Goal: Task Accomplishment & Management: Manage account settings

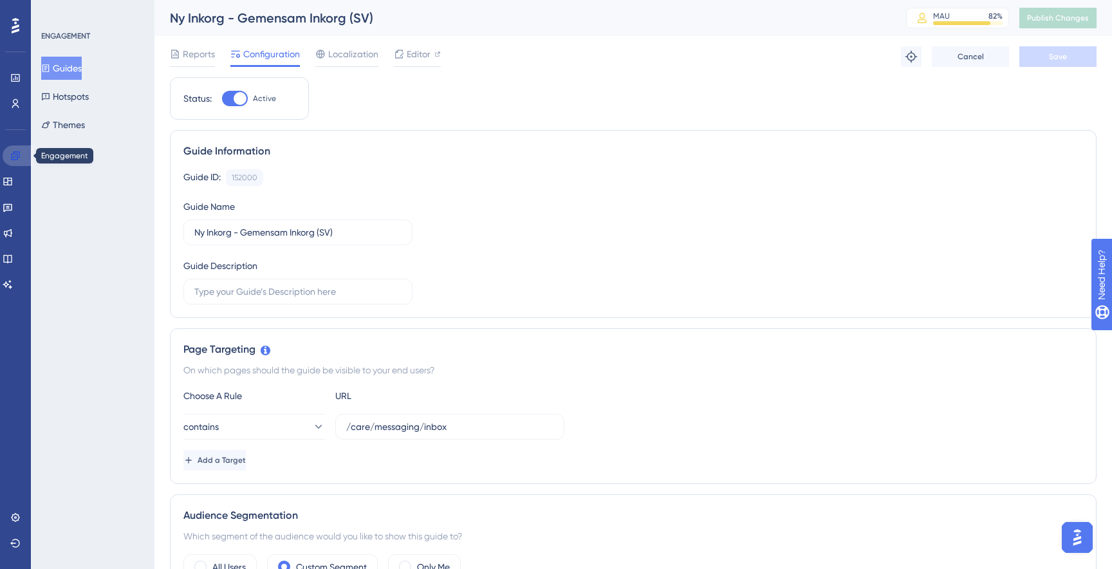
click at [14, 147] on link at bounding box center [18, 155] width 31 height 21
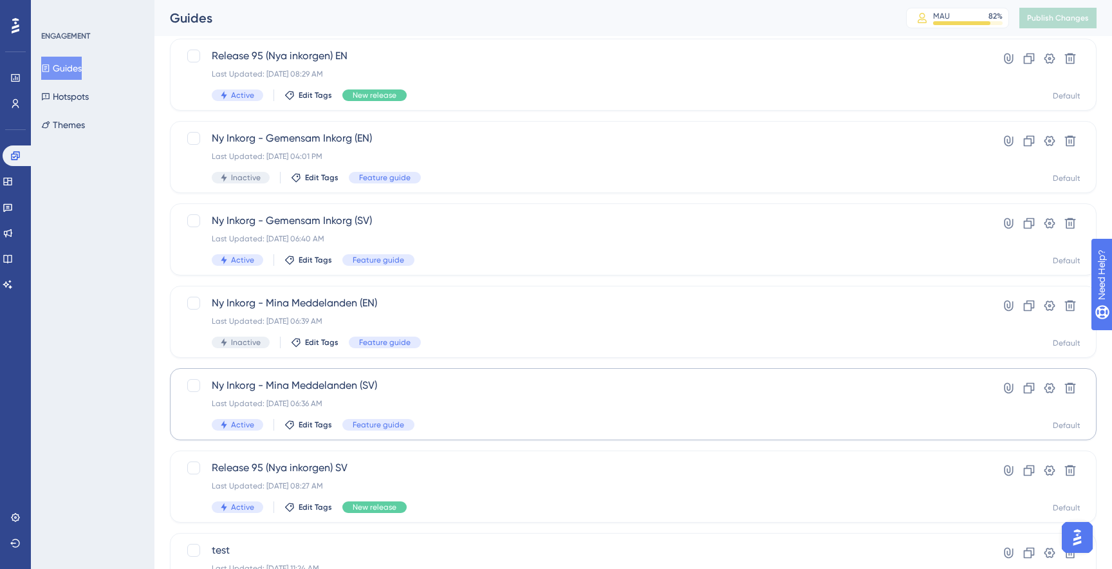
scroll to position [254, 0]
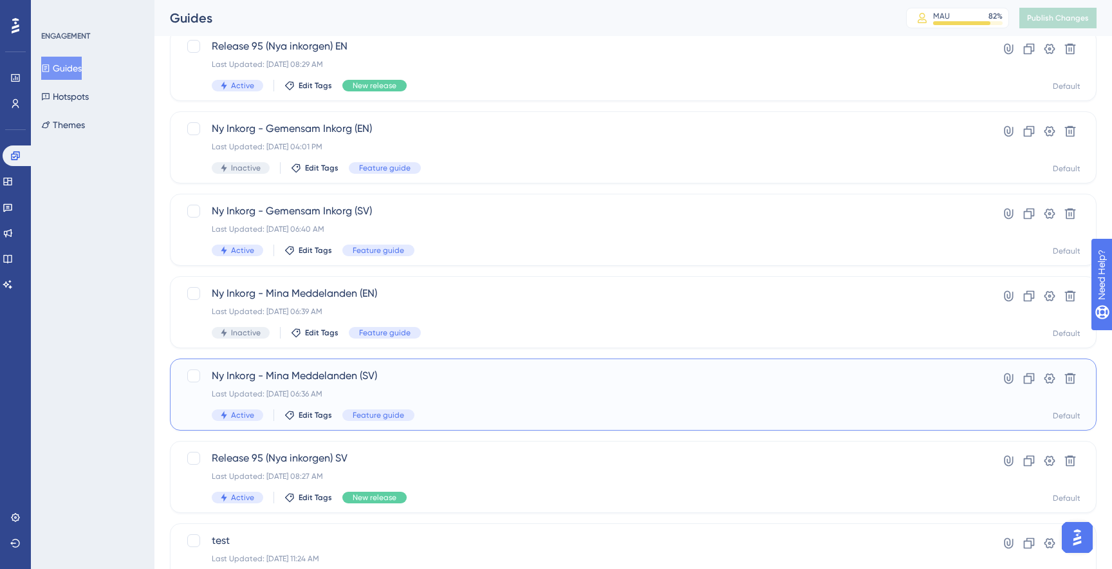
click at [430, 404] on div "Ny Inkorg - Mina Meddelanden ([GEOGRAPHIC_DATA]) Last Updated: [DATE] 06:36 AM …" at bounding box center [582, 394] width 740 height 53
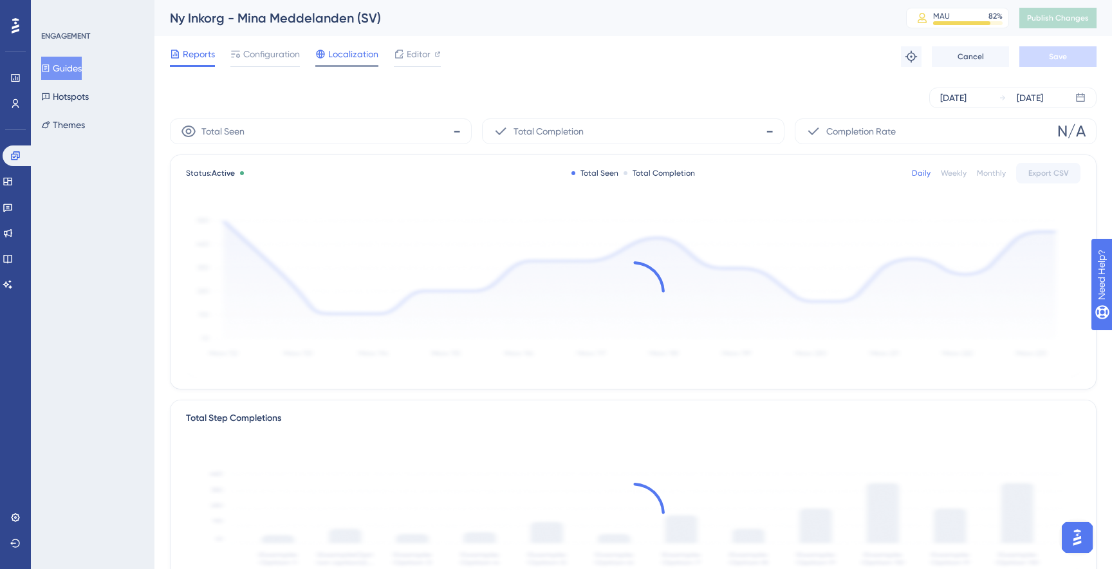
click at [319, 51] on icon at bounding box center [320, 54] width 10 height 10
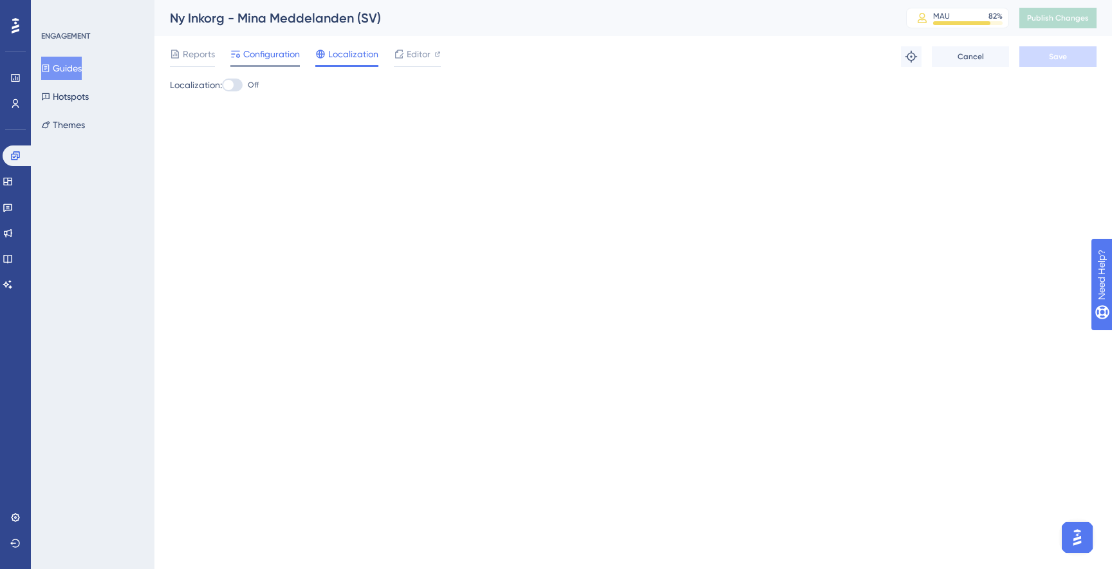
click at [284, 55] on span "Configuration" at bounding box center [271, 53] width 57 height 15
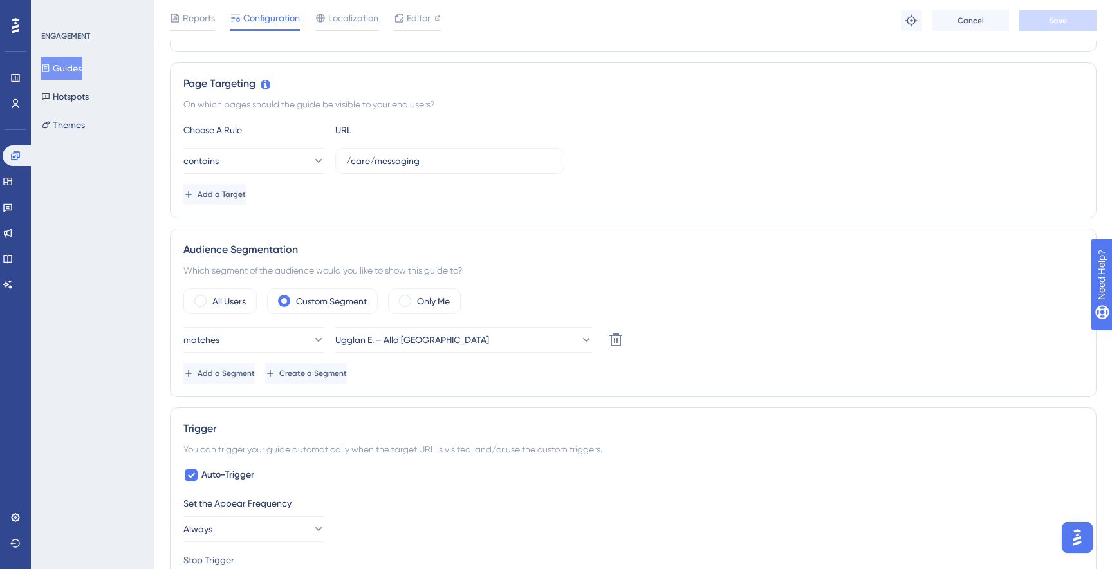
scroll to position [308, 0]
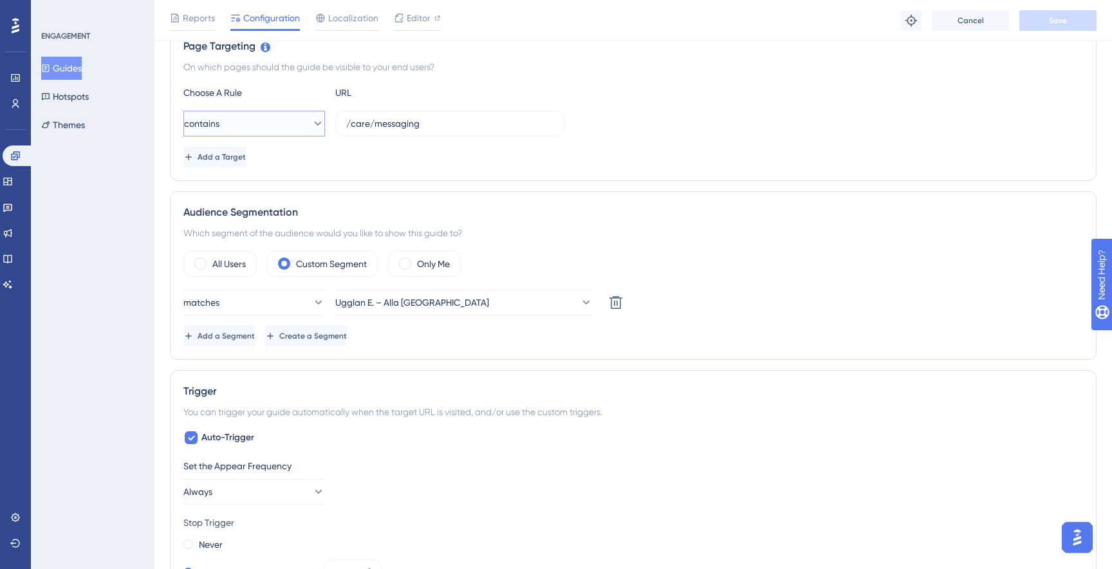
click at [311, 126] on icon at bounding box center [317, 123] width 13 height 13
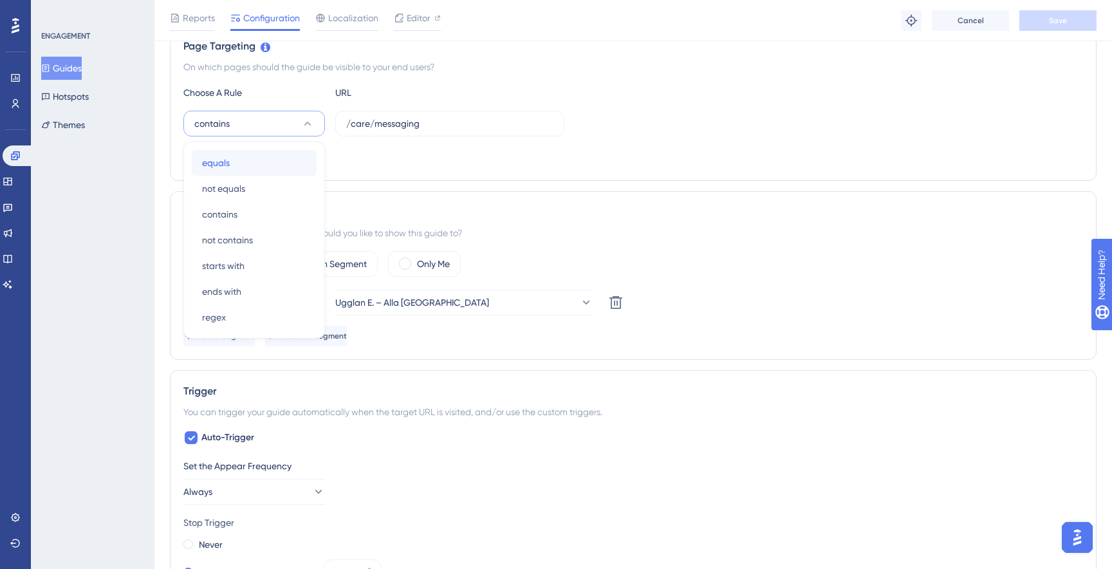
click at [272, 165] on div "equals equals" at bounding box center [254, 163] width 104 height 26
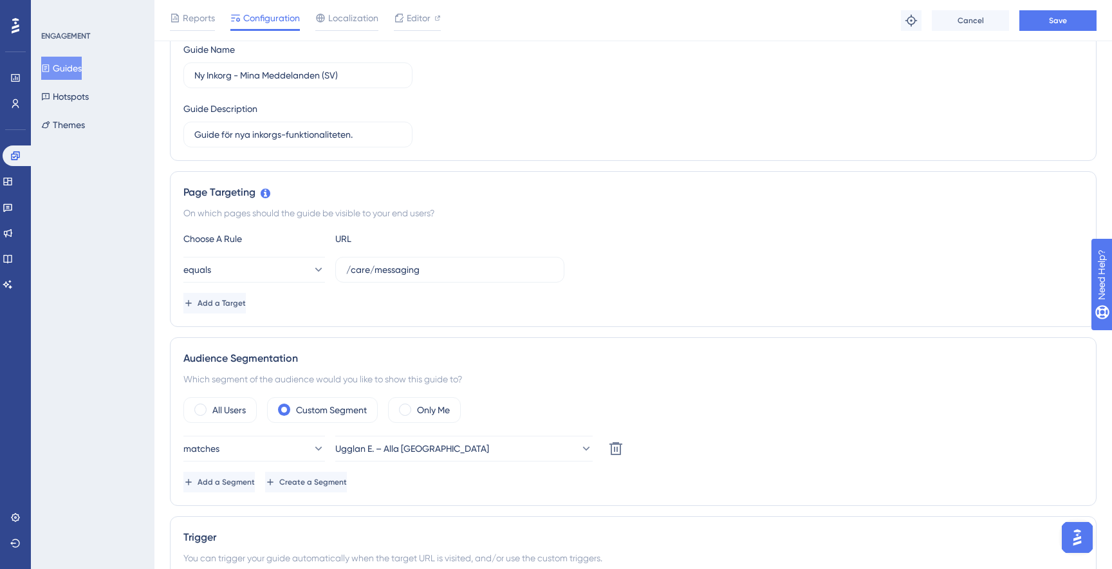
scroll to position [0, 0]
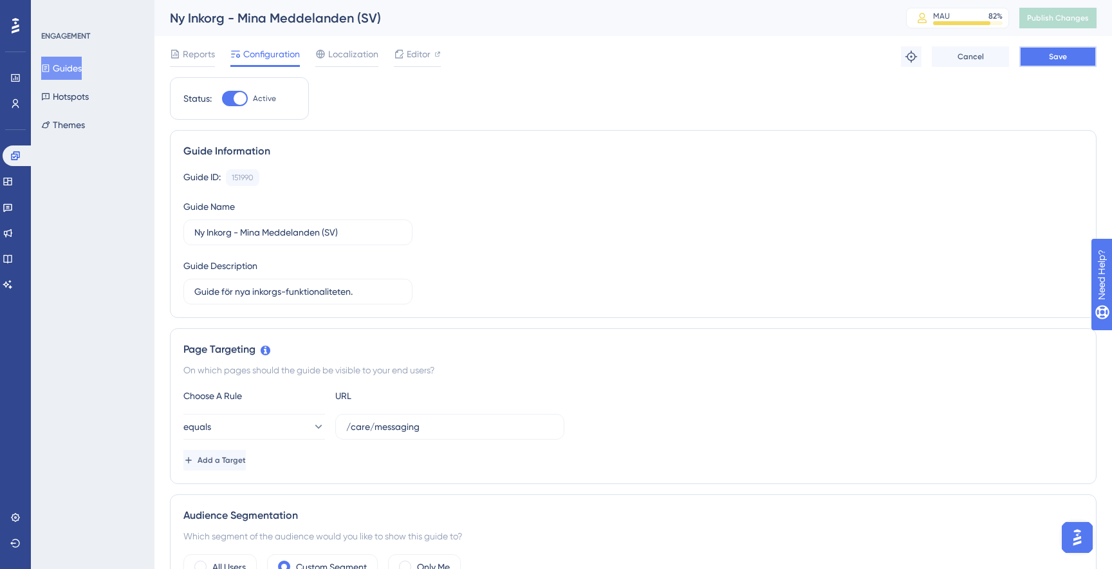
click at [1081, 55] on button "Save" at bounding box center [1057, 56] width 77 height 21
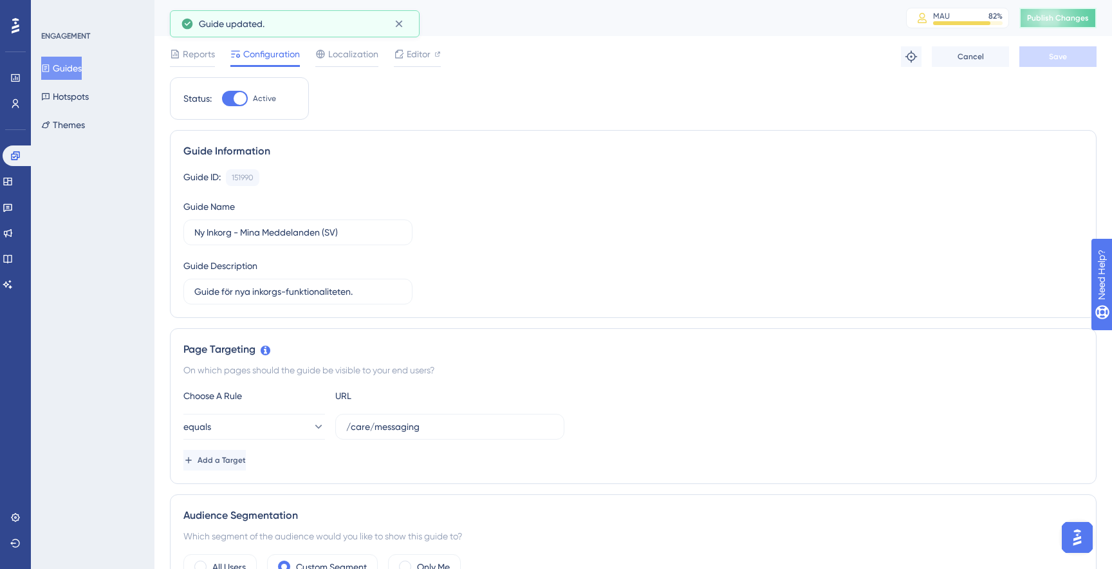
click at [1066, 22] on span "Publish Changes" at bounding box center [1058, 18] width 62 height 10
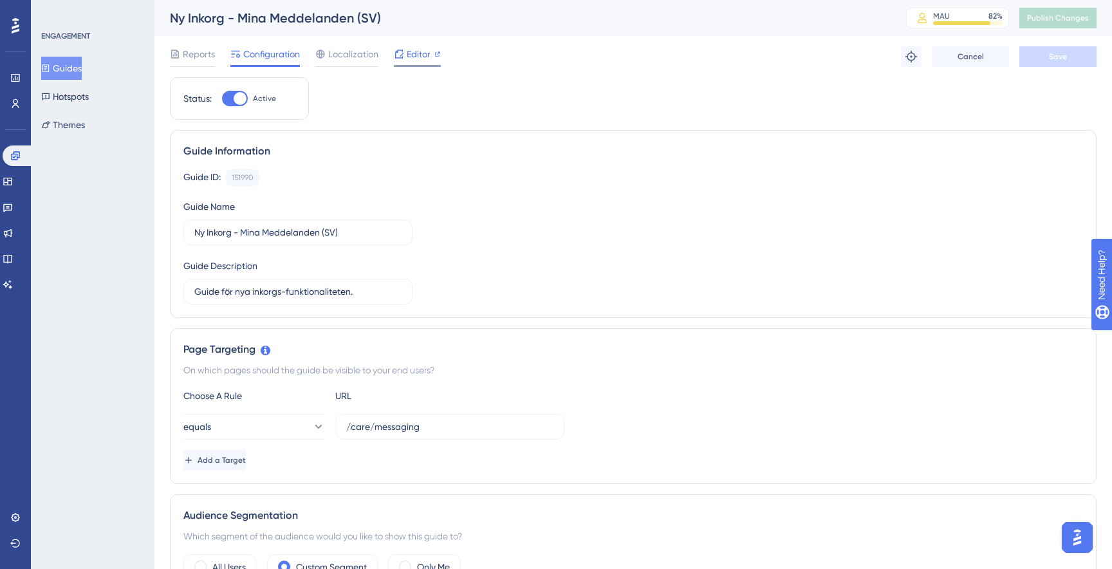
click at [412, 59] on span "Editor" at bounding box center [419, 53] width 24 height 15
click at [21, 154] on link at bounding box center [18, 155] width 31 height 21
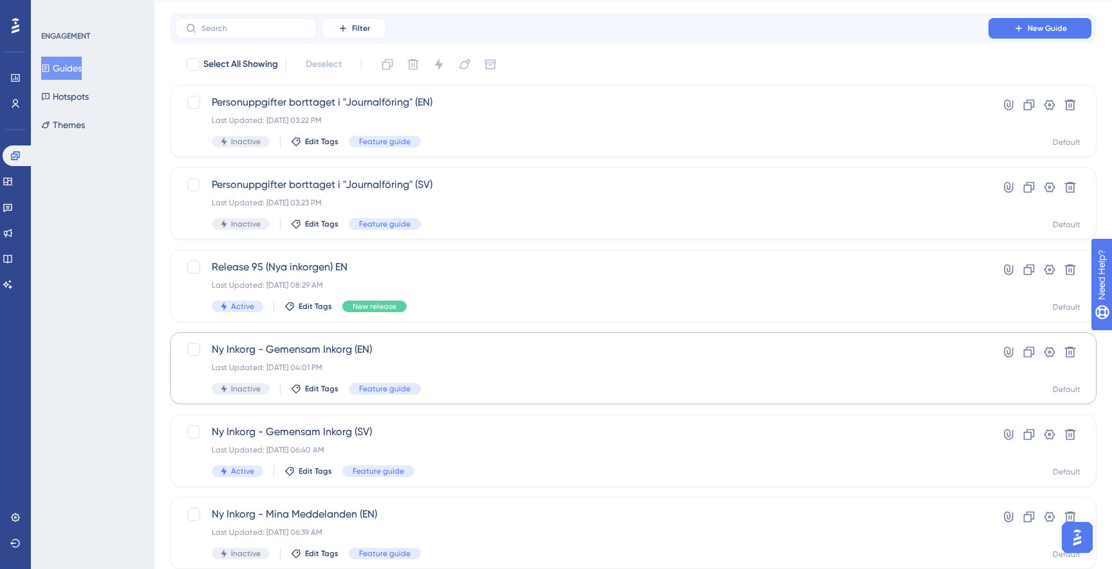
scroll to position [36, 0]
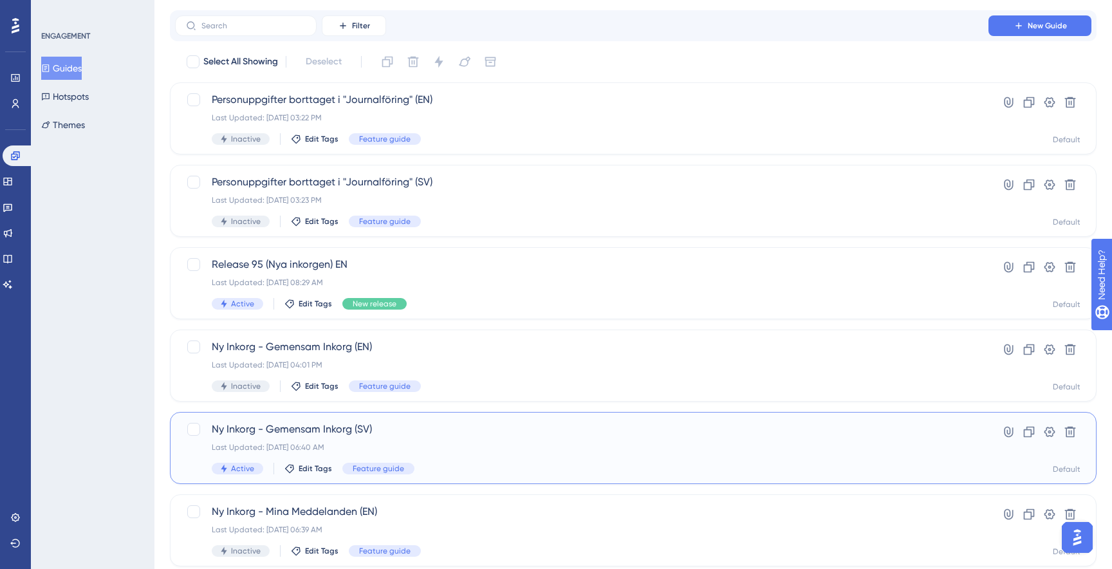
click at [387, 442] on div "Last Updated: [DATE] 06:40 AM" at bounding box center [582, 447] width 740 height 10
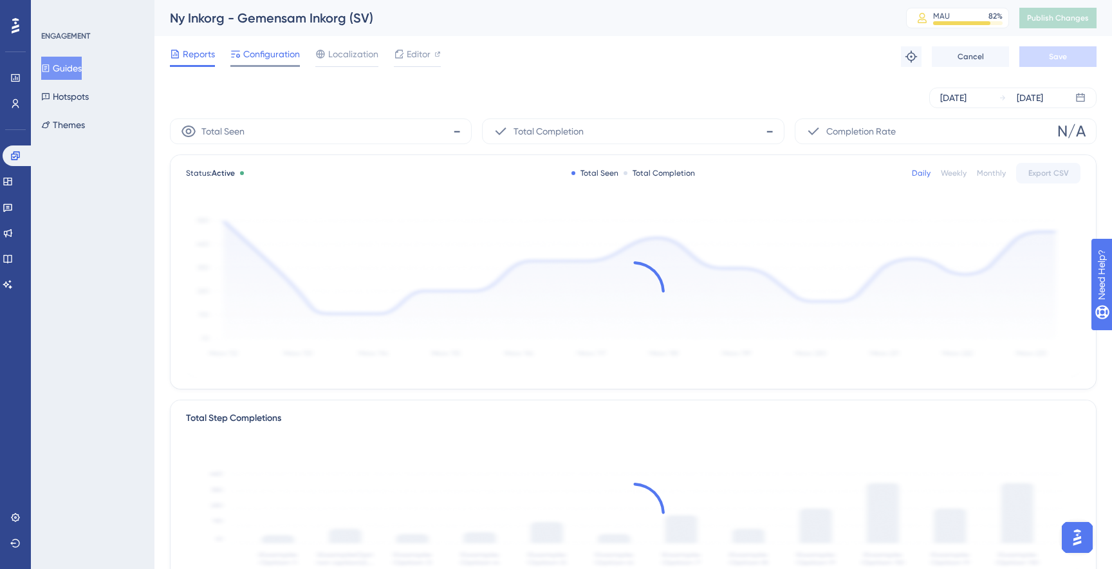
click at [272, 57] on span "Configuration" at bounding box center [271, 53] width 57 height 15
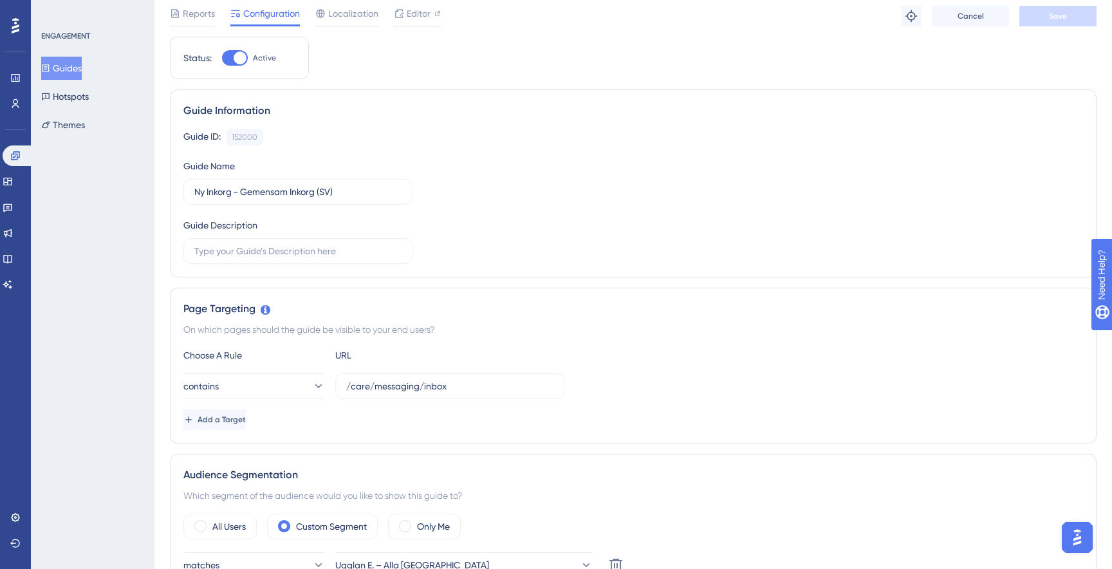
scroll to position [50, 0]
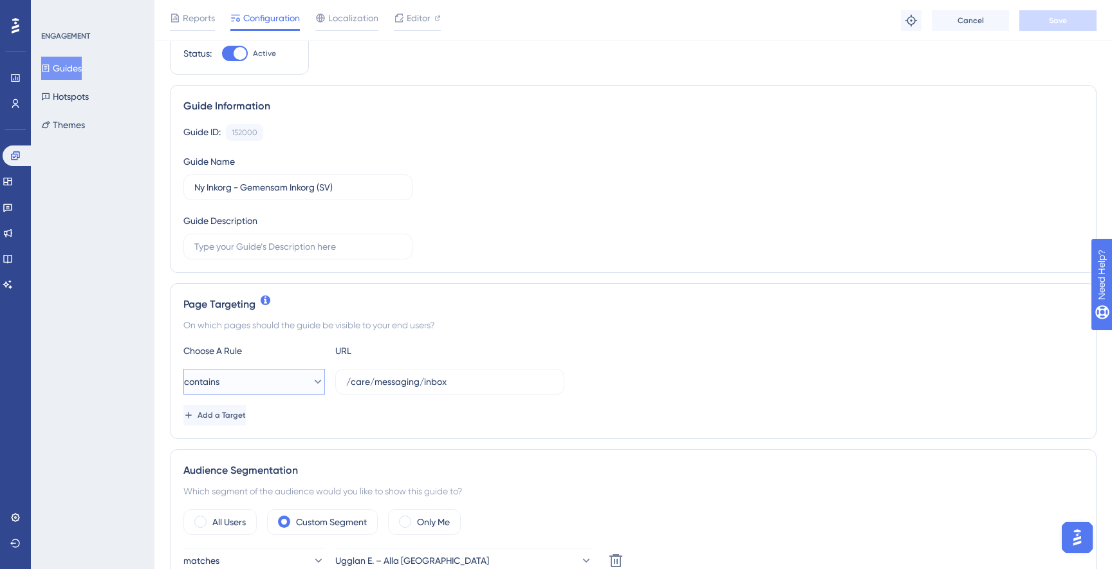
click at [302, 388] on button "contains" at bounding box center [254, 382] width 142 height 26
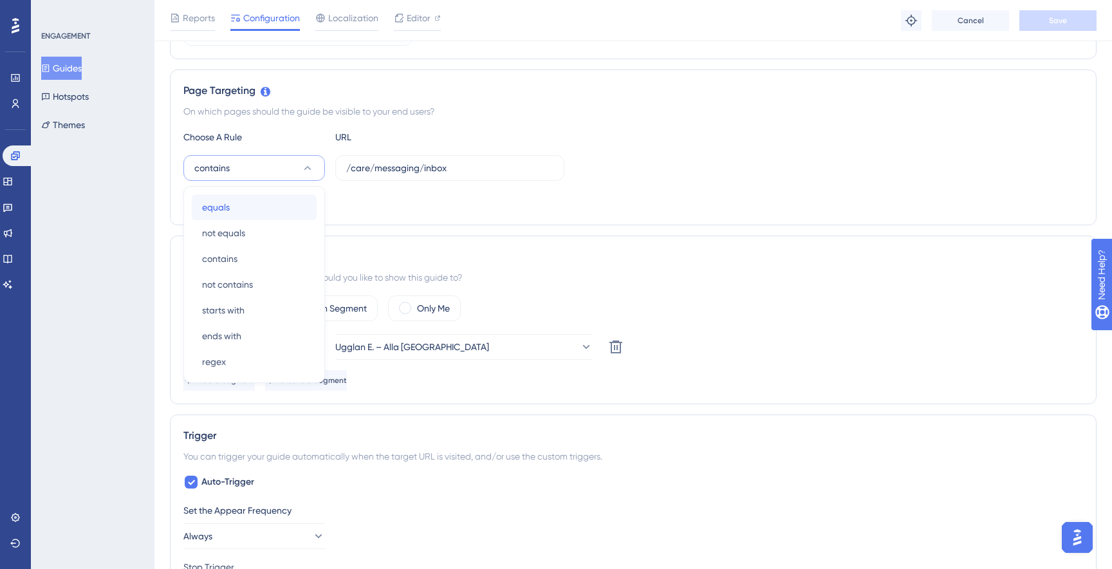
click at [243, 209] on div "equals equals" at bounding box center [254, 207] width 104 height 26
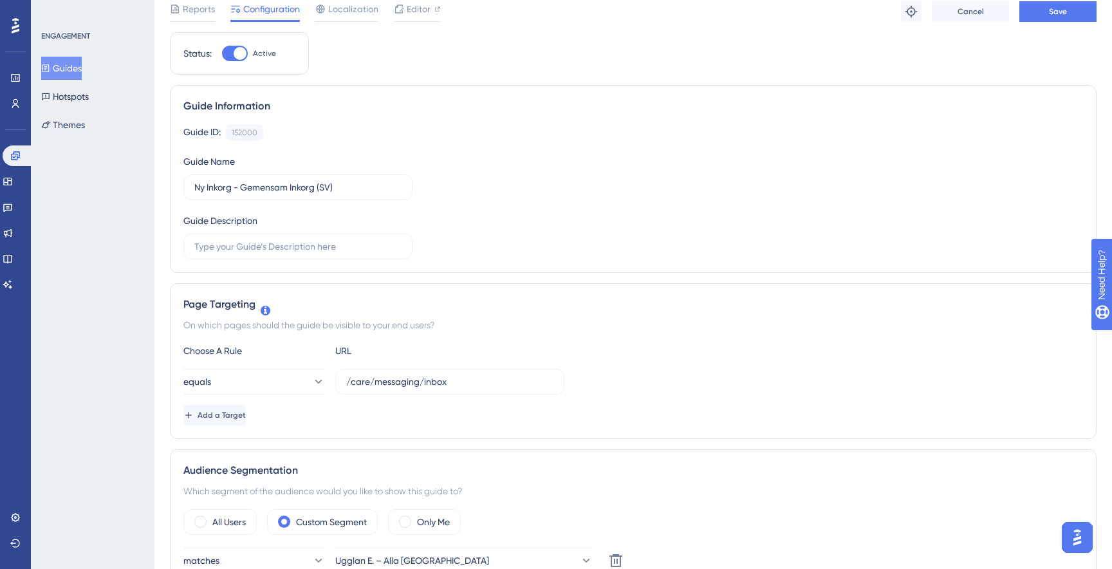
scroll to position [0, 0]
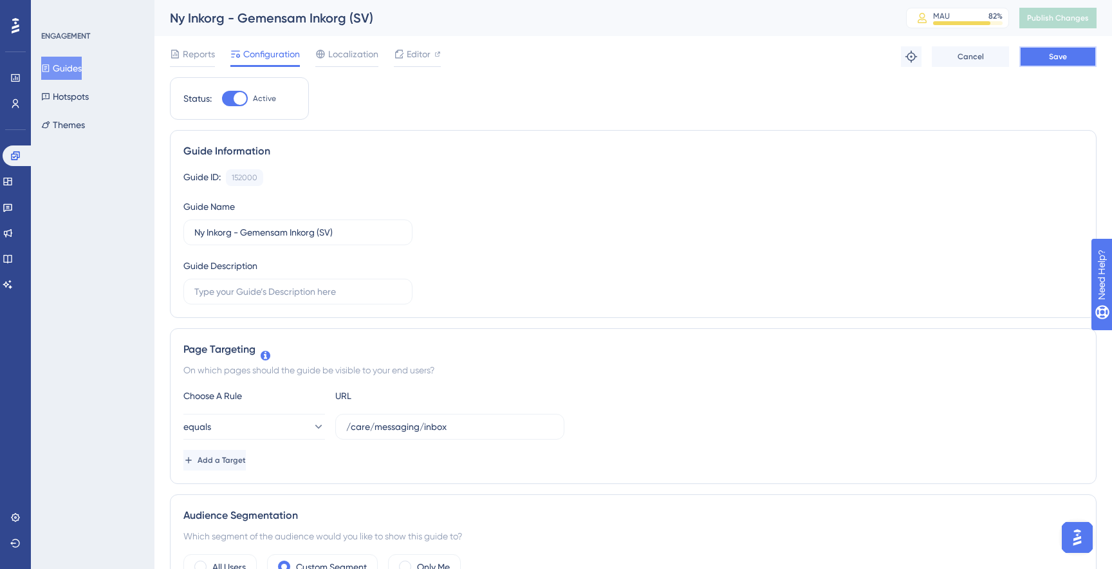
click at [1060, 55] on span "Save" at bounding box center [1058, 56] width 18 height 10
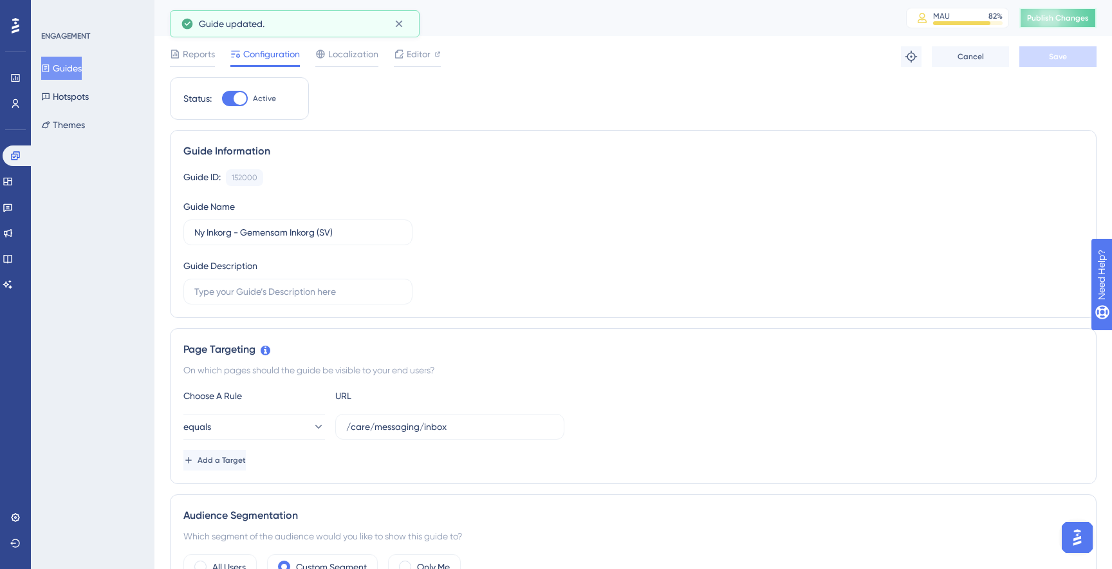
click at [1049, 23] on span "Publish Changes" at bounding box center [1058, 18] width 62 height 10
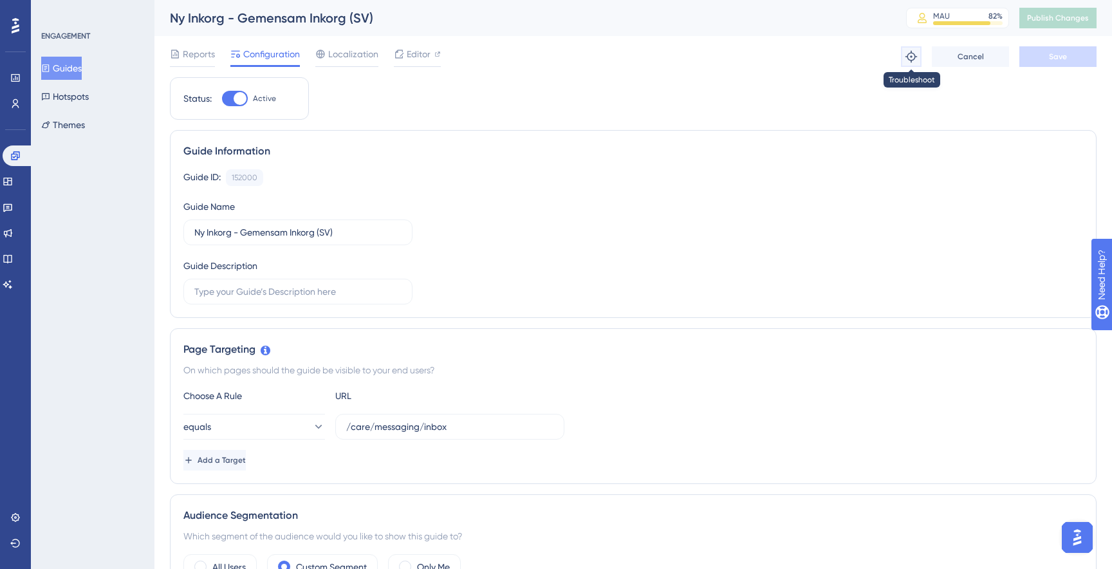
click at [912, 62] on icon at bounding box center [911, 56] width 13 height 13
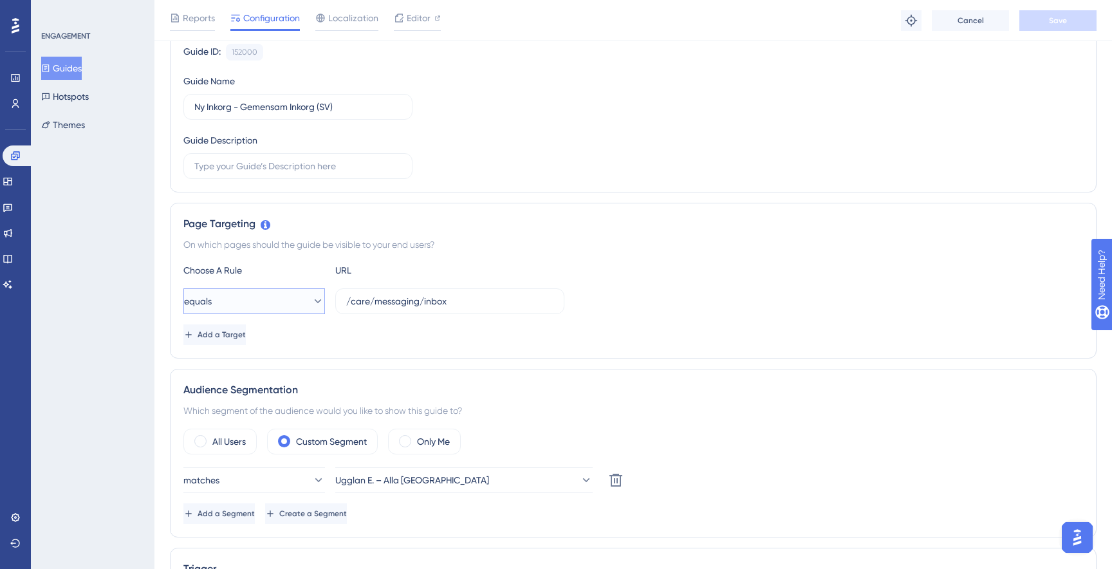
click at [289, 311] on button "equals" at bounding box center [254, 301] width 142 height 26
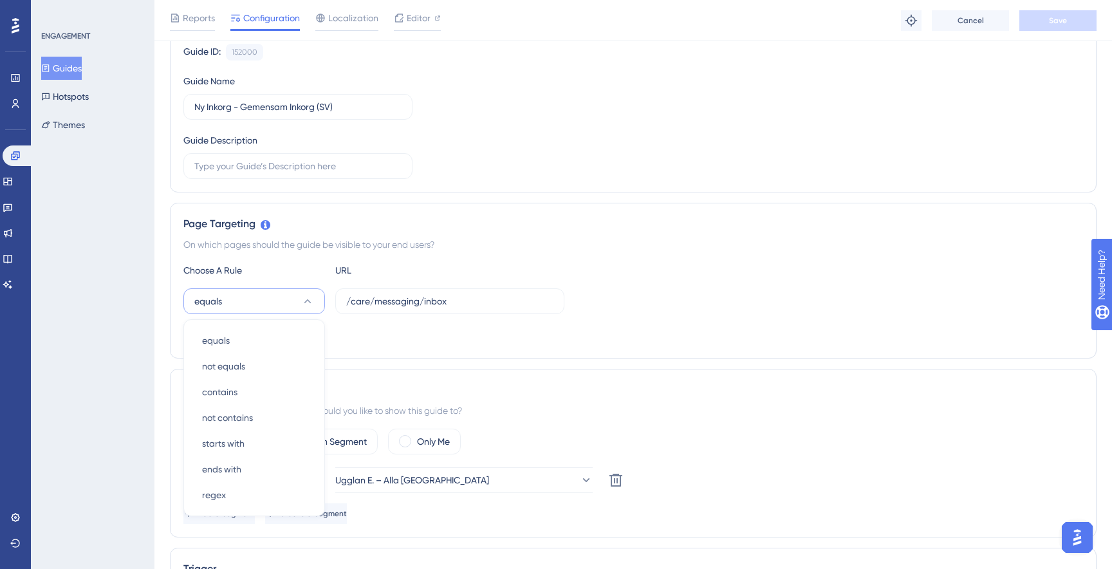
scroll to position [264, 0]
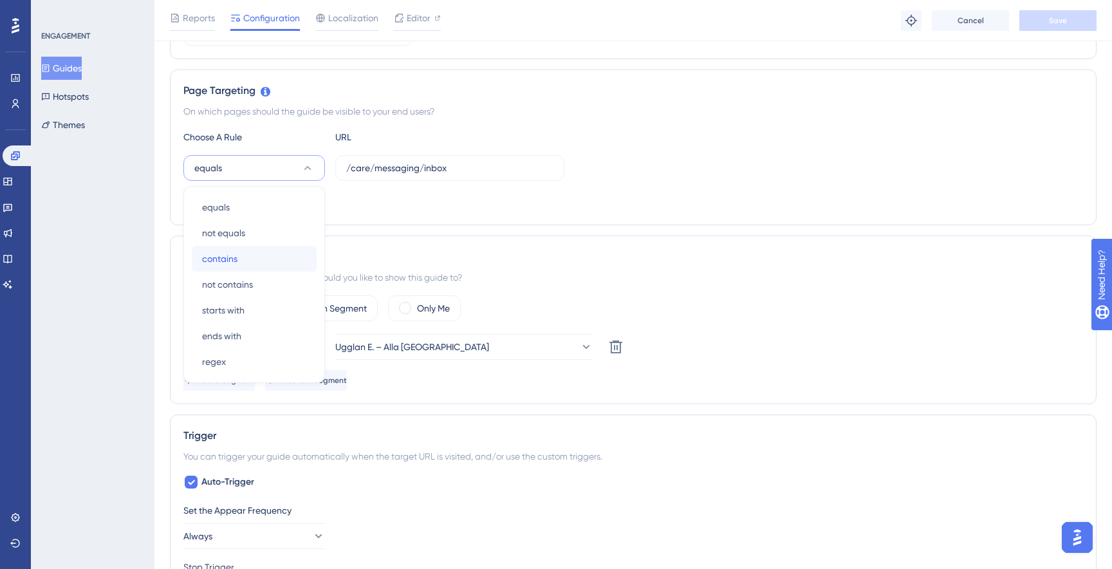
click at [255, 254] on div "contains contains" at bounding box center [254, 259] width 104 height 26
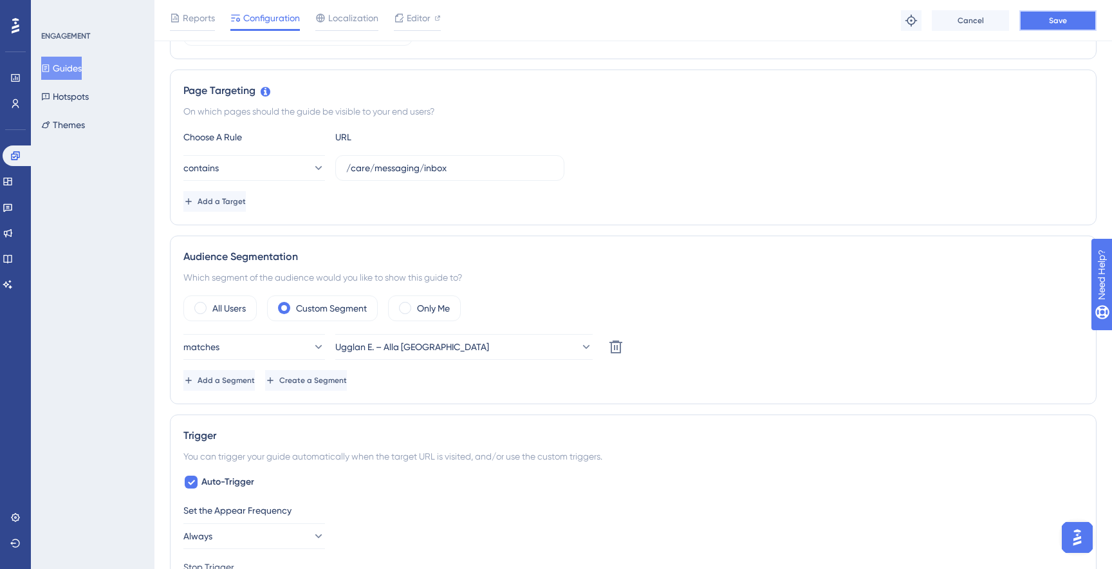
click at [1079, 12] on button "Save" at bounding box center [1057, 20] width 77 height 21
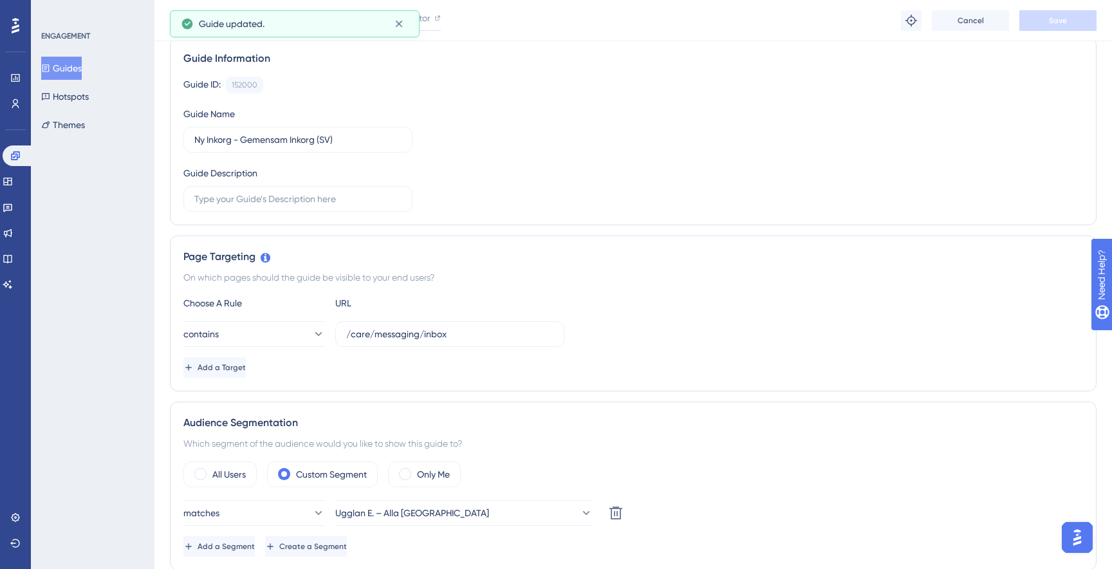
scroll to position [0, 0]
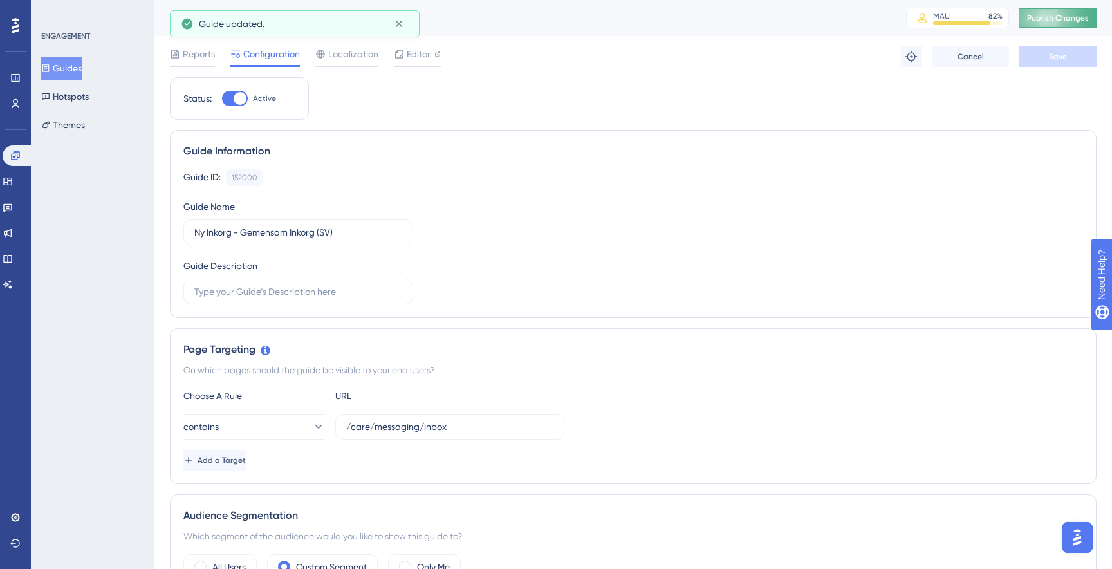
click at [1065, 27] on button "Publish Changes" at bounding box center [1057, 18] width 77 height 21
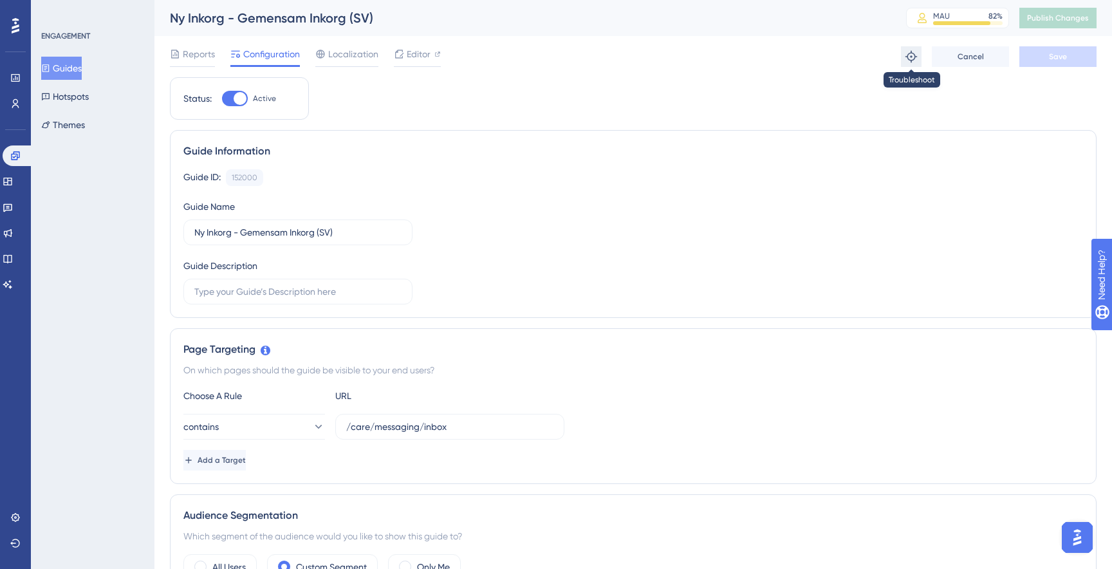
click at [904, 62] on button at bounding box center [911, 56] width 21 height 21
click at [12, 157] on icon at bounding box center [15, 156] width 10 height 10
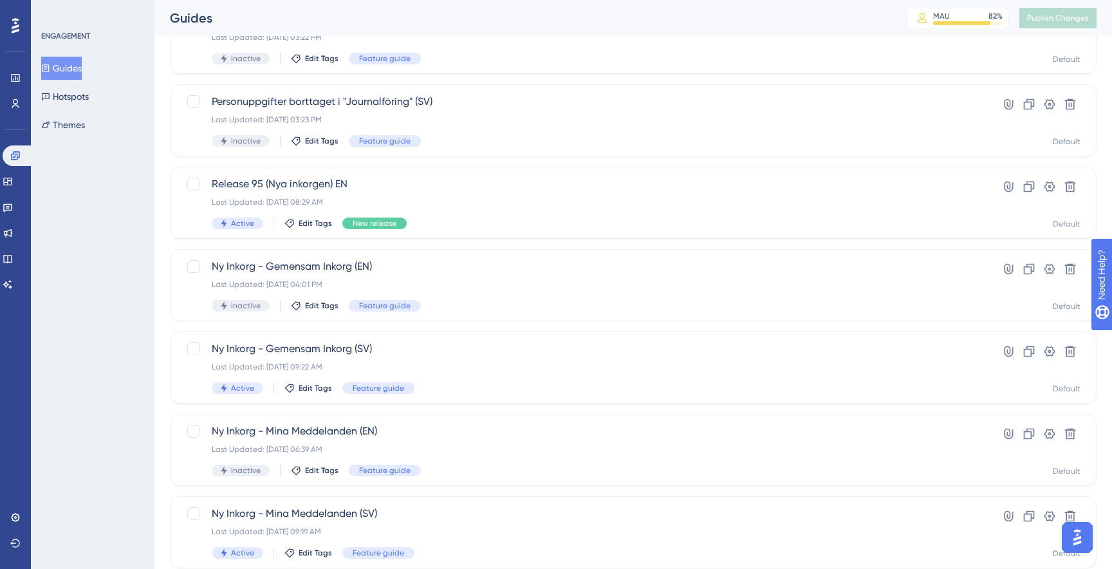
scroll to position [138, 0]
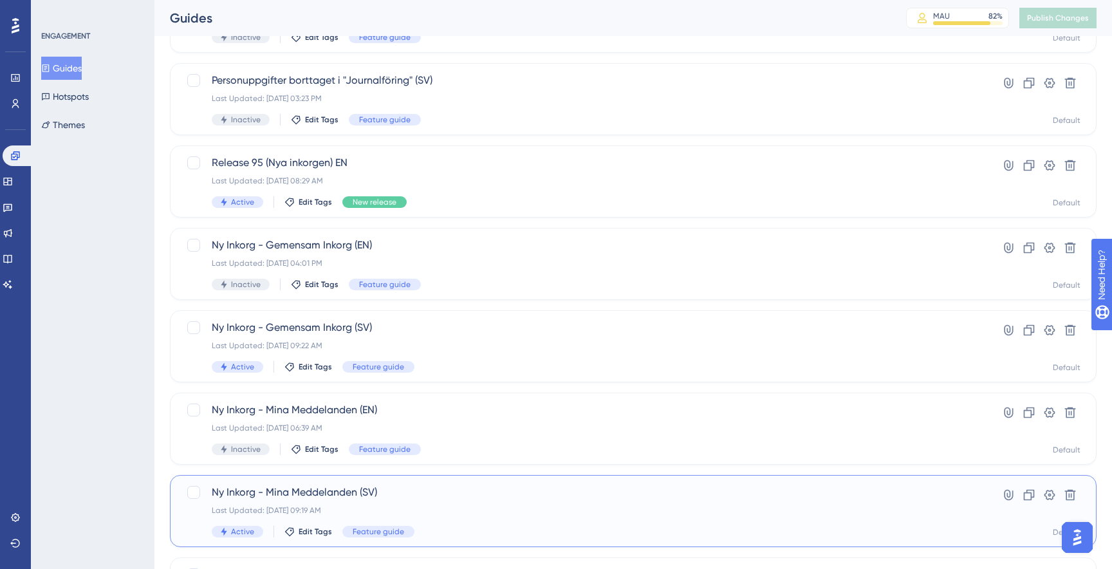
click at [469, 502] on div "Ny Inkorg - Mina Meddelanden ([GEOGRAPHIC_DATA]) Last Updated: [DATE] 09:19 AM …" at bounding box center [582, 510] width 740 height 53
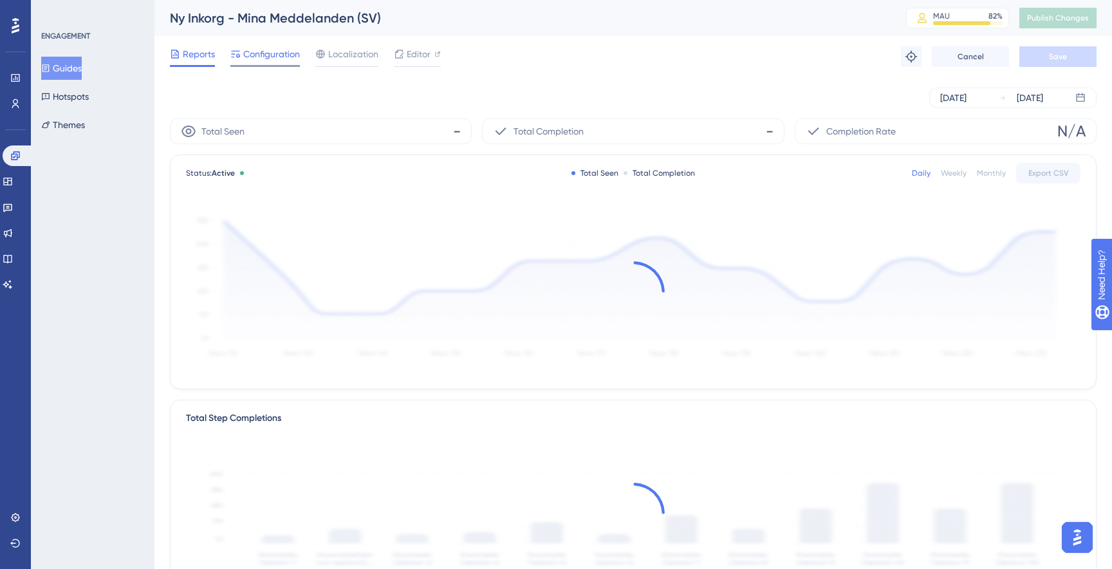
click at [282, 51] on span "Configuration" at bounding box center [271, 53] width 57 height 15
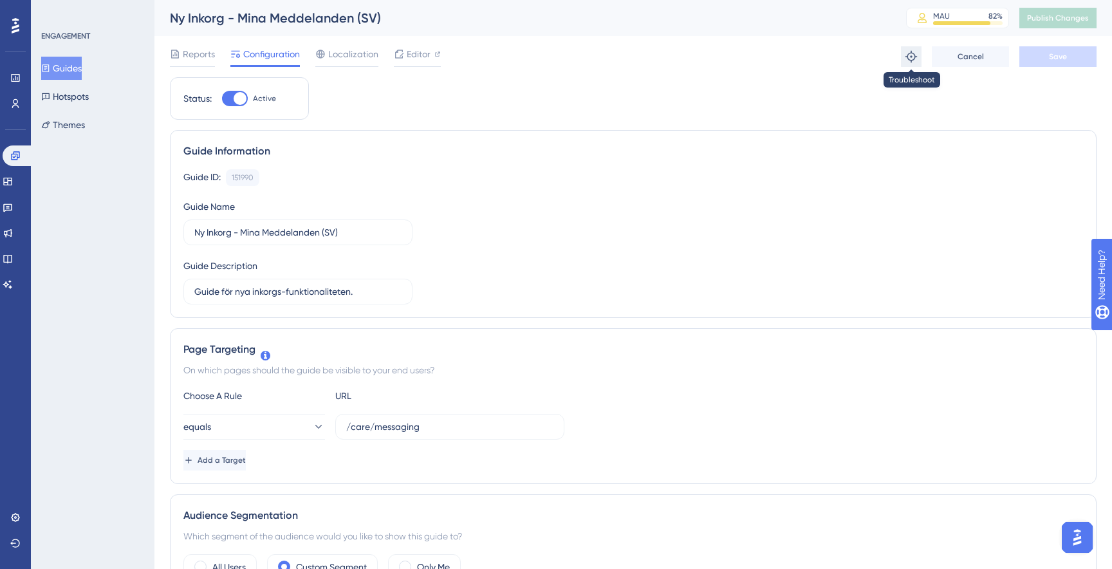
click at [914, 56] on icon at bounding box center [911, 57] width 12 height 12
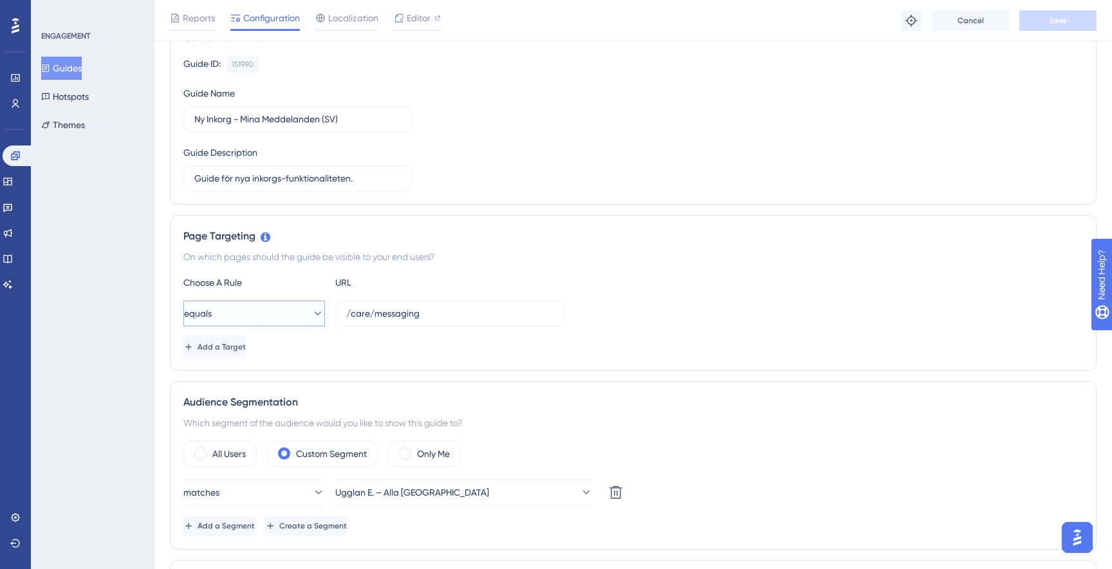
click at [255, 311] on button "equals" at bounding box center [254, 313] width 142 height 26
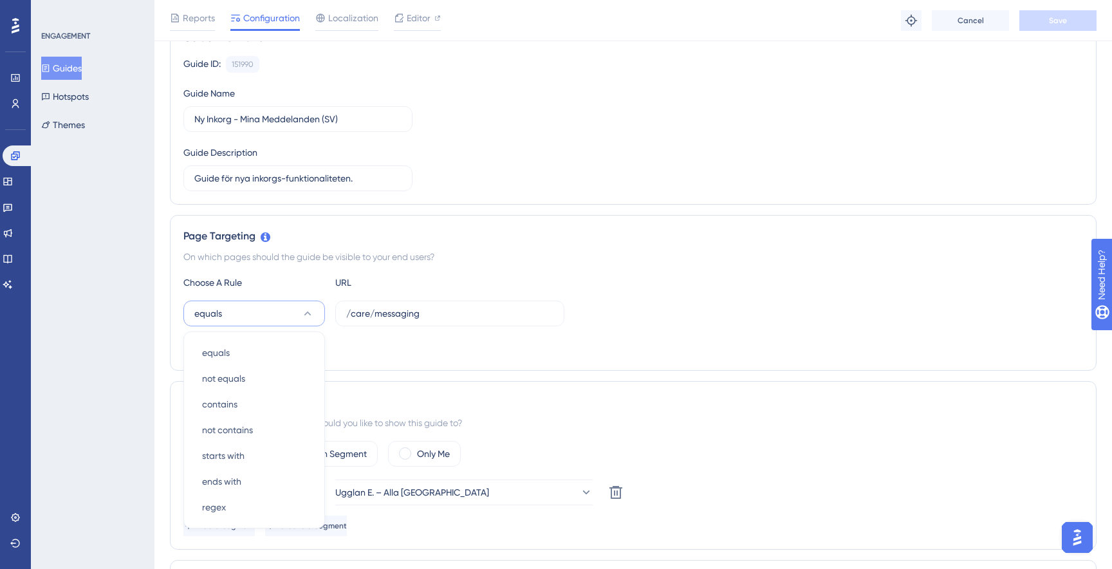
scroll to position [264, 0]
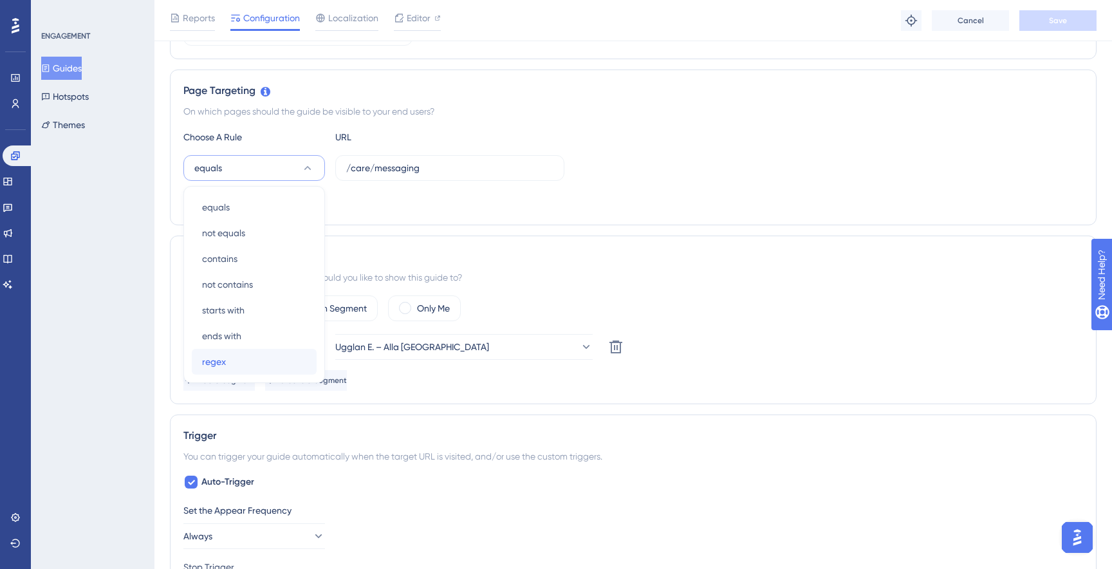
click at [245, 353] on div "regex regex" at bounding box center [254, 362] width 104 height 26
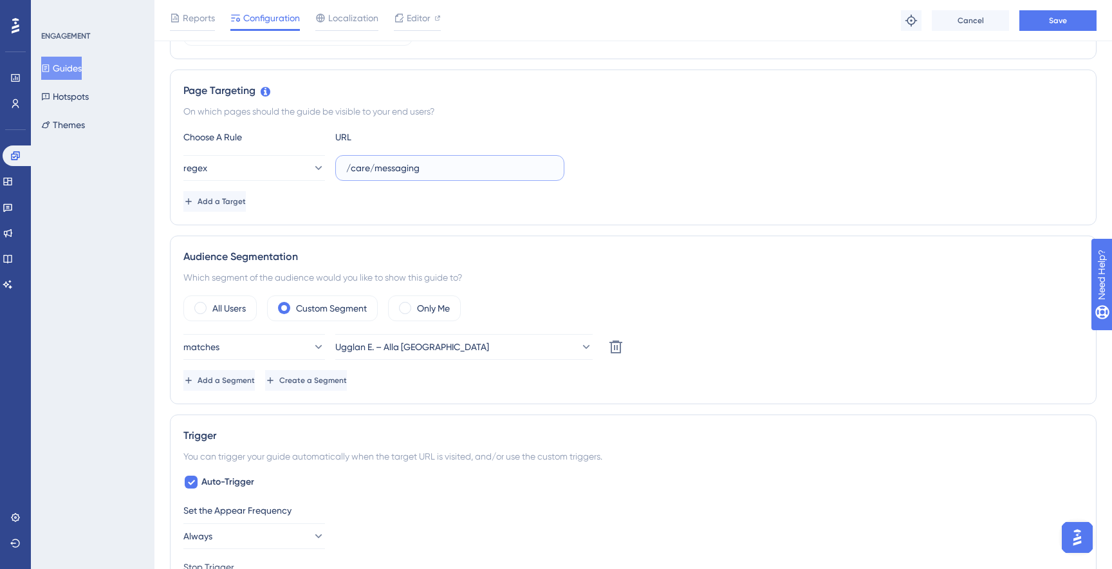
click at [449, 172] on input "/care/messaging" at bounding box center [449, 168] width 207 height 14
paste input "https:\/\/[\w\.-]+\/o\/[^\/]+\/care\/messaging$"
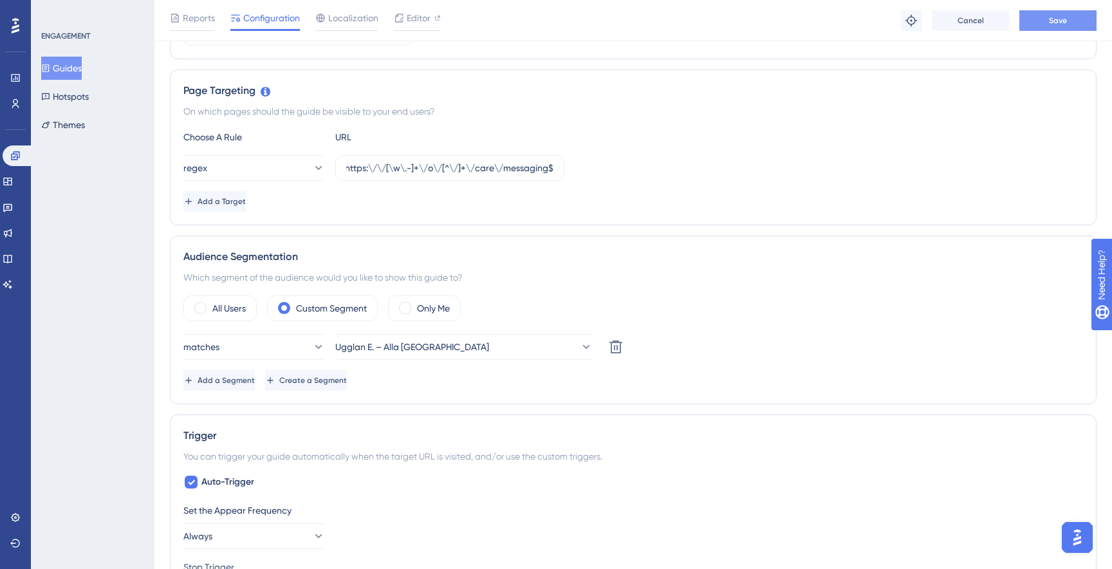
click at [1049, 28] on button "Save" at bounding box center [1057, 20] width 77 height 21
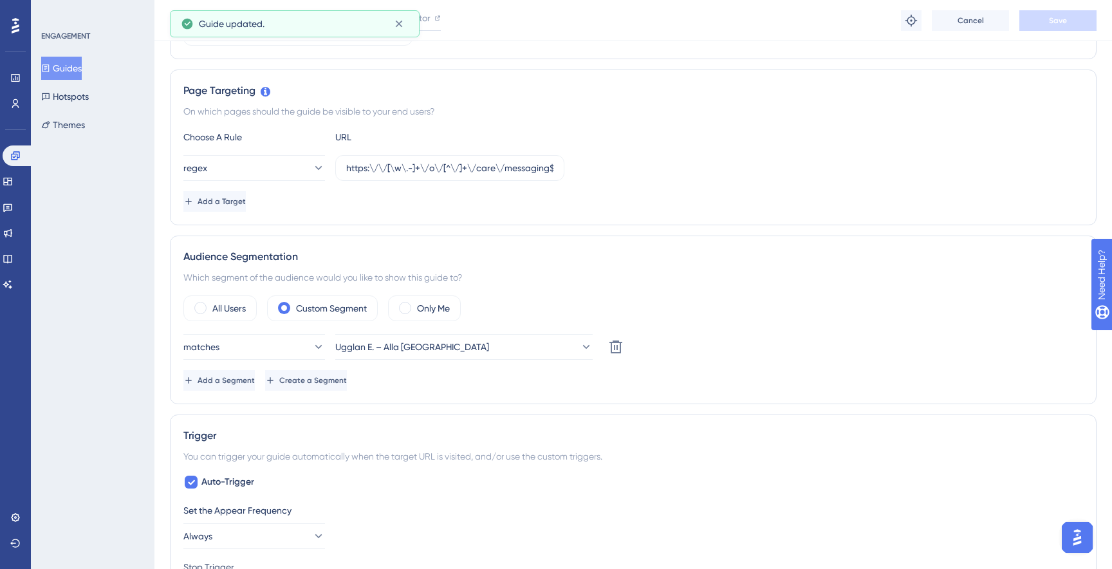
scroll to position [0, 0]
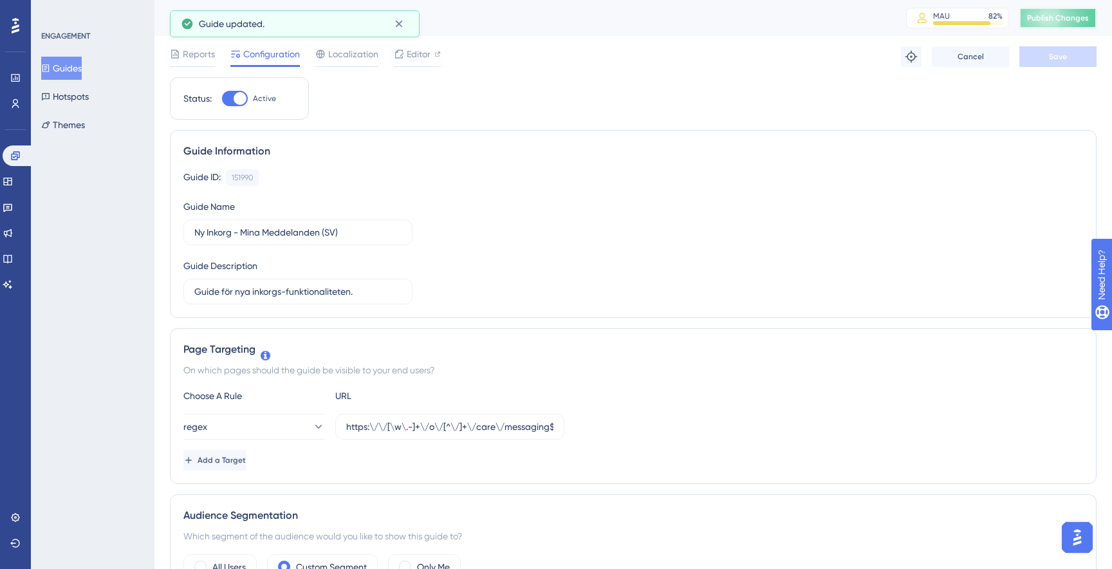
click at [1060, 19] on span "Publish Changes" at bounding box center [1058, 18] width 62 height 10
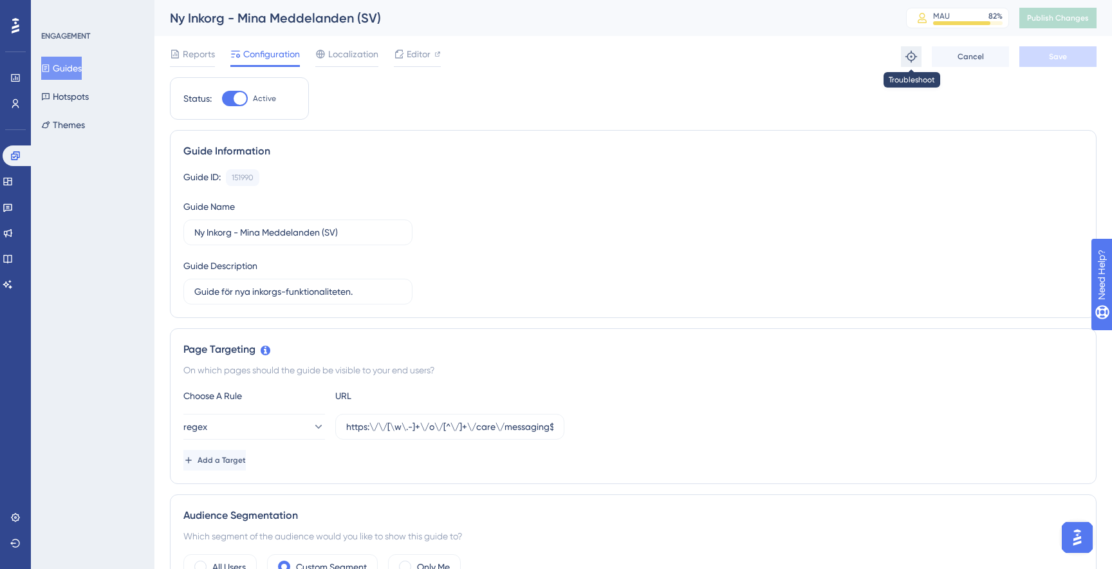
click at [910, 57] on icon at bounding box center [911, 56] width 13 height 13
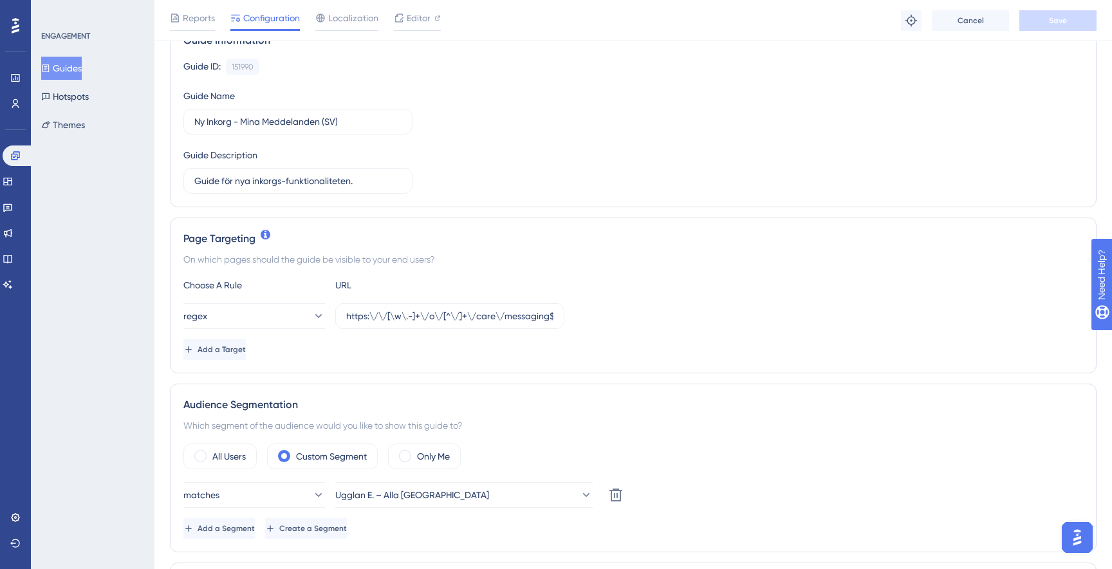
scroll to position [117, 0]
click at [367, 318] on input "https:\/\/[\w\.-]+\/o\/[^\/]+\/care\/messaging$" at bounding box center [449, 315] width 207 height 14
paste input "(?!\/inbox)"
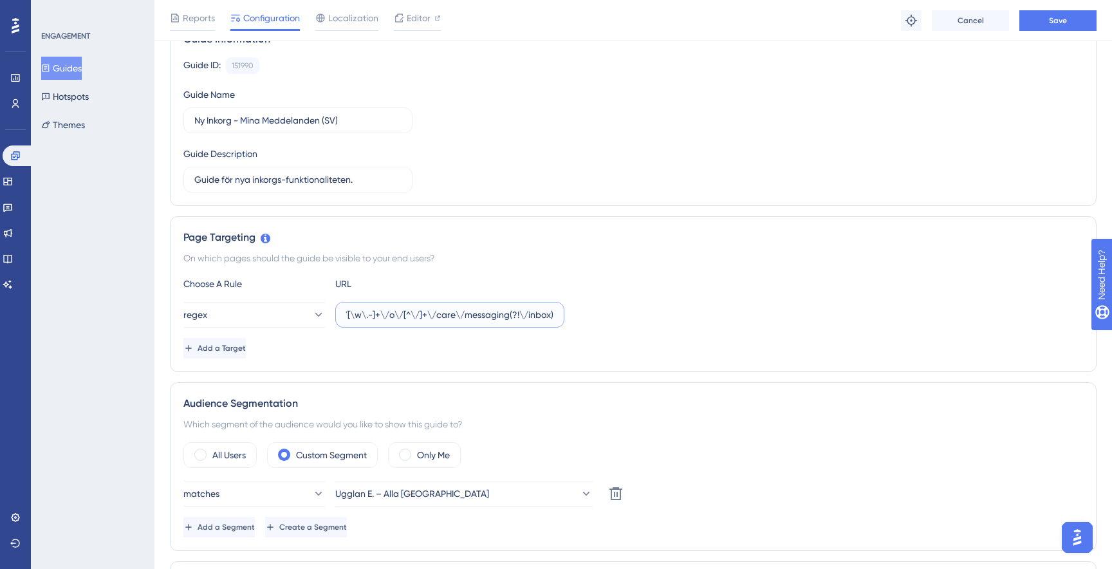
scroll to position [0, 0]
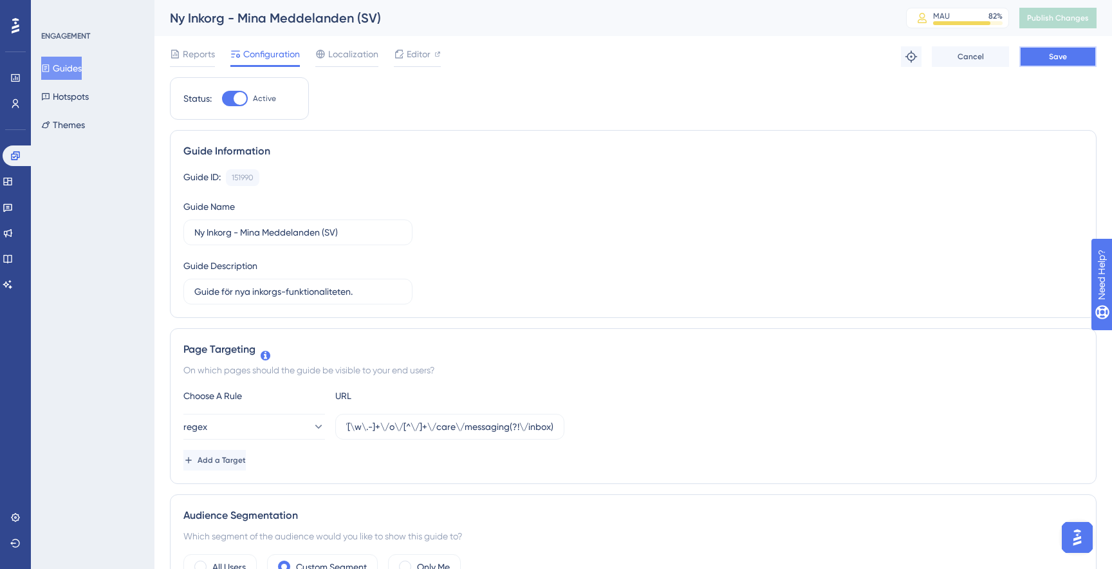
click at [1060, 66] on button "Save" at bounding box center [1057, 56] width 77 height 21
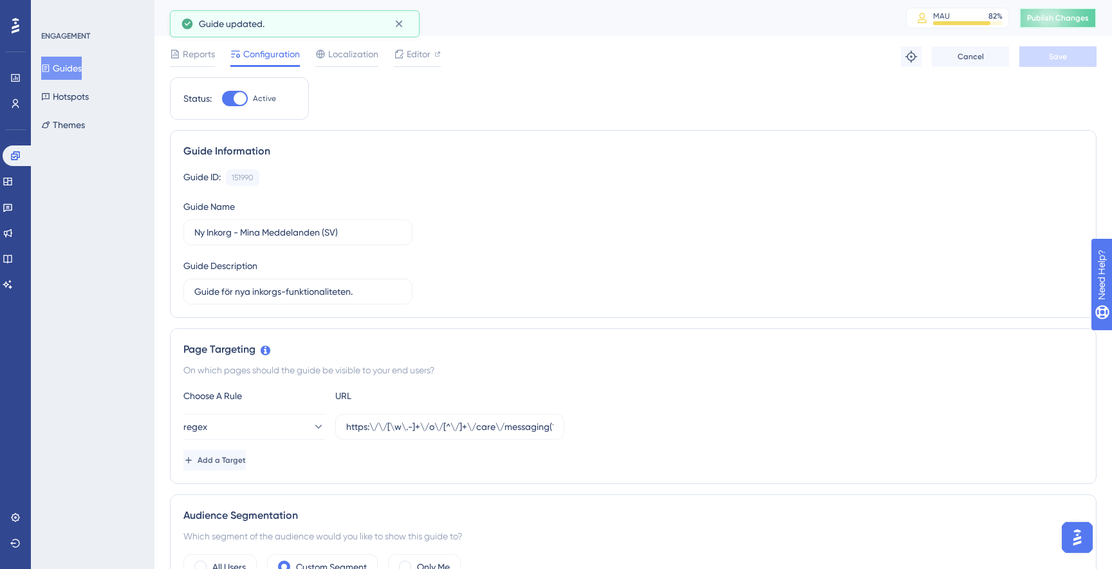
click at [1066, 21] on span "Publish Changes" at bounding box center [1058, 18] width 62 height 10
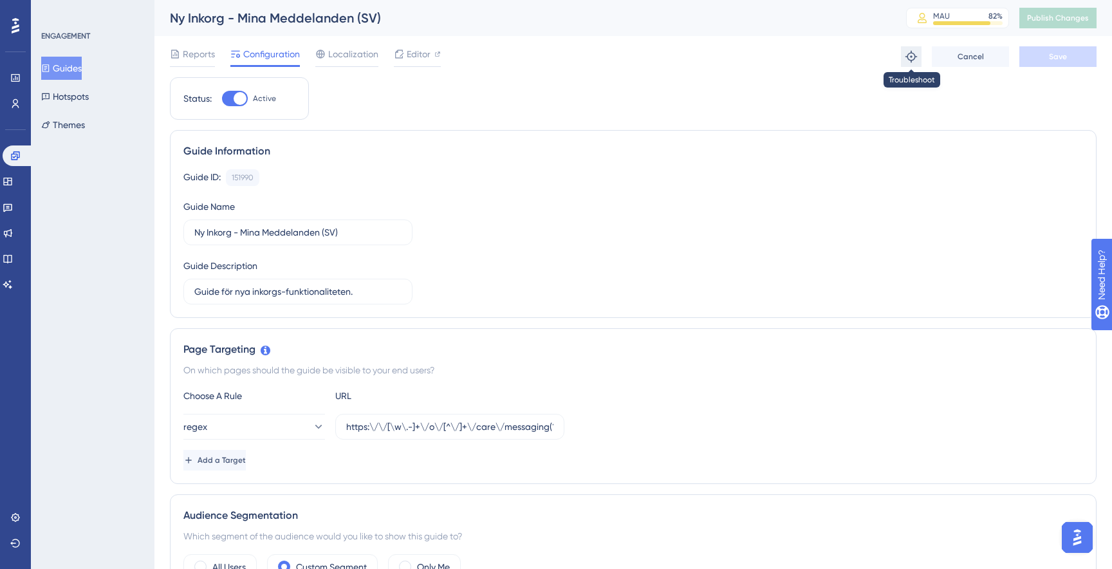
click at [914, 52] on icon at bounding box center [911, 56] width 13 height 13
click at [266, 430] on button "regex" at bounding box center [254, 427] width 142 height 26
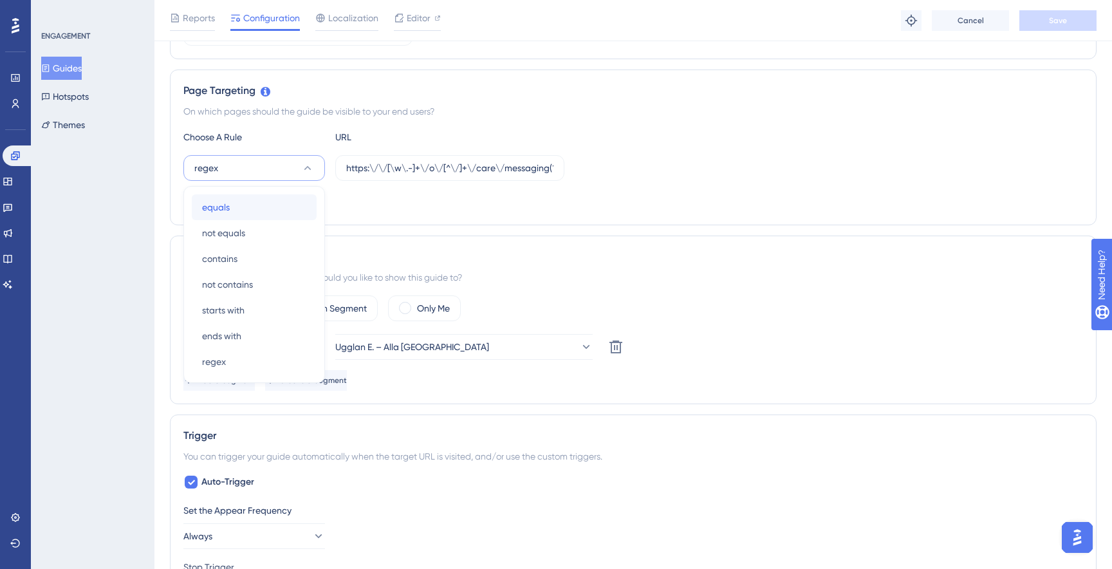
click at [281, 214] on div "equals equals" at bounding box center [254, 207] width 104 height 26
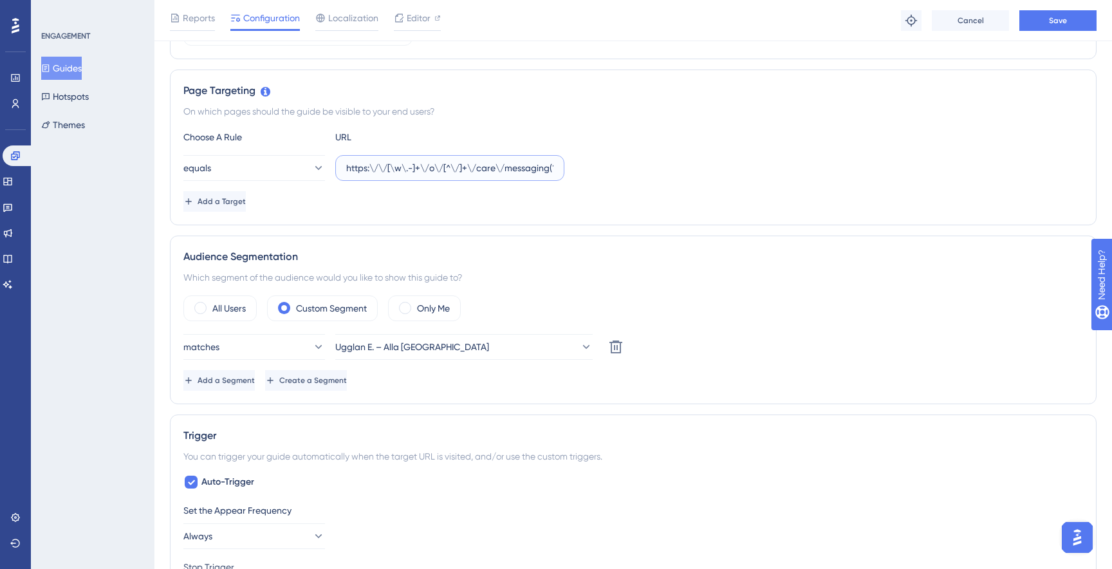
click at [413, 172] on input "https:\/\/[\w\.-]+\/o\/[^\/]+\/care\/messaging(?!\/inbox)" at bounding box center [449, 168] width 207 height 14
type input "/care/messaging"
click at [1045, 26] on button "Save" at bounding box center [1057, 20] width 77 height 21
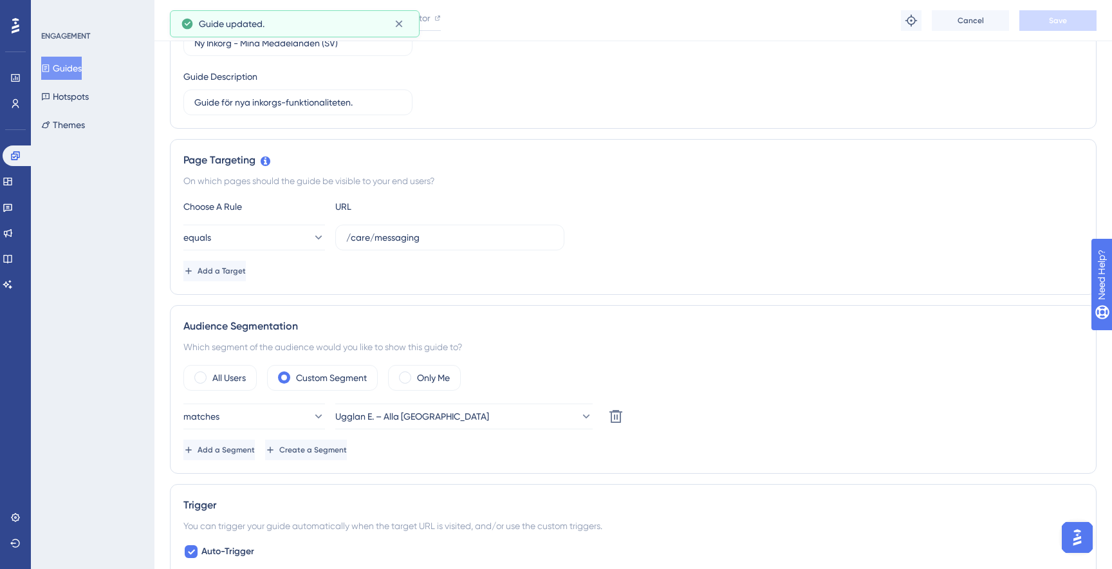
scroll to position [0, 0]
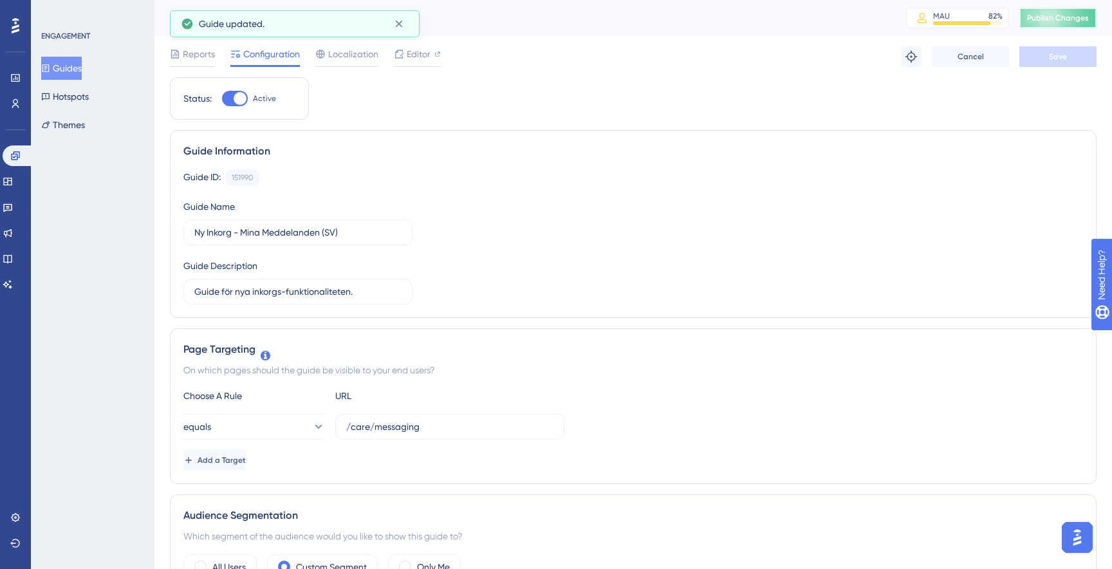
click at [1085, 24] on button "Publish Changes" at bounding box center [1057, 18] width 77 height 21
click at [916, 59] on icon at bounding box center [911, 56] width 13 height 13
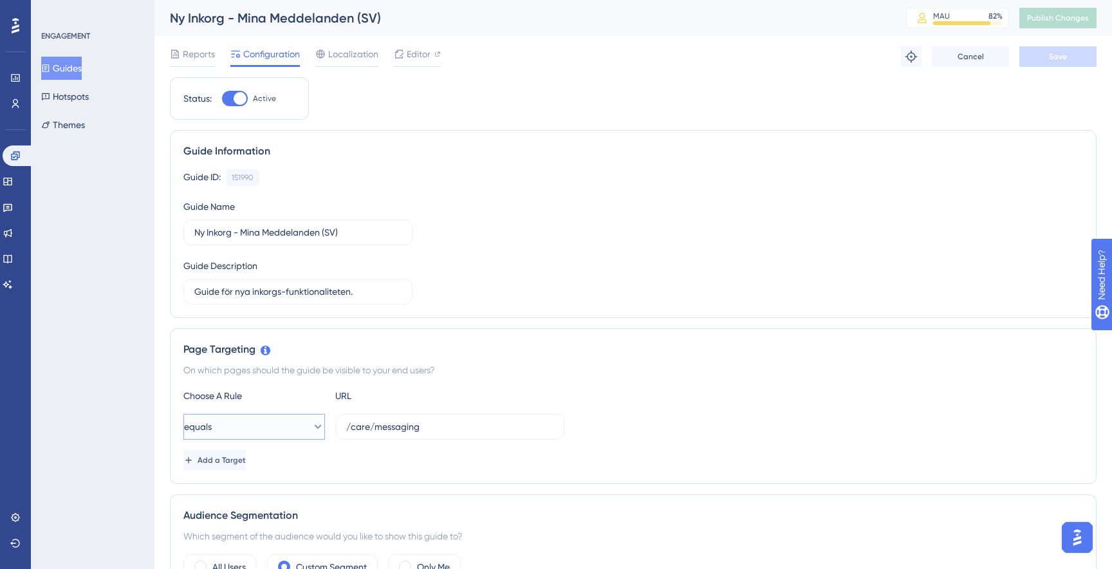
click at [249, 421] on button "equals" at bounding box center [254, 427] width 142 height 26
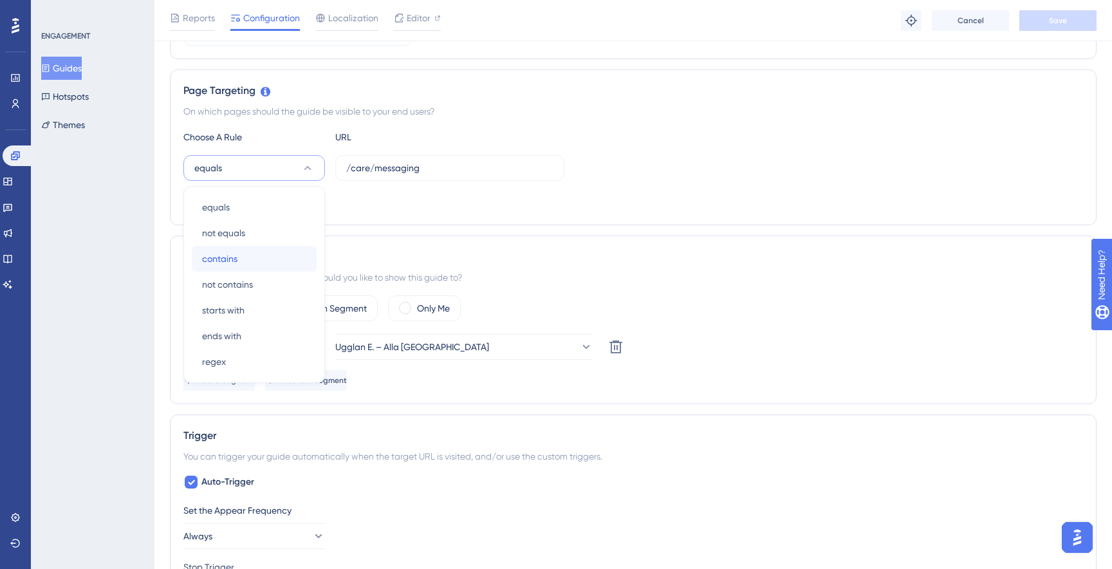
click at [262, 256] on div "contains contains" at bounding box center [254, 259] width 104 height 26
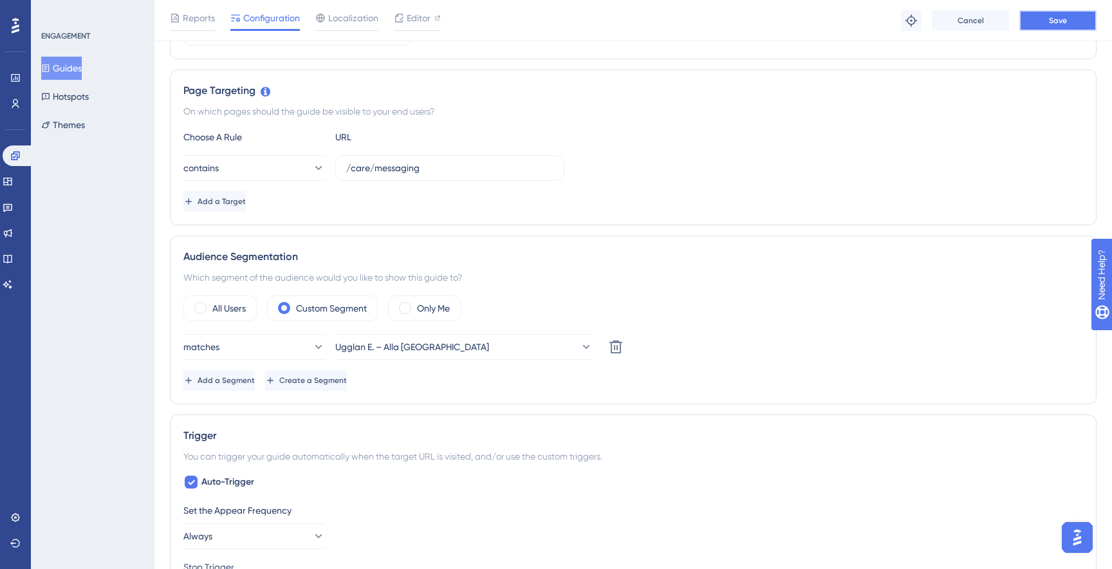
click at [1083, 14] on button "Save" at bounding box center [1057, 20] width 77 height 21
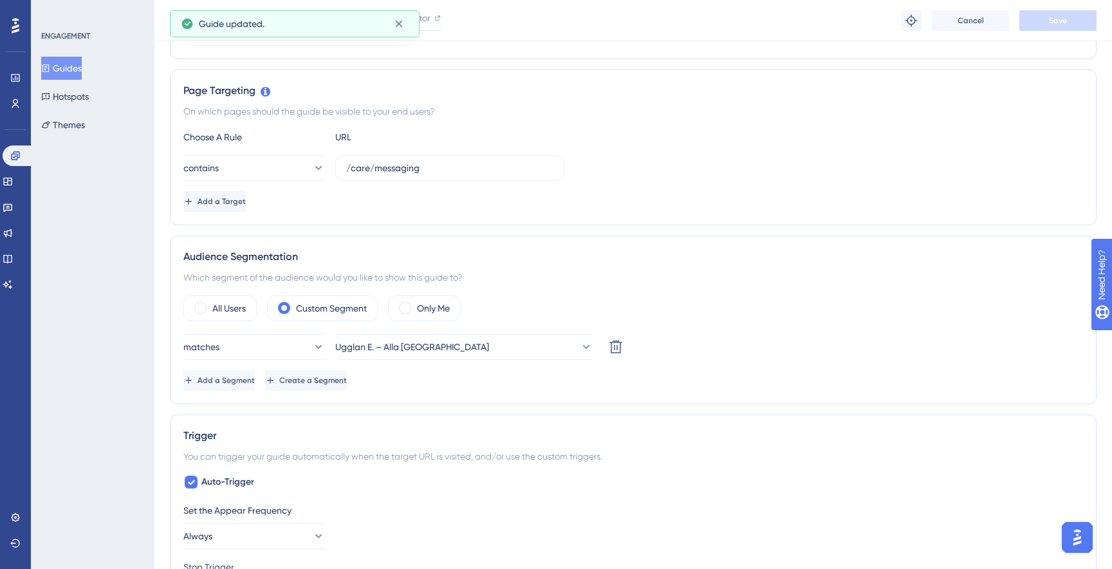
scroll to position [0, 0]
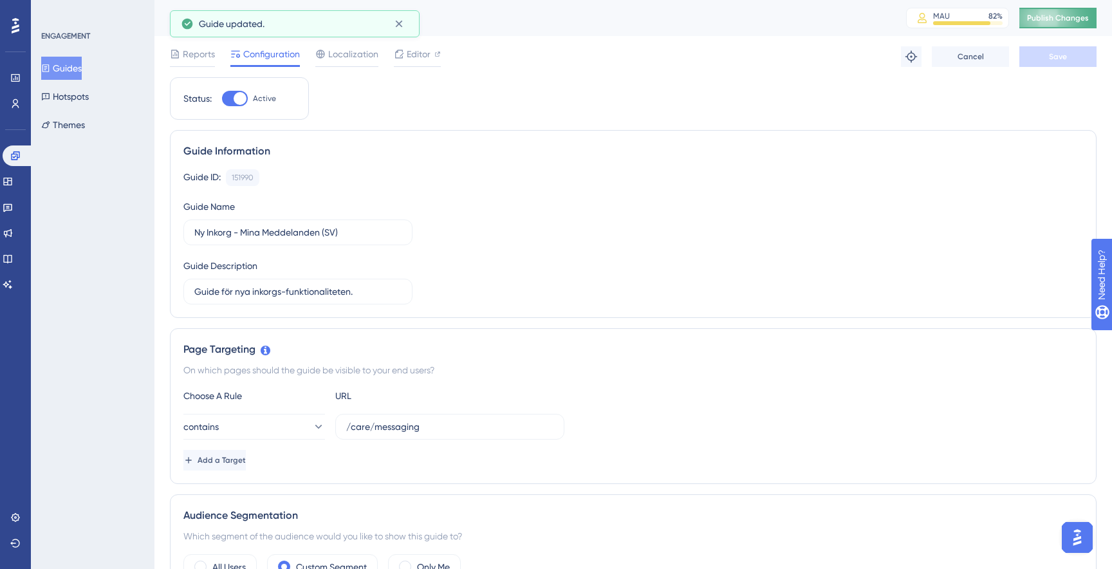
click at [1052, 22] on span "Publish Changes" at bounding box center [1058, 18] width 62 height 10
click at [916, 62] on icon at bounding box center [911, 56] width 13 height 13
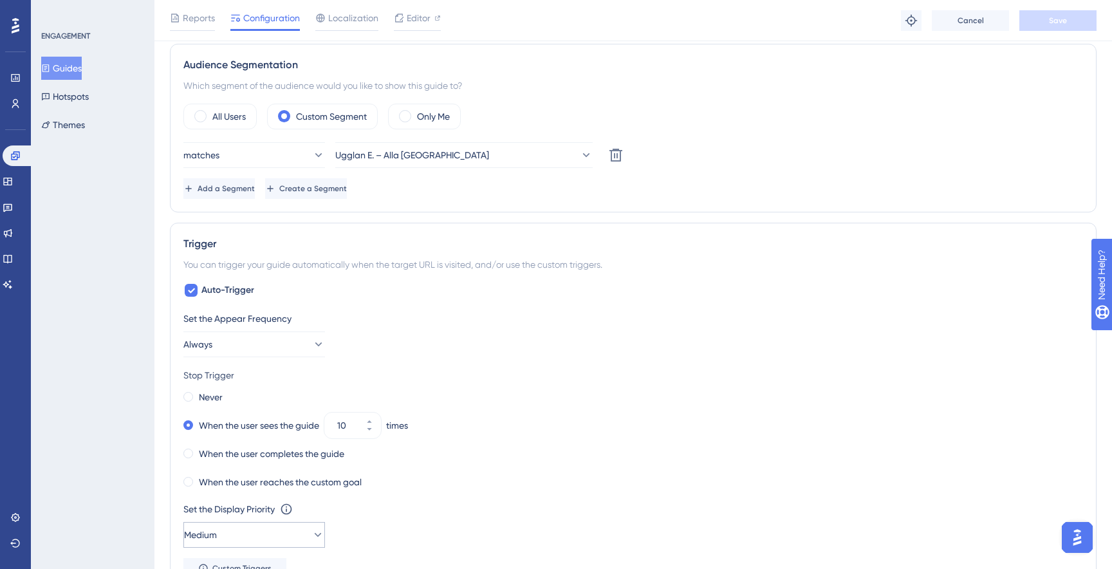
scroll to position [453, 0]
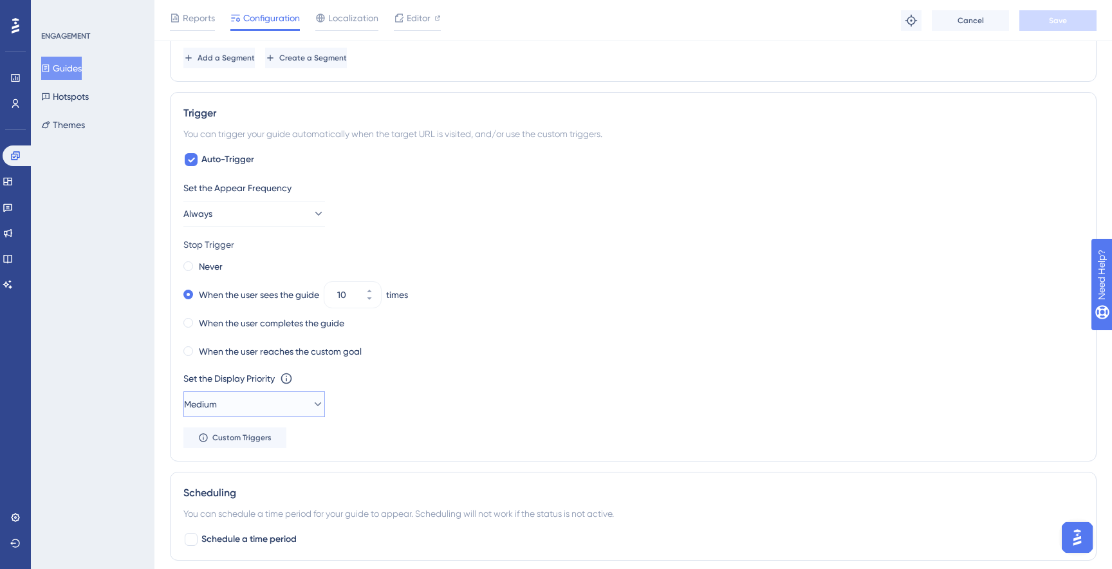
click at [263, 411] on button "Medium" at bounding box center [254, 404] width 142 height 26
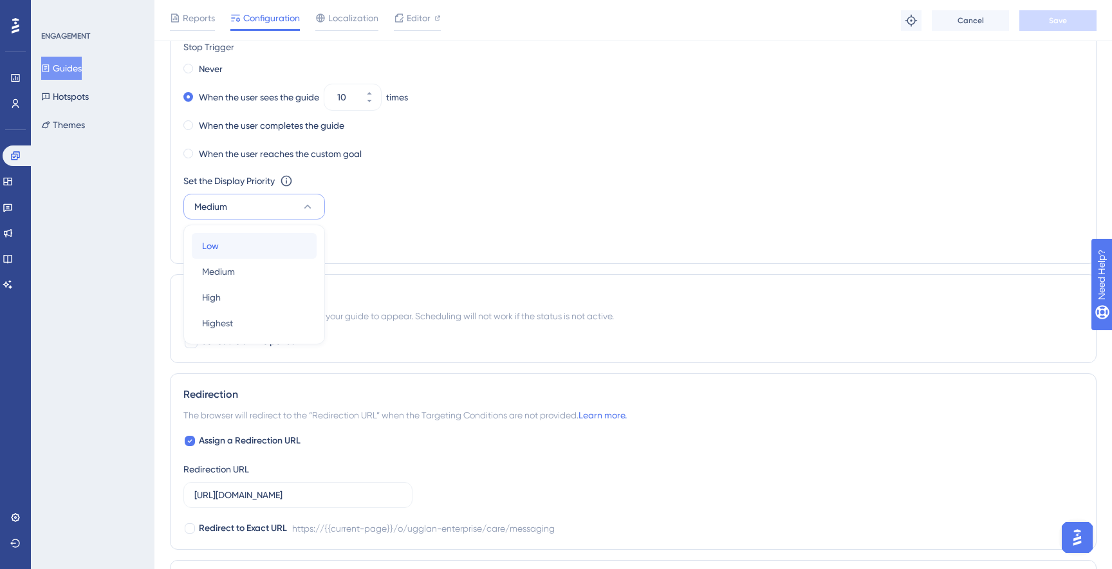
click at [284, 254] on div "Low Low" at bounding box center [254, 246] width 104 height 26
click at [1069, 23] on button "Save" at bounding box center [1057, 20] width 77 height 21
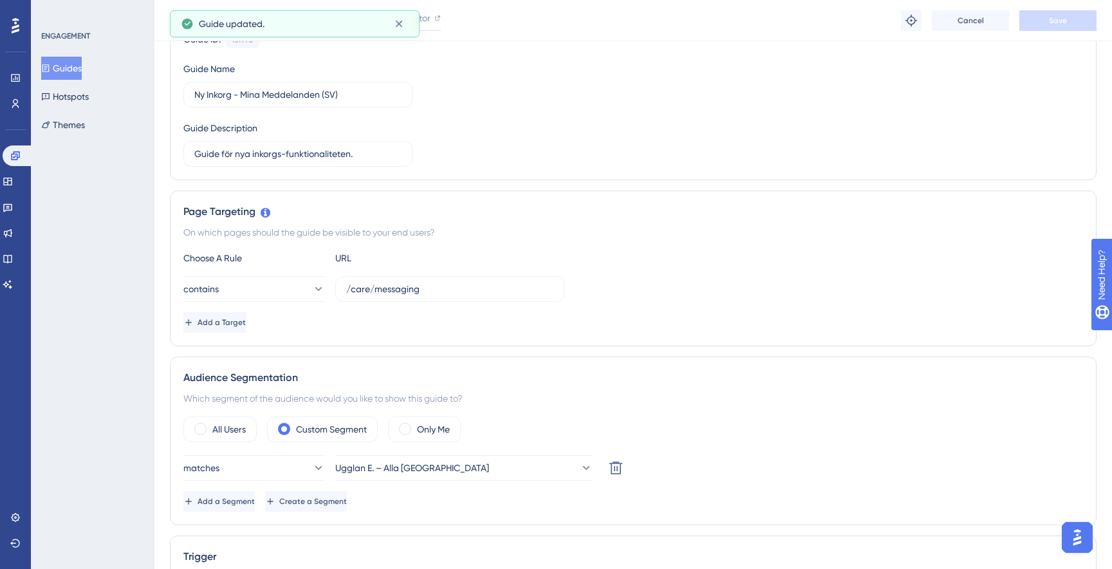
scroll to position [0, 0]
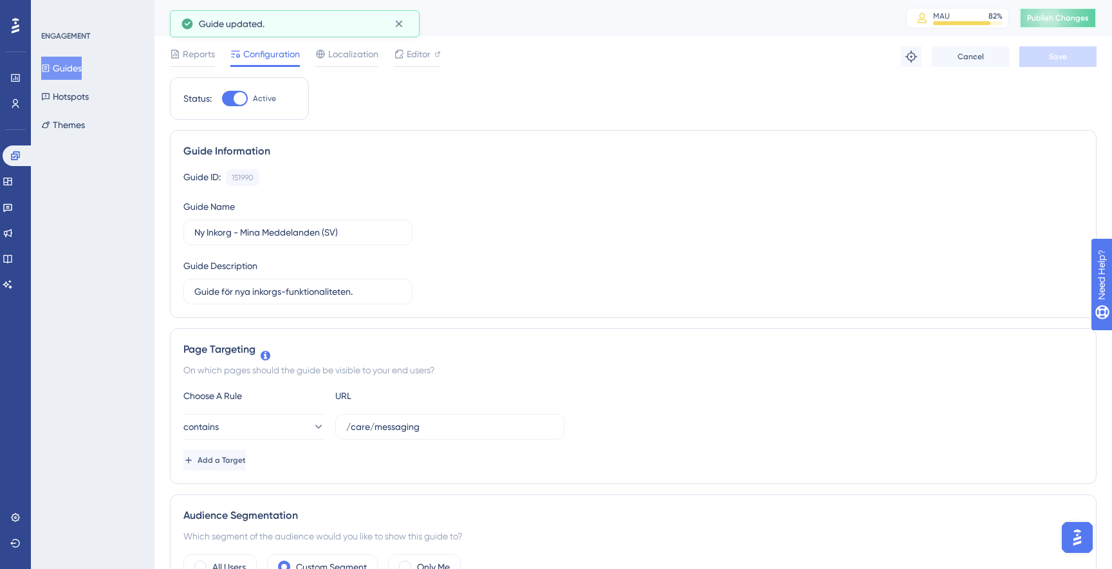
click at [1074, 23] on span "Publish Changes" at bounding box center [1058, 18] width 62 height 10
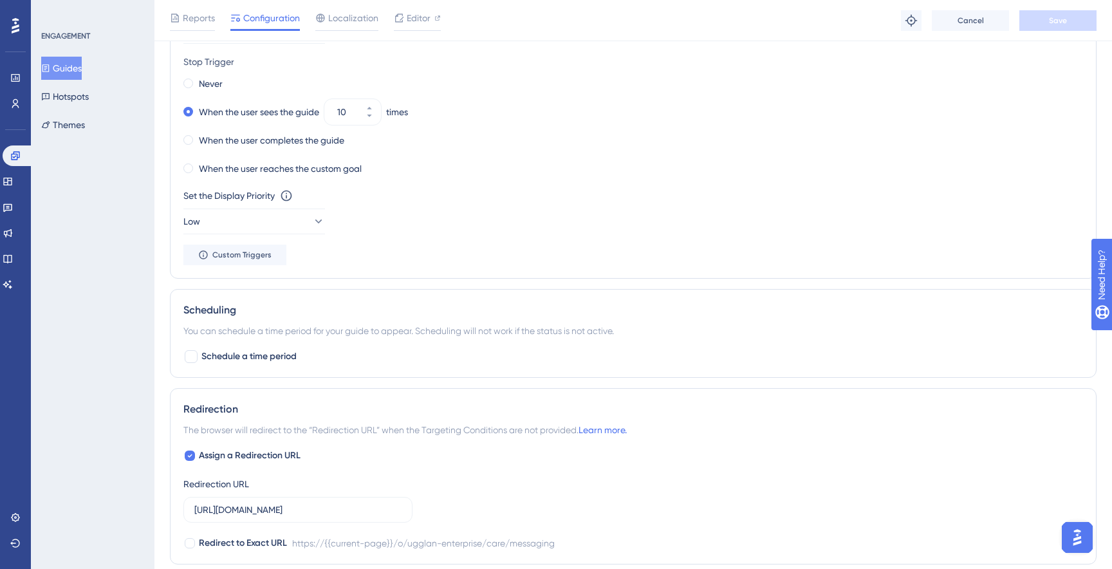
scroll to position [798, 0]
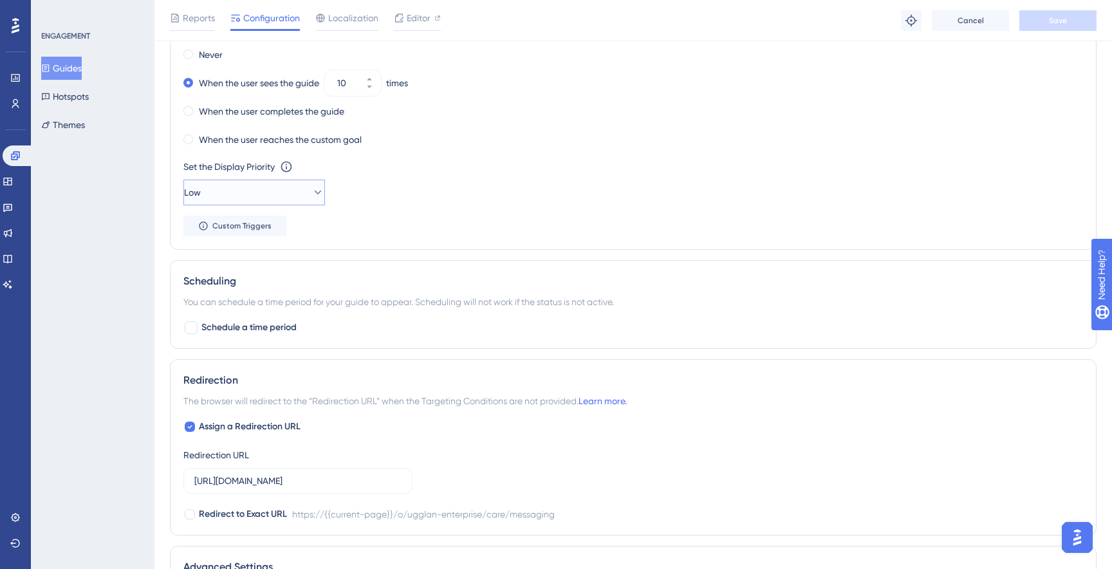
click at [271, 189] on button "Low" at bounding box center [254, 193] width 142 height 26
click at [259, 252] on div "Medium Medium" at bounding box center [254, 257] width 104 height 26
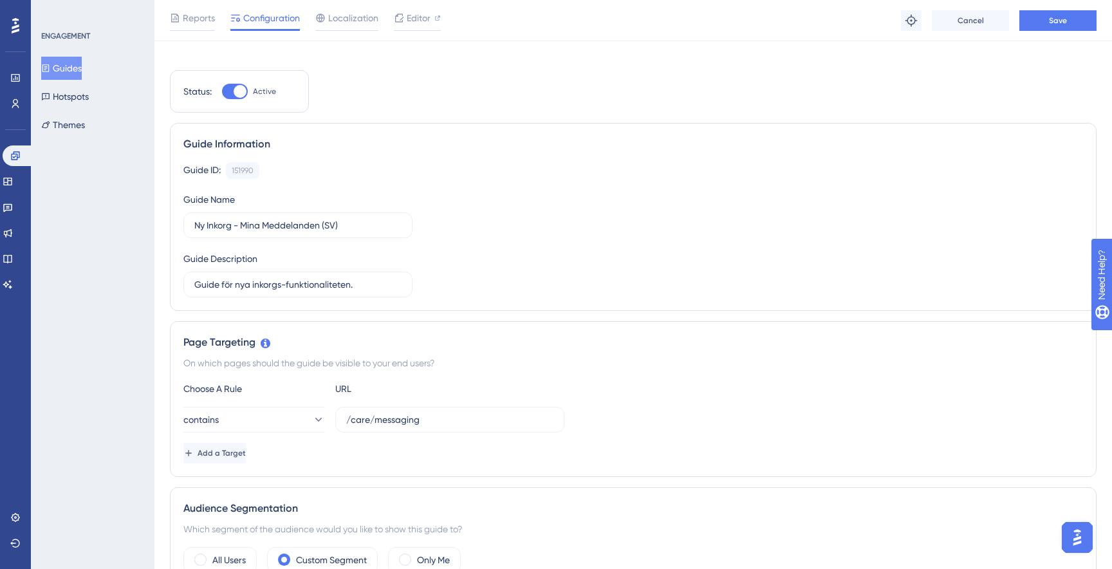
scroll to position [0, 0]
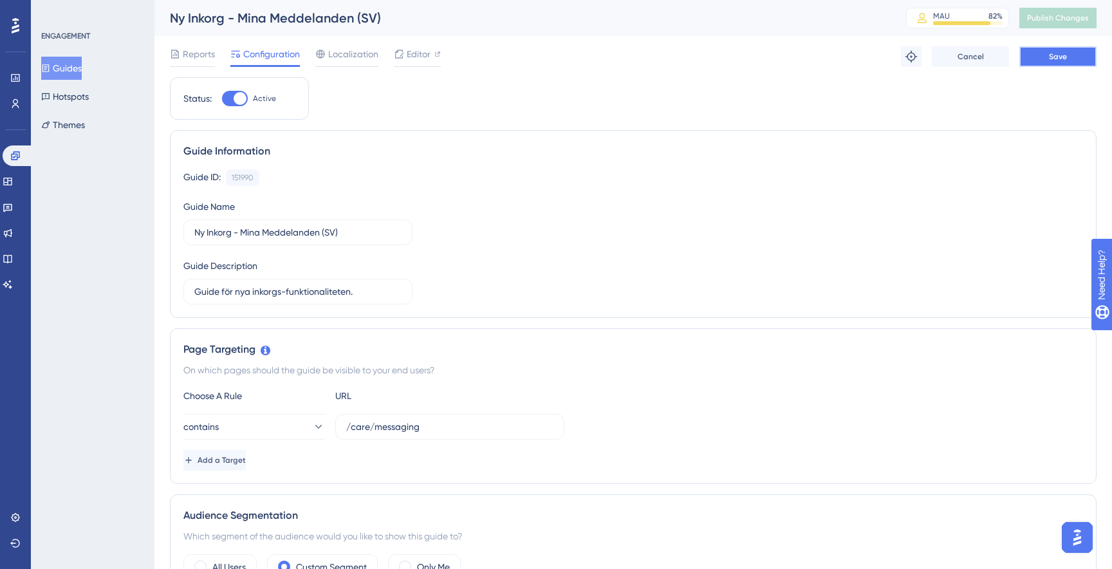
click at [1074, 60] on button "Save" at bounding box center [1057, 56] width 77 height 21
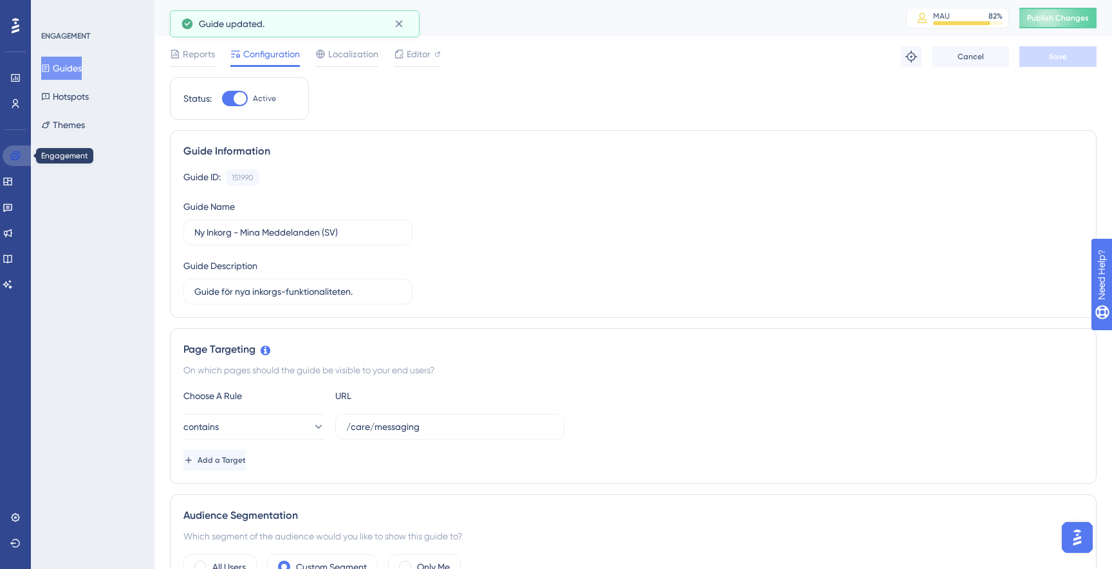
click at [13, 149] on link at bounding box center [18, 155] width 31 height 21
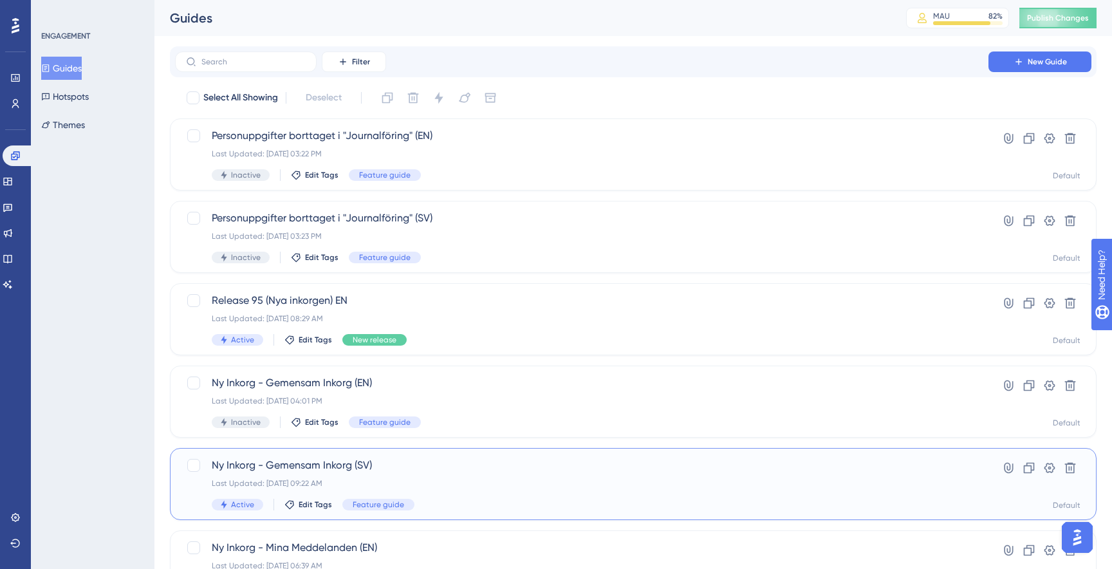
click at [381, 477] on div "Ny Inkorg - Gemensam Inkorg ([GEOGRAPHIC_DATA]) Last Updated: [DATE] 09:22 AM A…" at bounding box center [582, 483] width 740 height 53
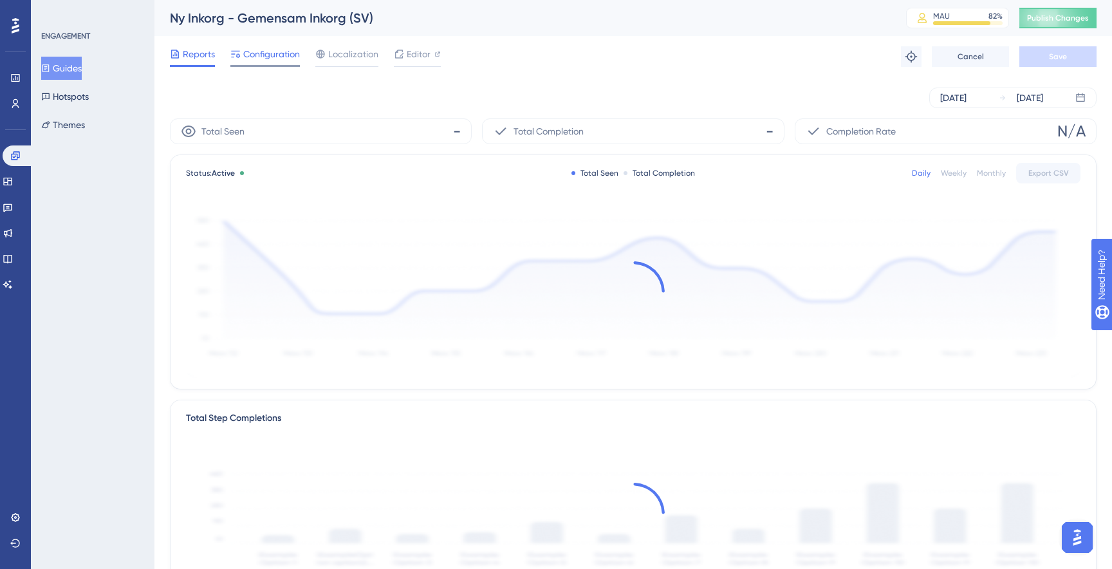
click at [273, 46] on span "Configuration" at bounding box center [271, 53] width 57 height 15
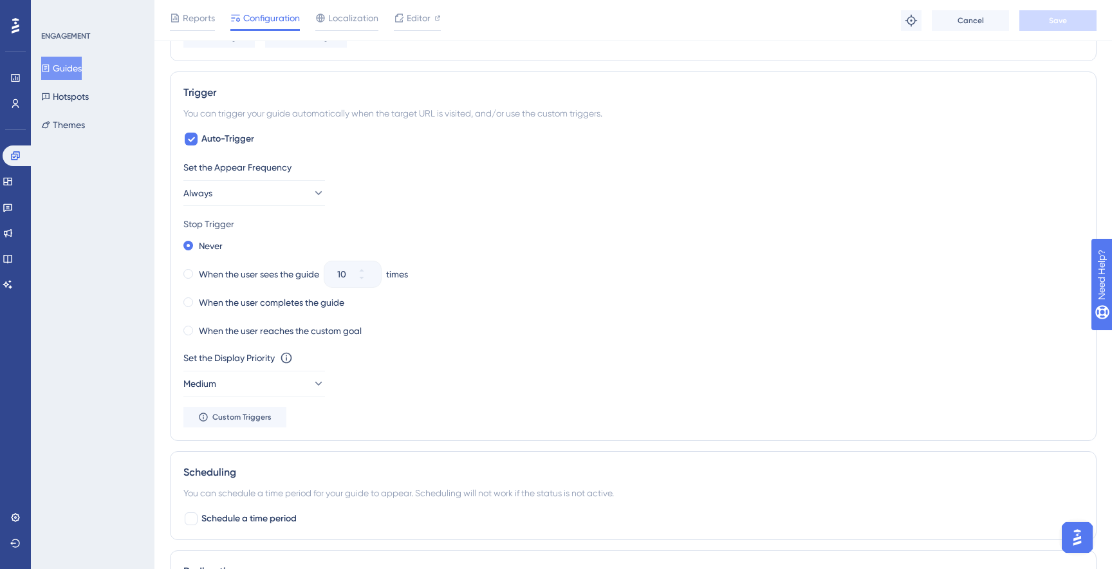
scroll to position [757, 0]
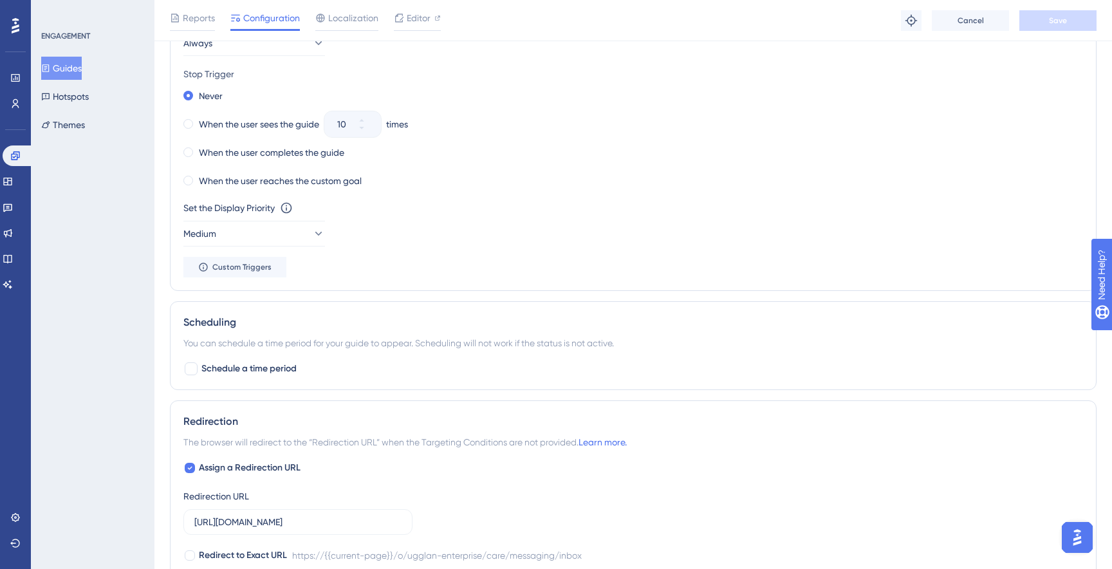
click at [276, 247] on div "Set the Appear Frequency Always Stop Trigger Never When the user sees the guide…" at bounding box center [632, 144] width 899 height 268
click at [279, 243] on button "Medium" at bounding box center [254, 234] width 142 height 26
click at [250, 319] on div "High High" at bounding box center [254, 324] width 104 height 26
click at [1059, 17] on span "Save" at bounding box center [1058, 20] width 18 height 10
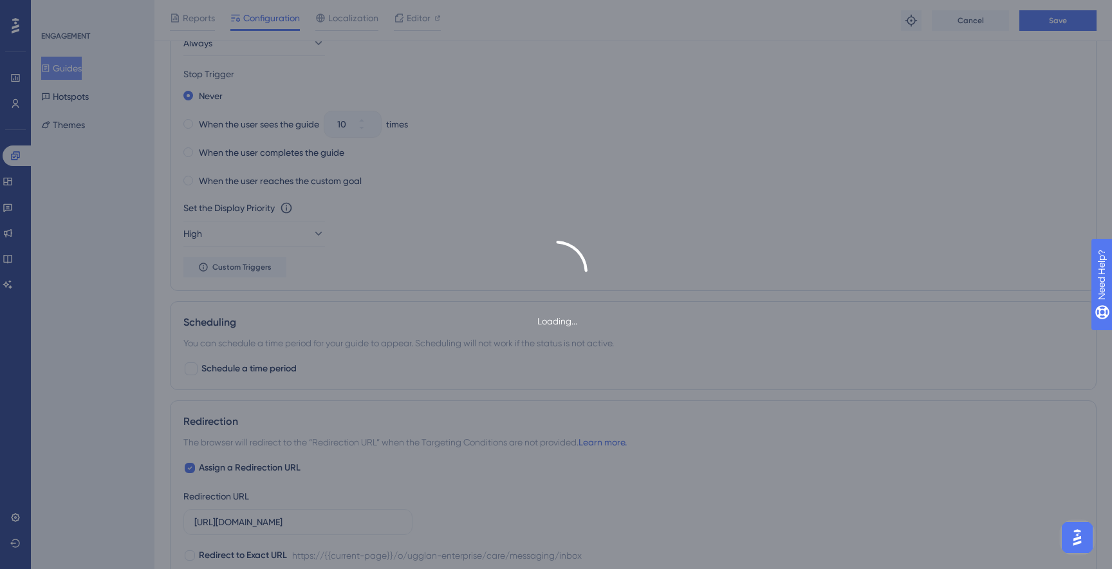
click at [575, 75] on div "Loading..." at bounding box center [556, 284] width 1112 height 569
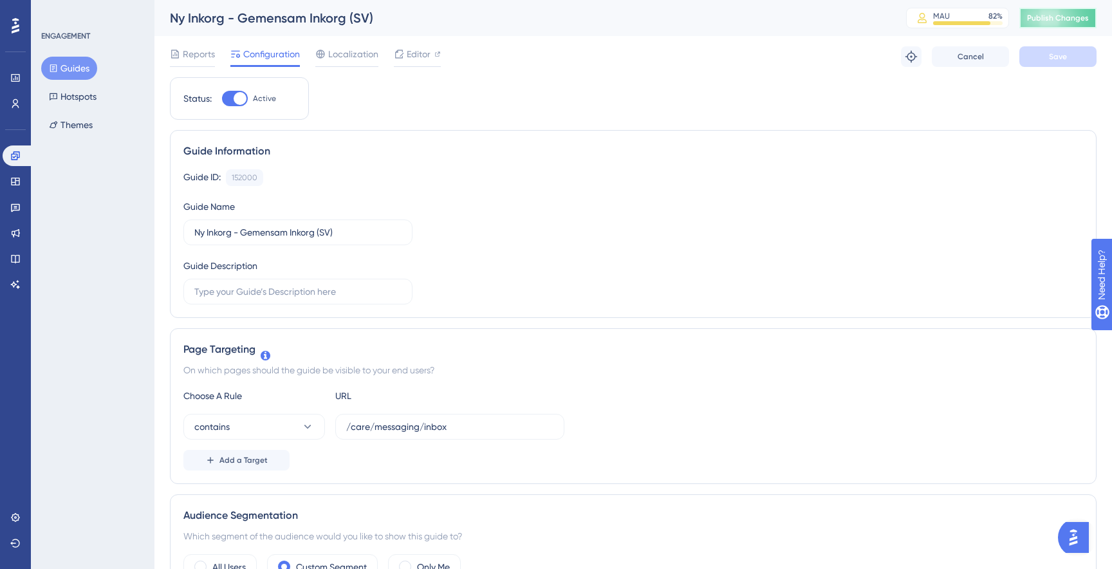
click at [1069, 21] on span "Publish Changes" at bounding box center [1058, 18] width 62 height 10
click at [22, 153] on link at bounding box center [18, 155] width 31 height 21
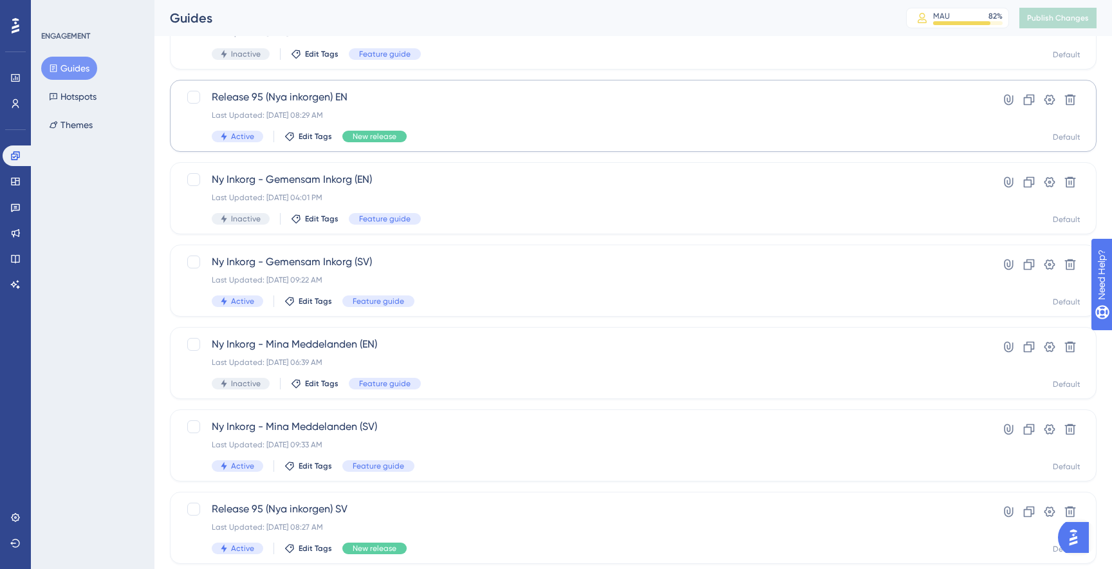
scroll to position [232, 0]
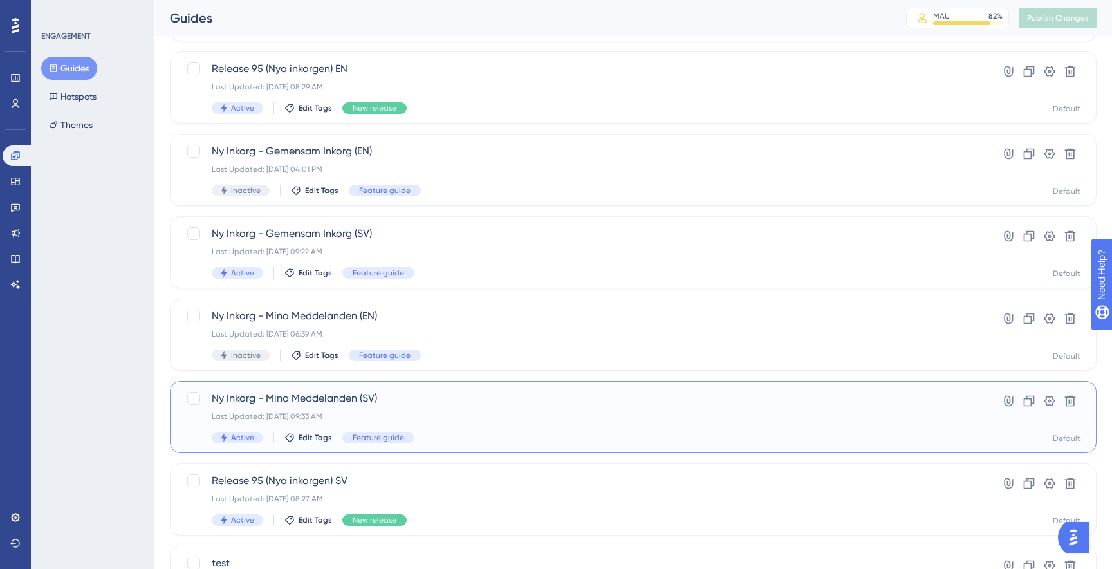
click at [446, 392] on span "Ny Inkorg - Mina Meddelanden (SV)" at bounding box center [582, 398] width 740 height 15
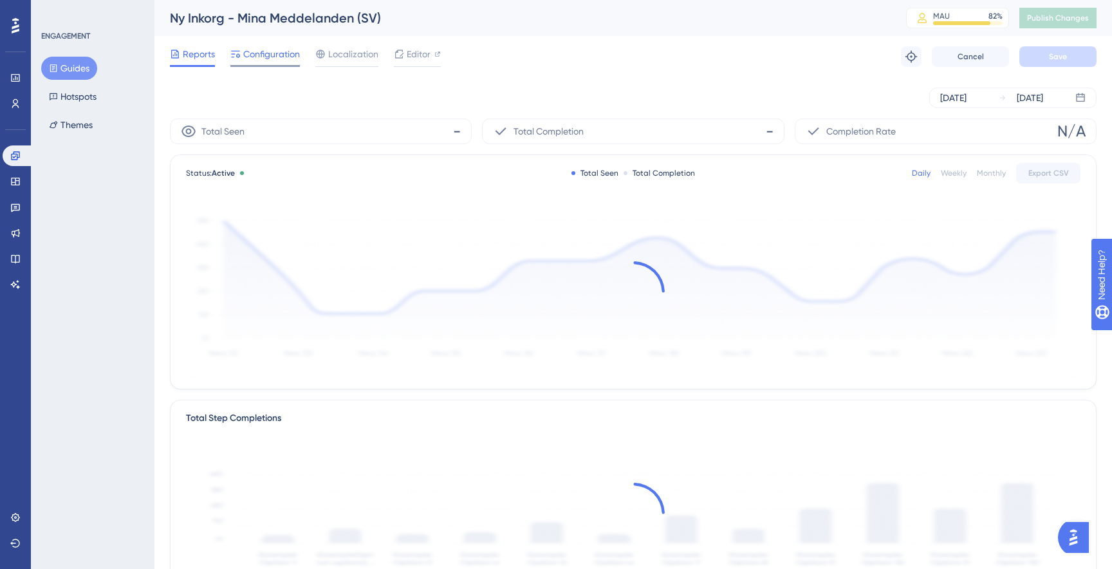
click at [273, 60] on span "Configuration" at bounding box center [271, 53] width 57 height 15
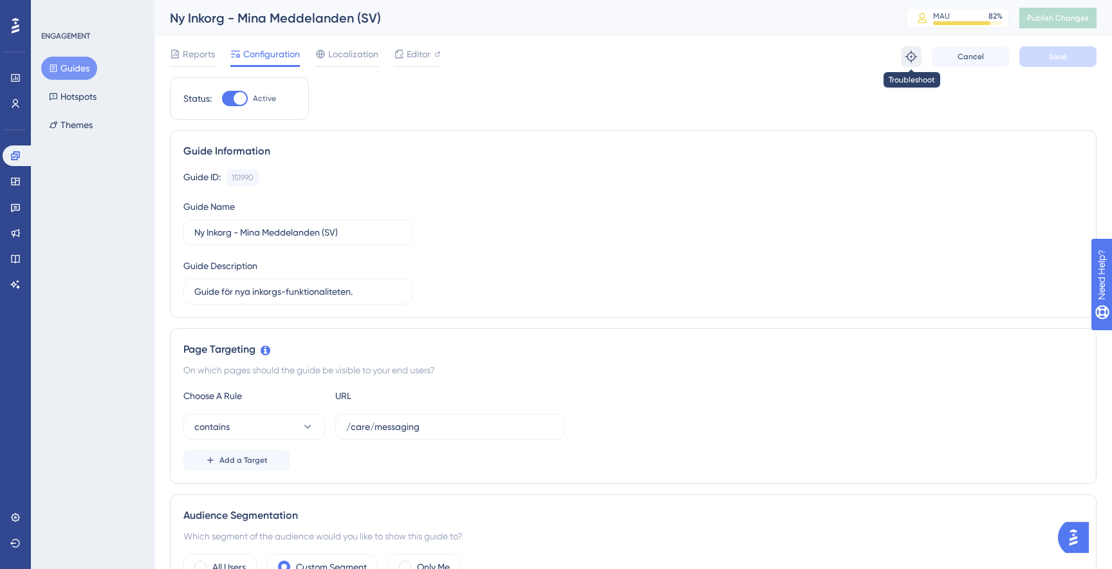
click at [907, 53] on icon at bounding box center [911, 56] width 13 height 13
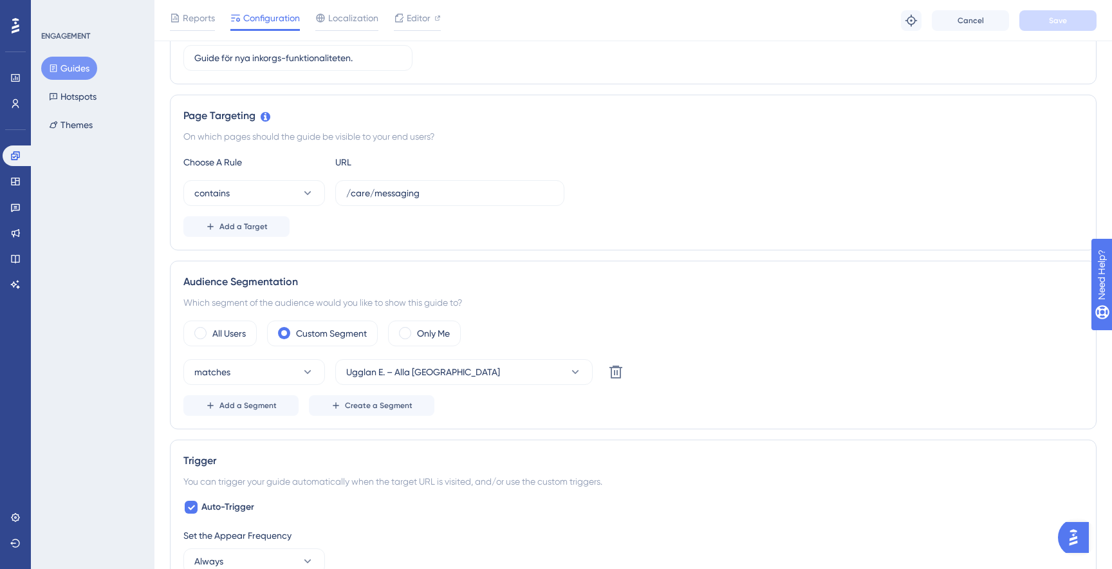
scroll to position [235, 0]
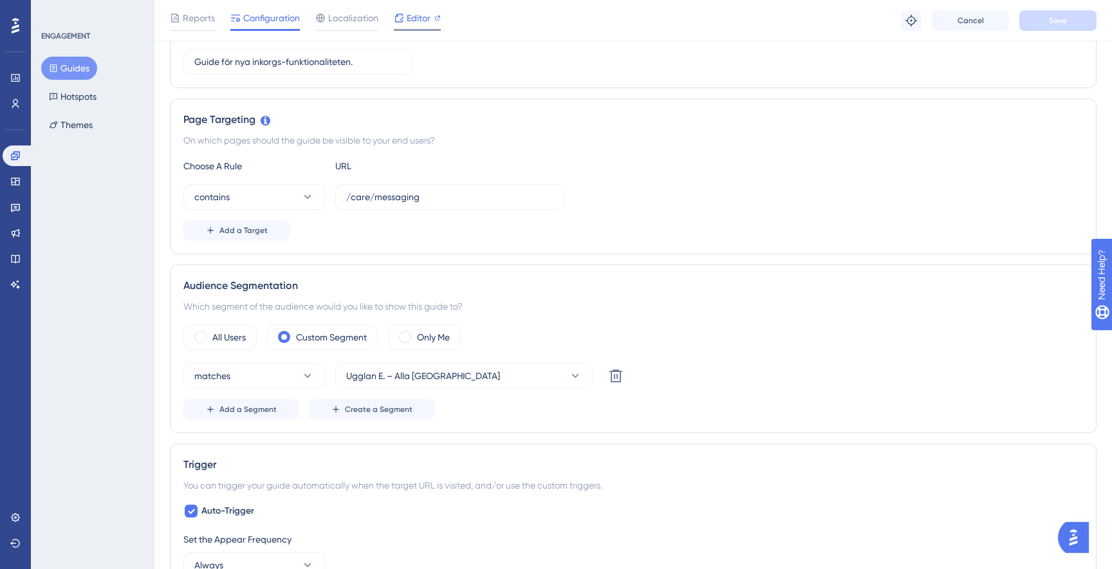
click at [413, 19] on span "Editor" at bounding box center [419, 17] width 24 height 15
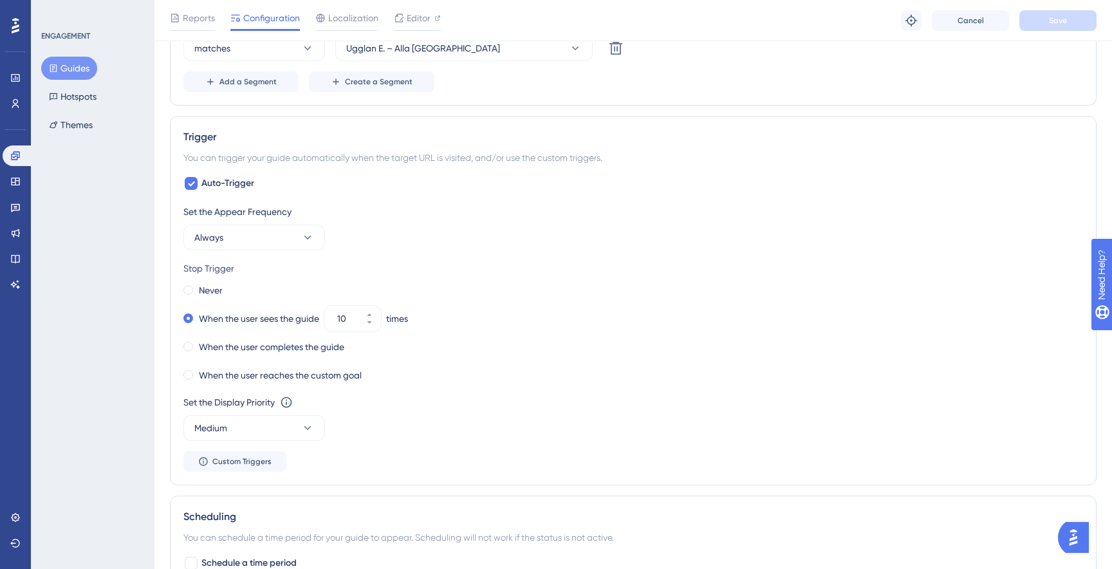
scroll to position [564, 0]
click at [210, 287] on label "Never" at bounding box center [211, 288] width 24 height 15
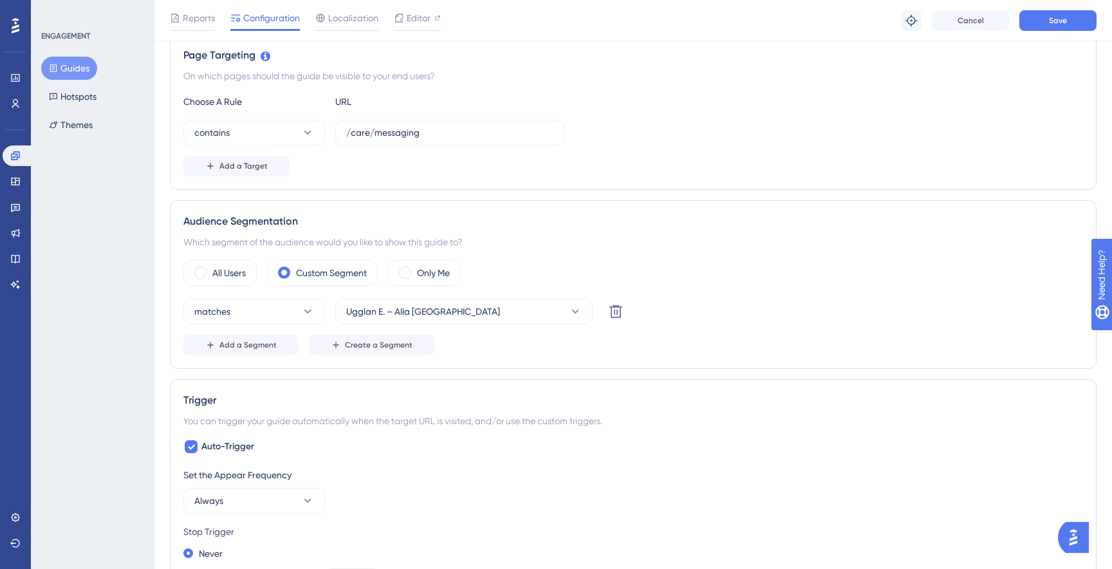
scroll to position [0, 0]
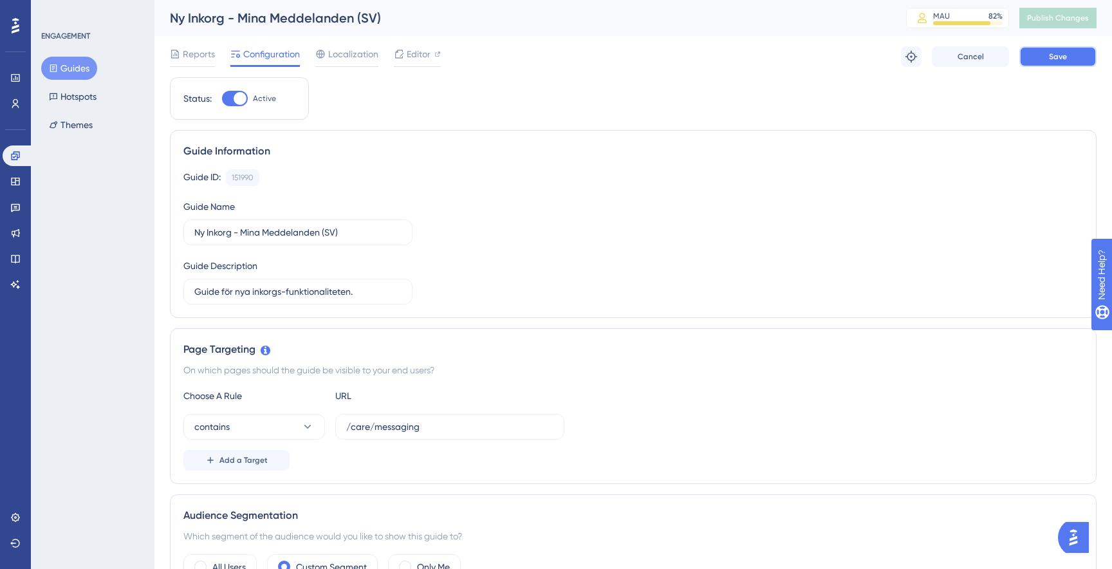
click at [1062, 53] on span "Save" at bounding box center [1058, 56] width 18 height 10
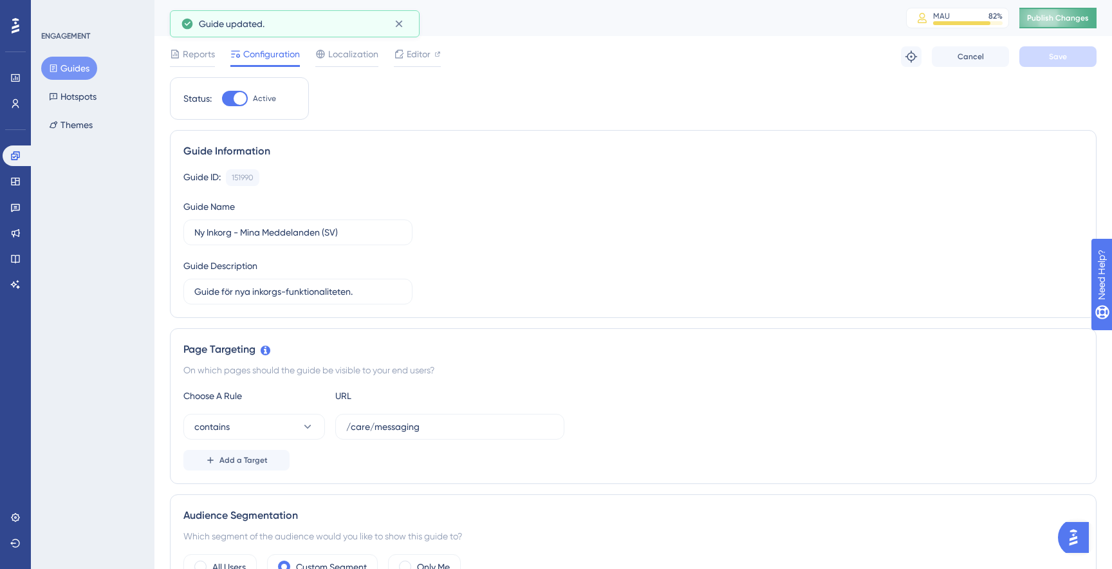
click at [1053, 15] on span "Publish Changes" at bounding box center [1058, 18] width 62 height 10
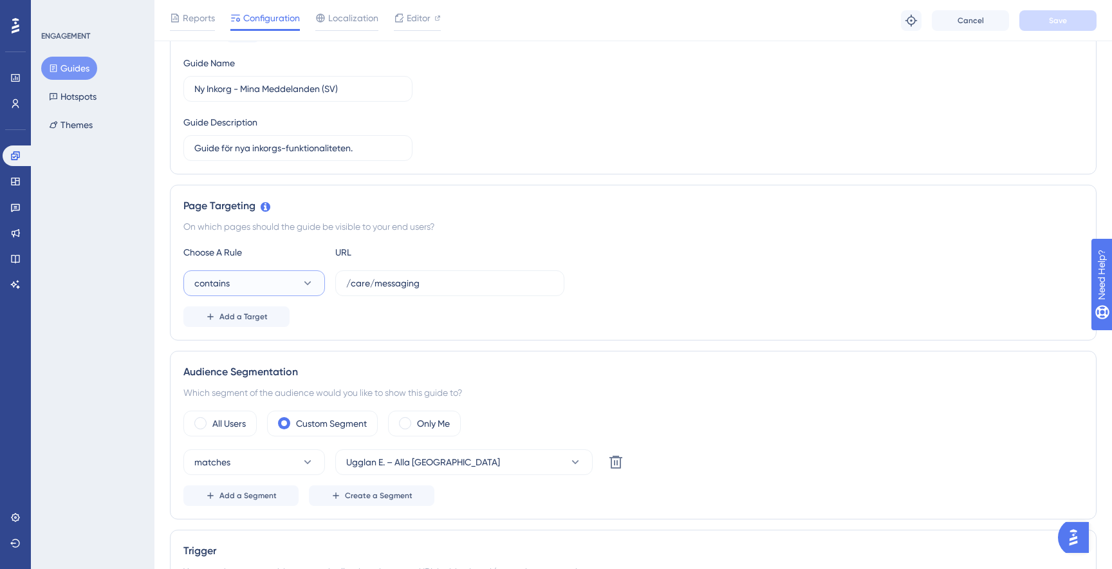
click at [295, 278] on button "contains" at bounding box center [254, 283] width 142 height 26
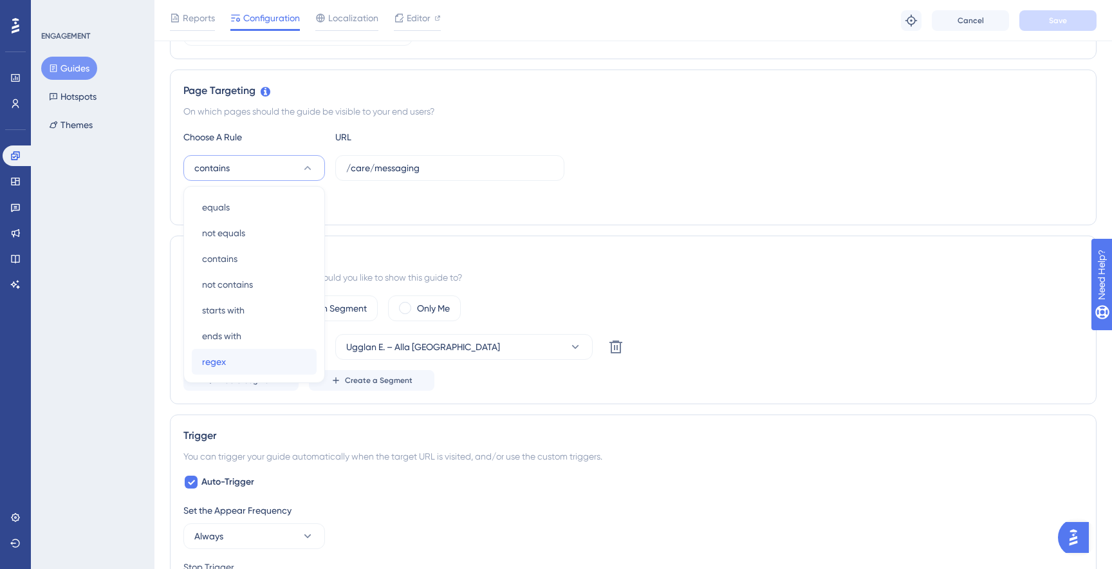
click at [253, 360] on div "regex regex" at bounding box center [254, 362] width 104 height 26
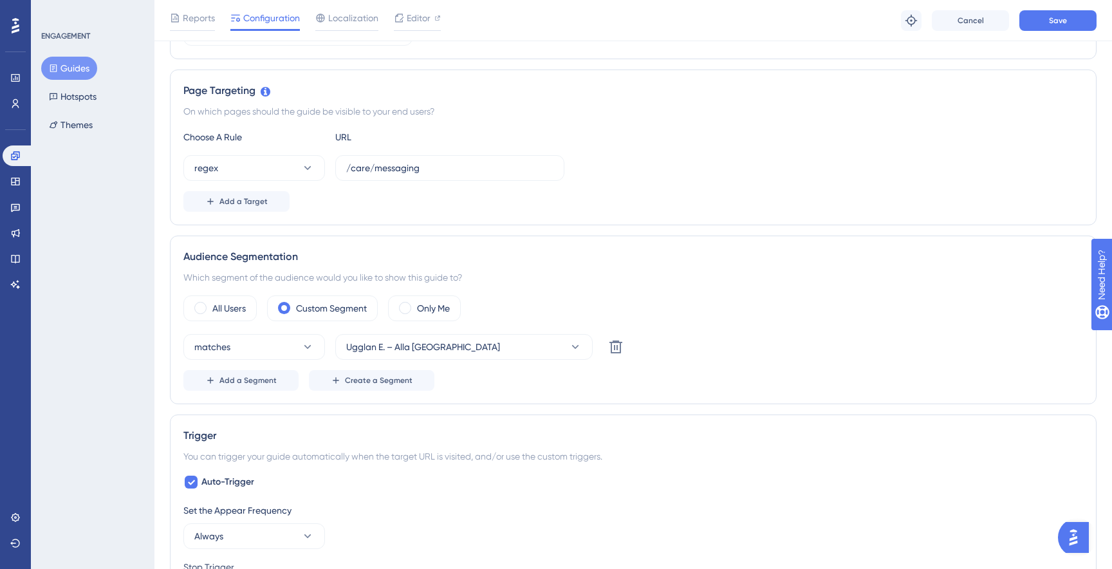
drag, startPoint x: 440, startPoint y: 175, endPoint x: 335, endPoint y: 168, distance: 105.8
click at [335, 168] on div "regex /care/messaging" at bounding box center [373, 168] width 381 height 26
click at [391, 170] on input "/care/messaging" at bounding box center [449, 168] width 207 height 14
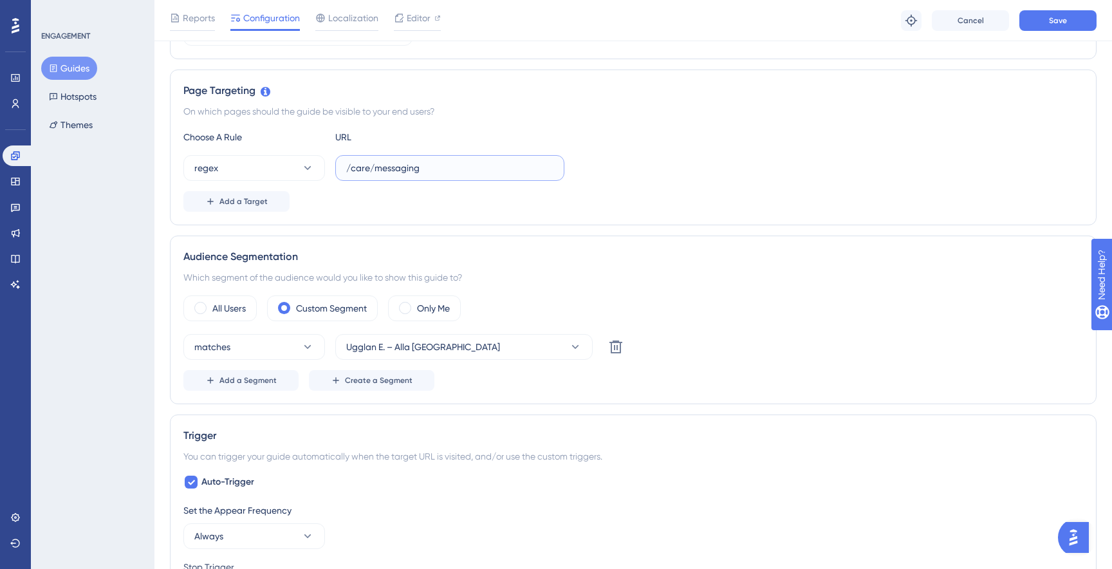
paste input "https:\/\/[\w\.-]+\/o\/[^\/]+\/care\/messaging$"
type input "https:\/\/[\w\.-]+\/o\/[^\/]+\/care\/messaging$"
click at [1050, 23] on span "Save" at bounding box center [1058, 20] width 18 height 10
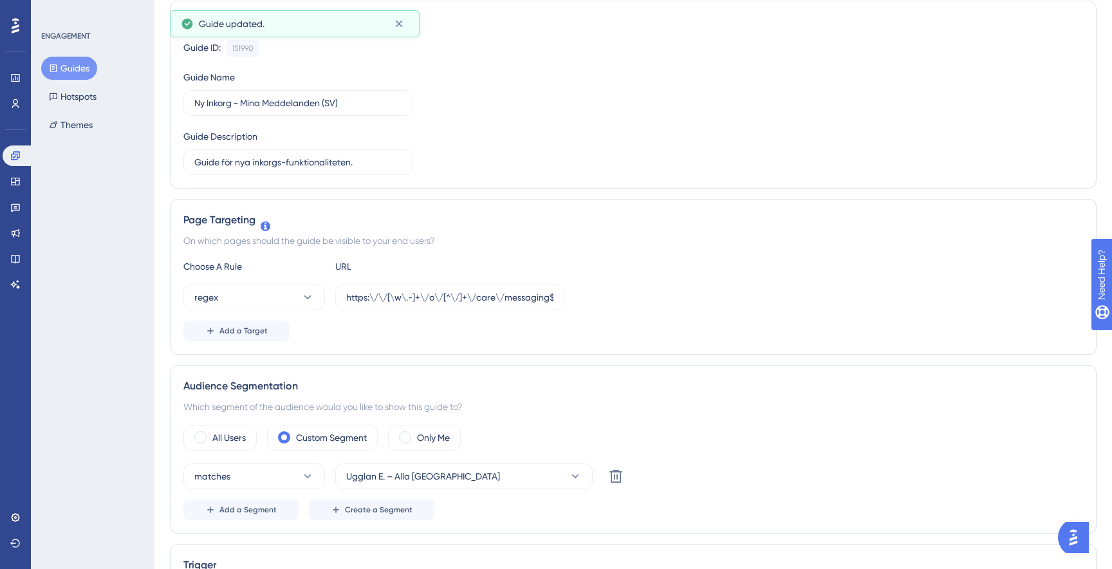
scroll to position [0, 0]
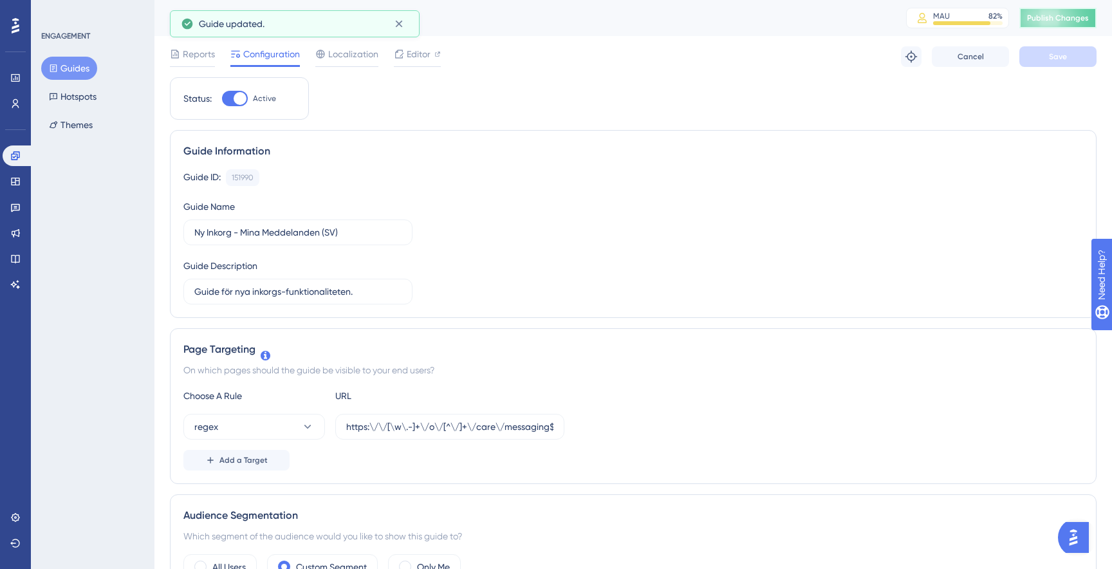
click at [1040, 12] on button "Publish Changes" at bounding box center [1057, 18] width 77 height 21
click at [910, 55] on icon at bounding box center [911, 57] width 12 height 12
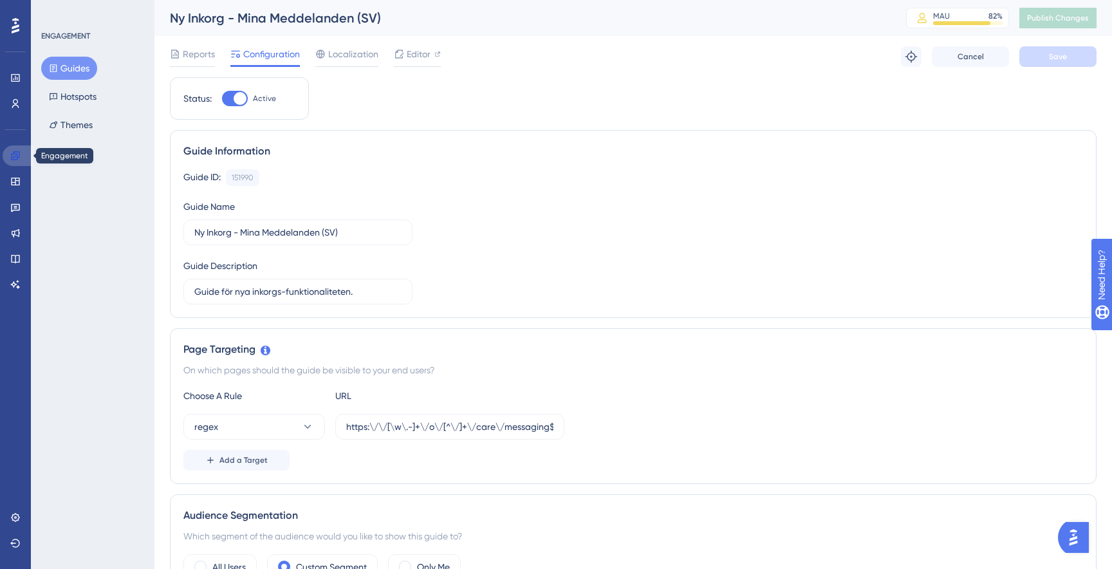
click at [8, 157] on link at bounding box center [18, 155] width 31 height 21
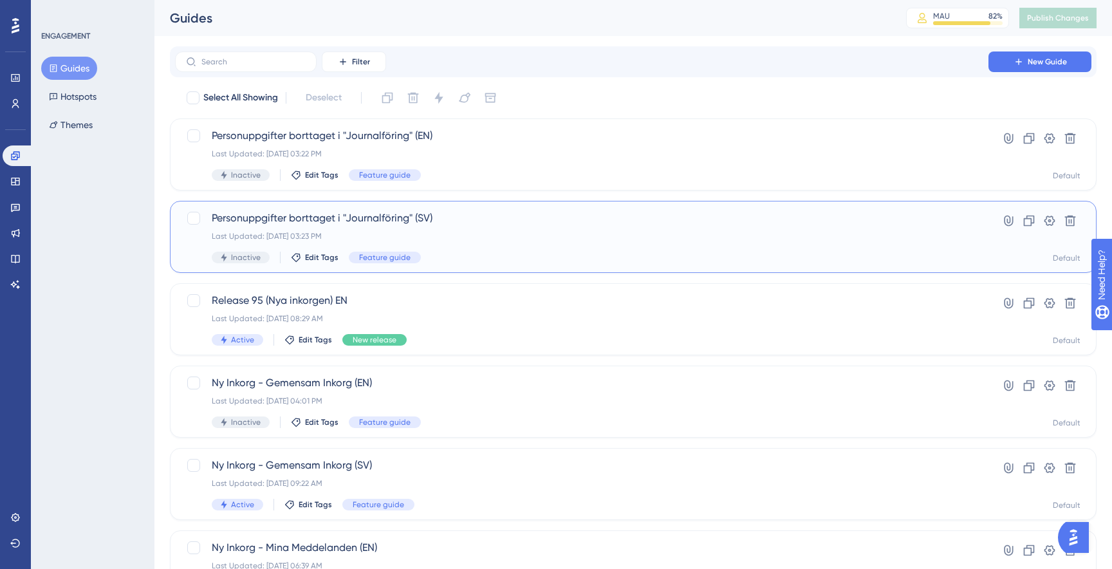
click at [522, 249] on div "Personuppgifter borttaget i "Journalföring" (SV) Last Updated: Sep 16 2025, 03:…" at bounding box center [582, 236] width 740 height 53
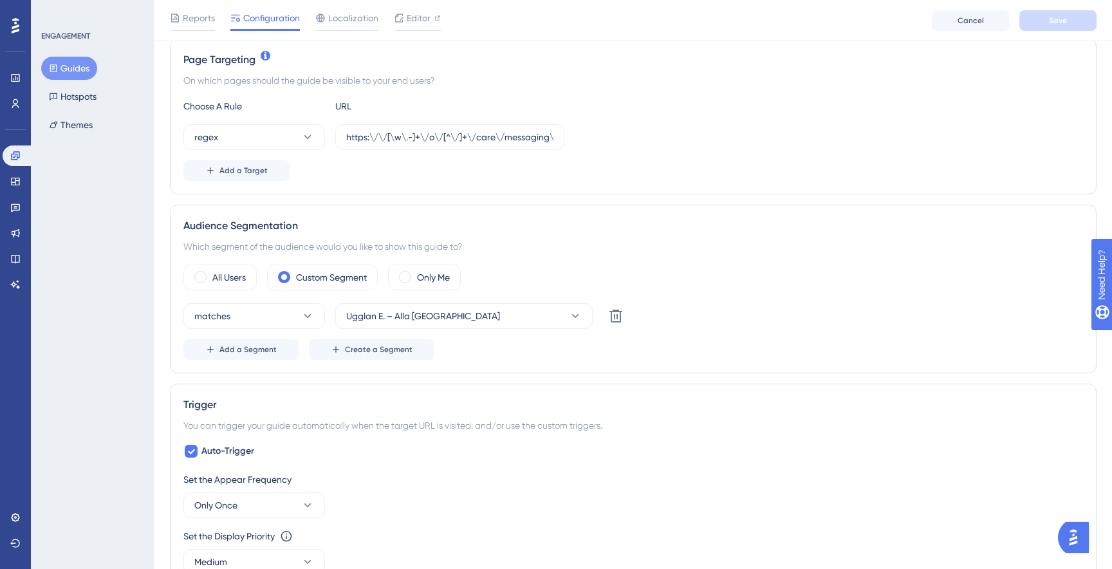
scroll to position [295, 0]
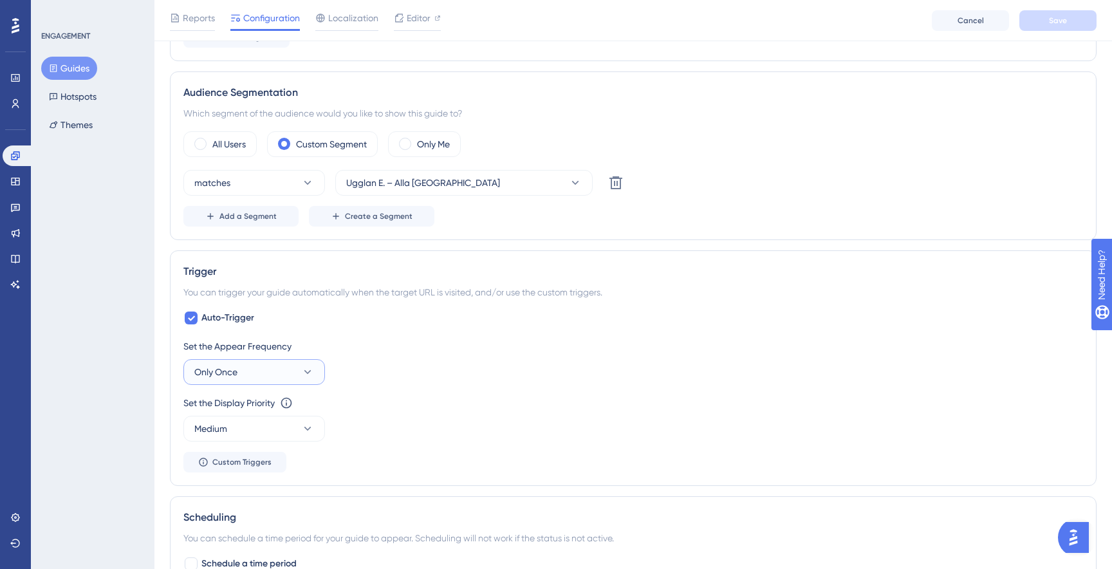
click at [277, 374] on button "Only Once" at bounding box center [254, 372] width 142 height 26
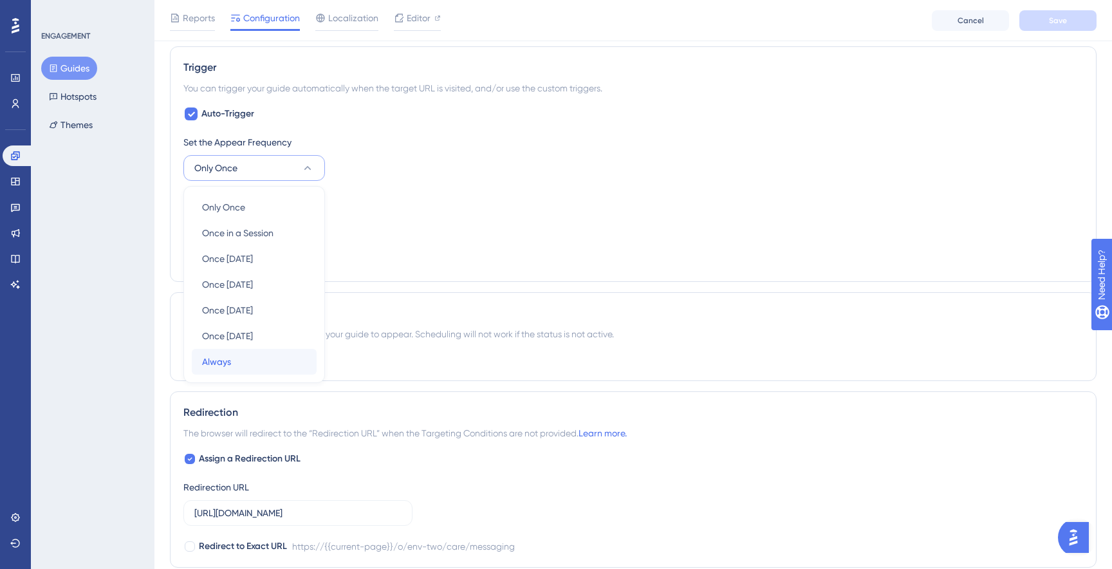
click at [229, 357] on span "Always" at bounding box center [216, 361] width 29 height 15
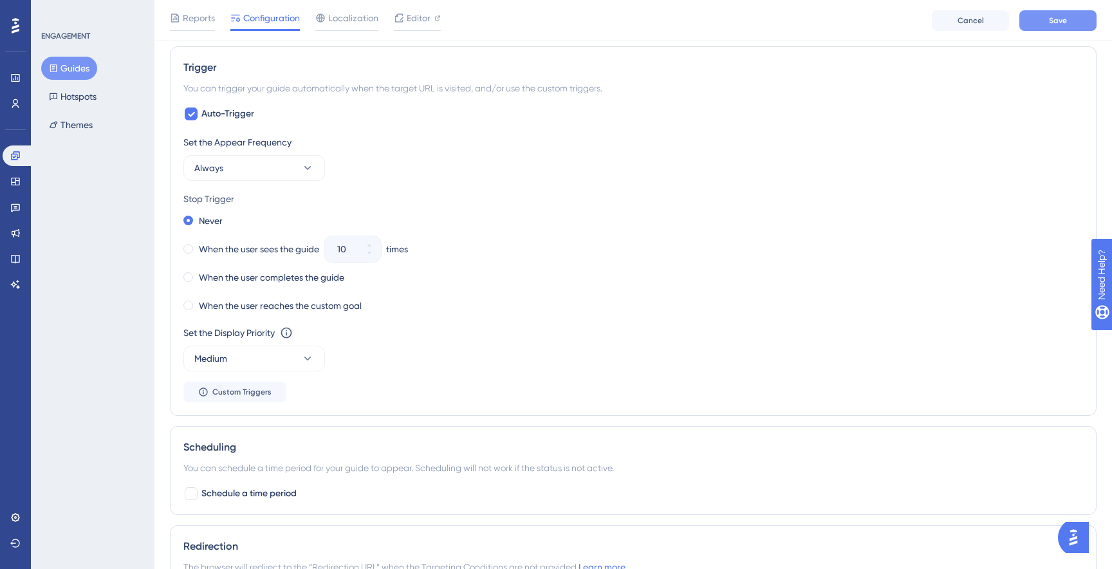
click at [1045, 24] on button "Save" at bounding box center [1057, 20] width 77 height 21
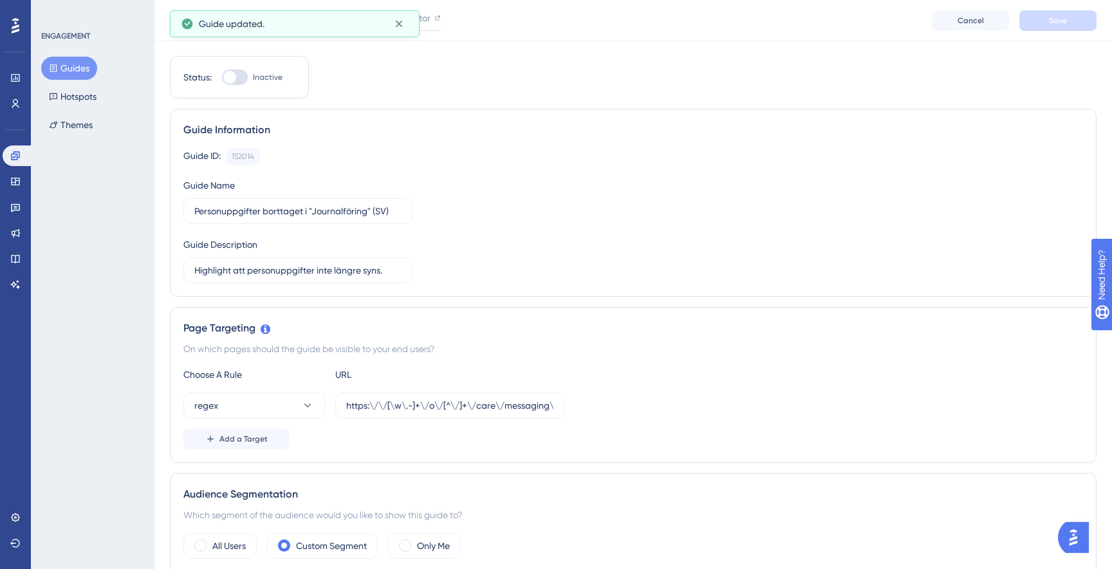
scroll to position [0, 0]
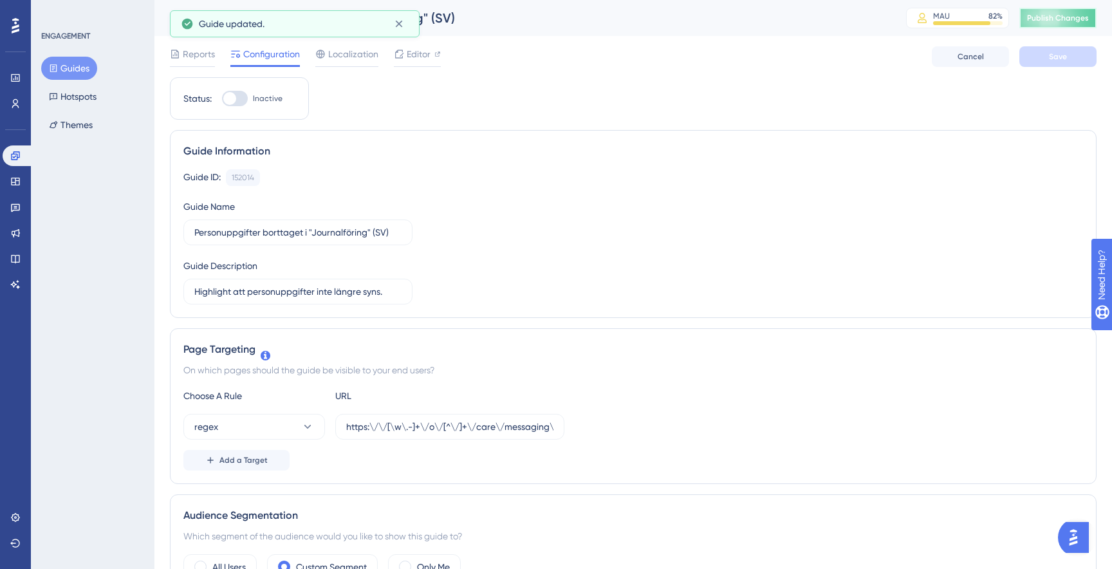
click at [1046, 19] on span "Publish Changes" at bounding box center [1058, 18] width 62 height 10
click at [239, 103] on div at bounding box center [235, 98] width 26 height 15
click at [222, 99] on input "Inactive" at bounding box center [221, 98] width 1 height 1
checkbox input "true"
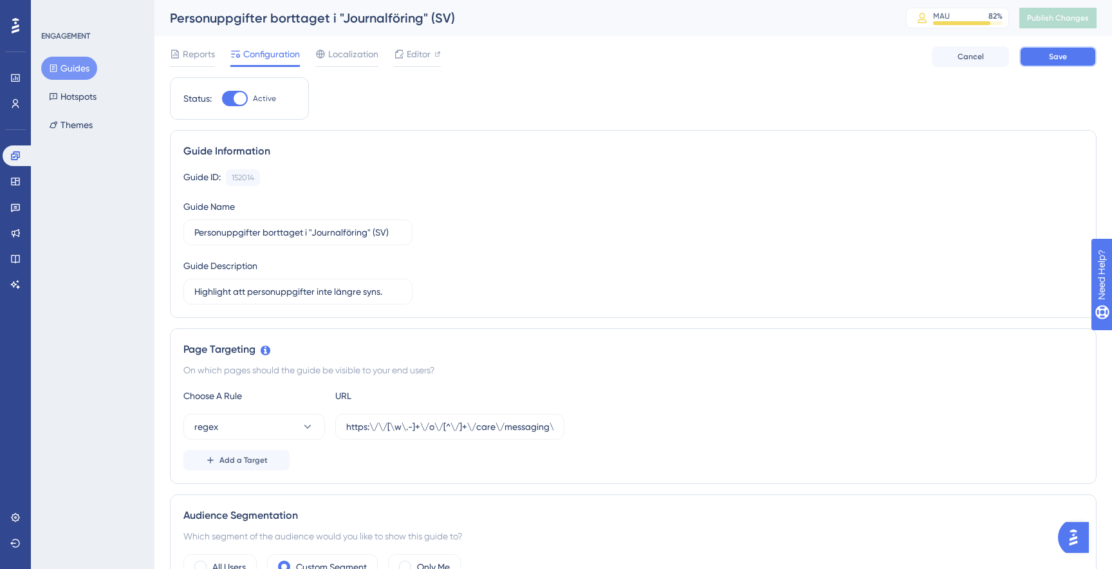
click at [1076, 59] on button "Save" at bounding box center [1057, 56] width 77 height 21
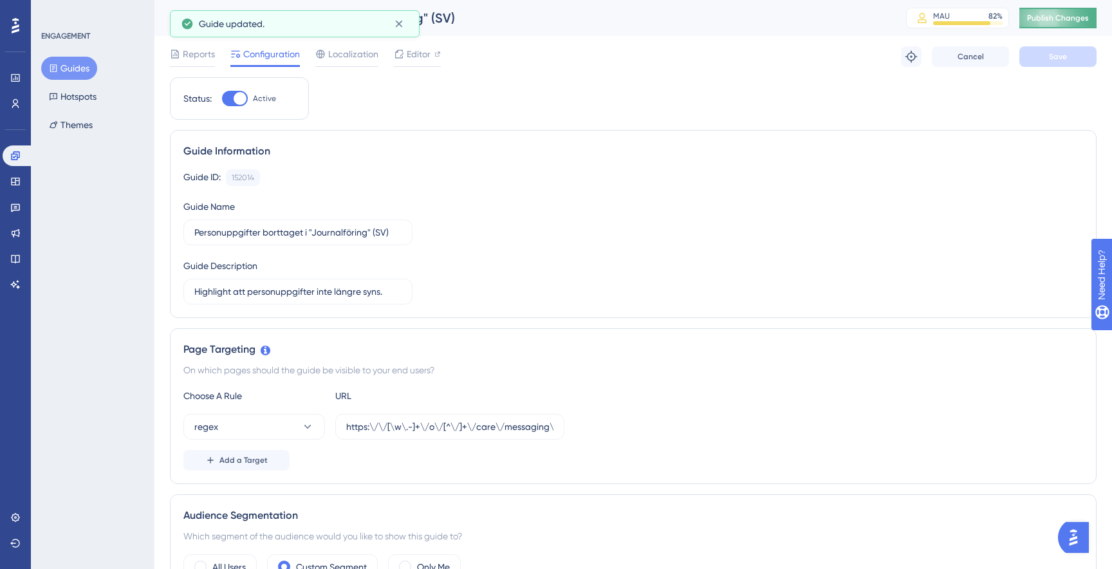
click at [1060, 19] on span "Publish Changes" at bounding box center [1058, 18] width 62 height 10
click at [905, 62] on icon at bounding box center [911, 56] width 13 height 13
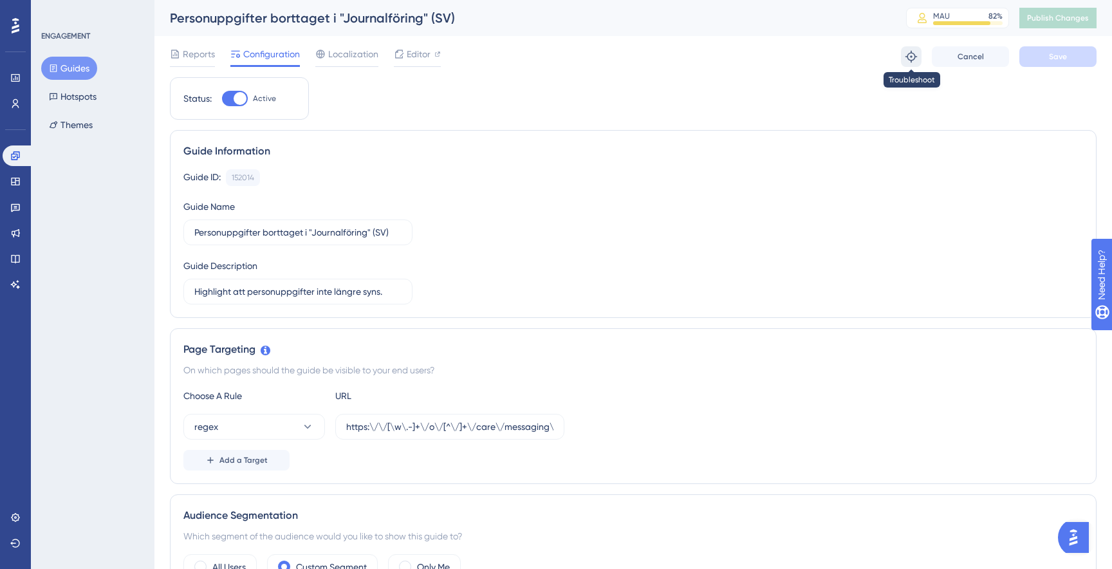
click at [911, 57] on icon at bounding box center [911, 57] width 12 height 12
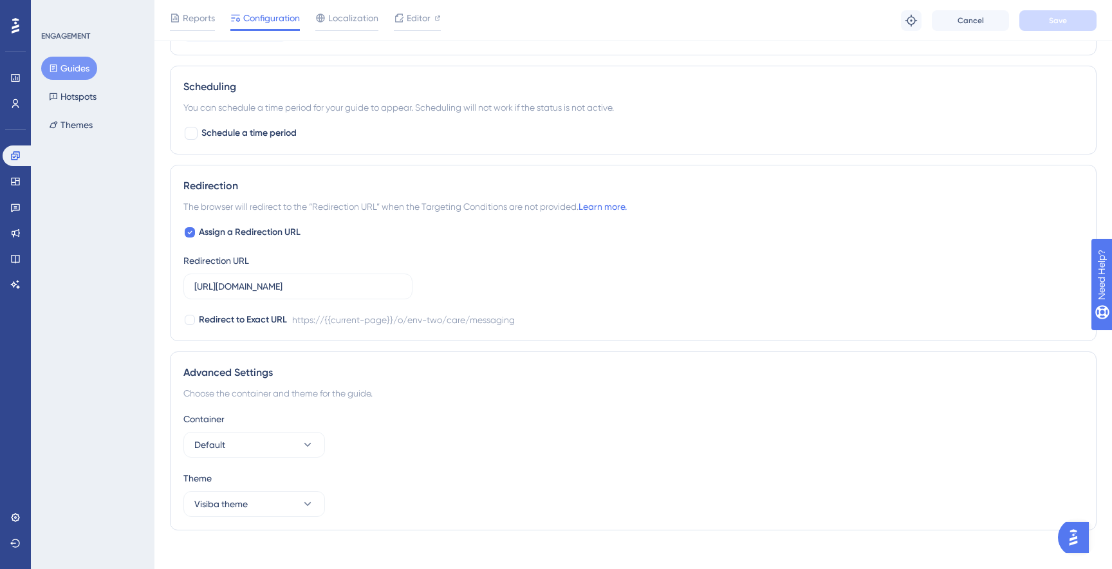
scroll to position [1005, 0]
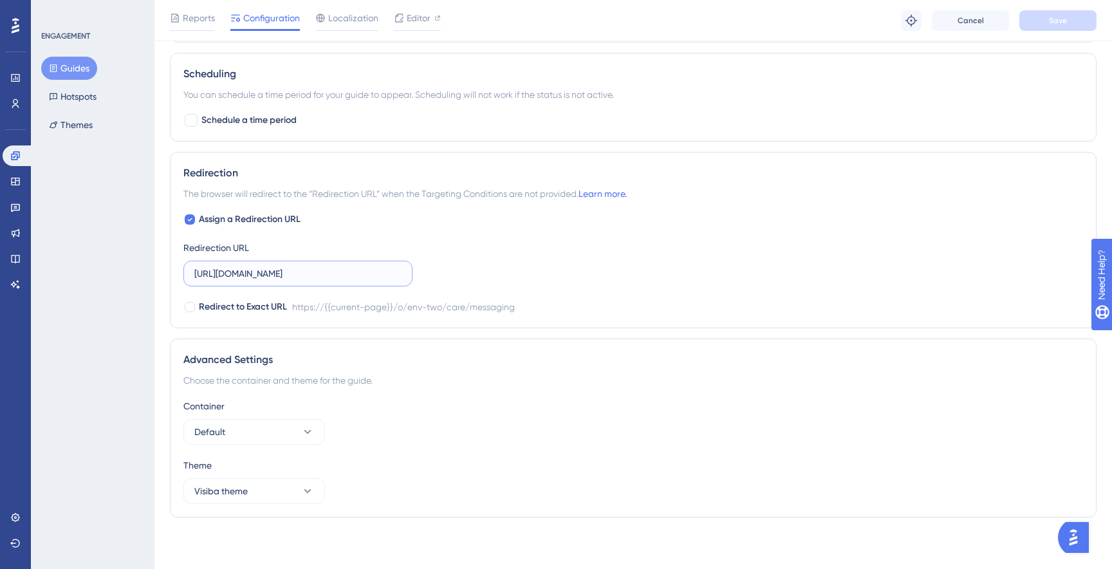
click at [373, 279] on input "https://stage-service.visibacare.com/o/env-two/care/messaging" at bounding box center [297, 273] width 207 height 14
click at [318, 282] on label "https://stage-service.visibacare.com/o/env-two/care/messaging" at bounding box center [297, 274] width 229 height 26
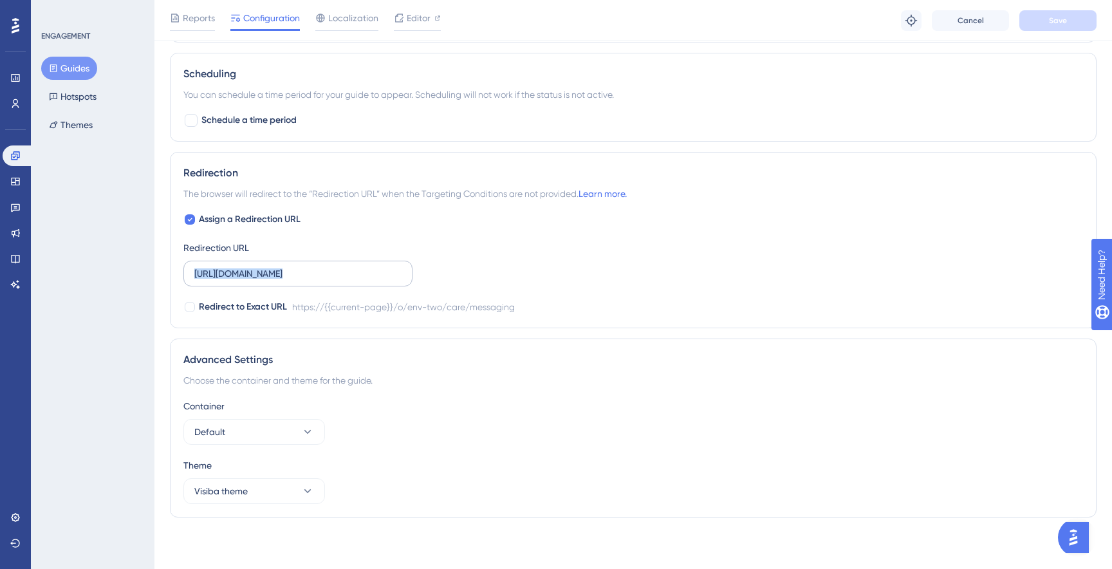
click at [318, 281] on input "https://stage-service.visibacare.com/o/env-two/care/messaging" at bounding box center [297, 273] width 207 height 14
click at [318, 282] on label "https://stage-service.visibacare.com/o/env-two/care/messaging" at bounding box center [297, 274] width 229 height 26
click at [318, 281] on input "https://stage-service.visibacare.com/o/env-two/care/messaging" at bounding box center [297, 273] width 207 height 14
click at [318, 282] on label "https://stage-service.visibacare.com/o/env-two/care/messaging" at bounding box center [297, 274] width 229 height 26
click at [318, 281] on input "https://stage-service.visibacare.com/o/env-two/care/messaging" at bounding box center [297, 273] width 207 height 14
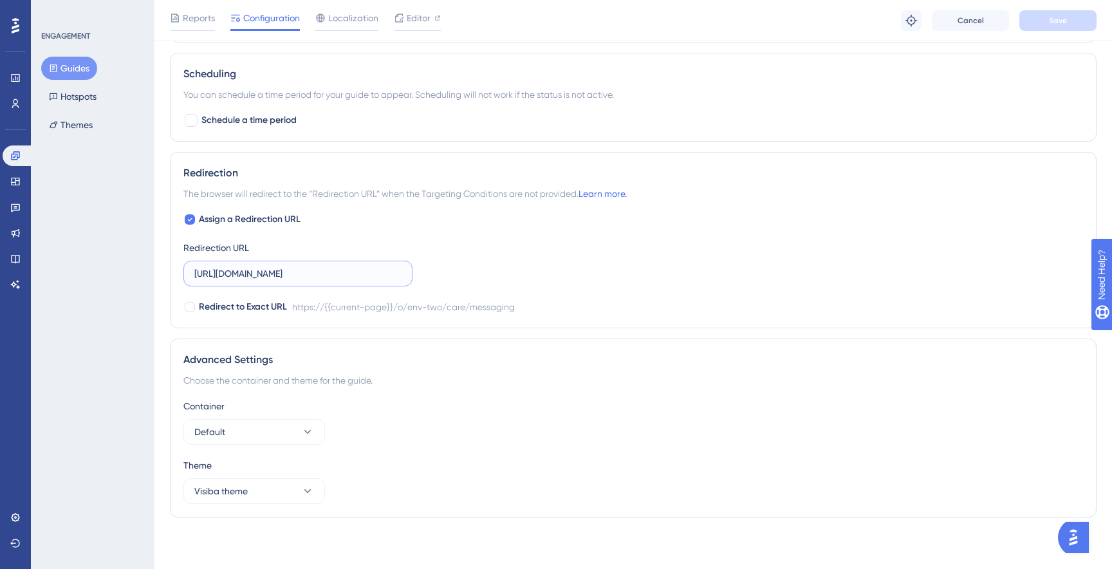
click at [323, 278] on input "https://stage-service.visibacare.com/o/env-two/care/messaging" at bounding box center [297, 273] width 207 height 14
paste input "e.visibacare.com/o/ugglan-enterprise"
type input "[URL][DOMAIN_NAME]"
click at [1067, 28] on button "Save" at bounding box center [1057, 20] width 77 height 21
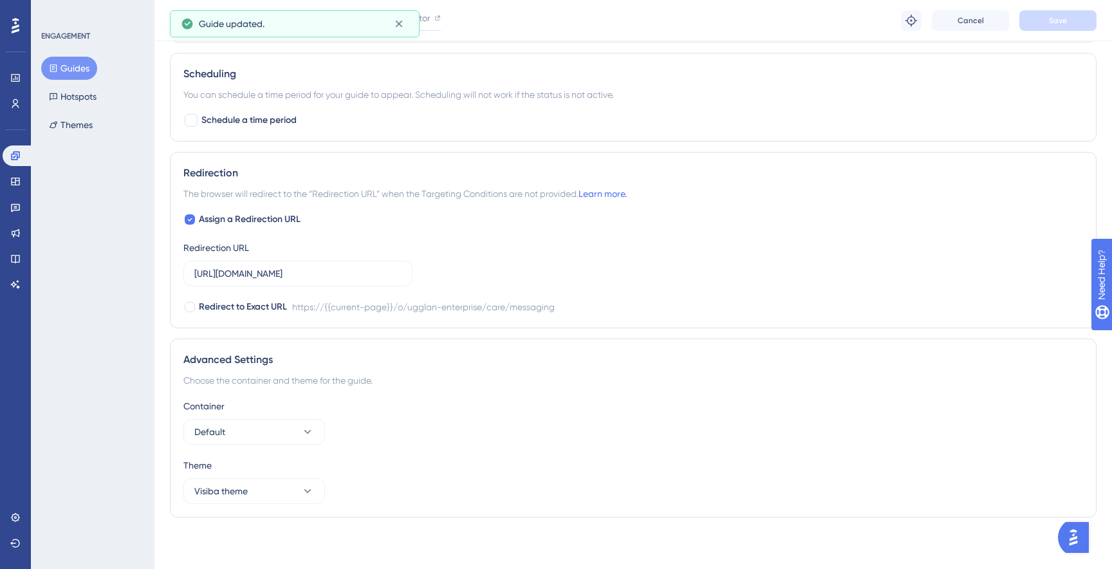
scroll to position [0, 0]
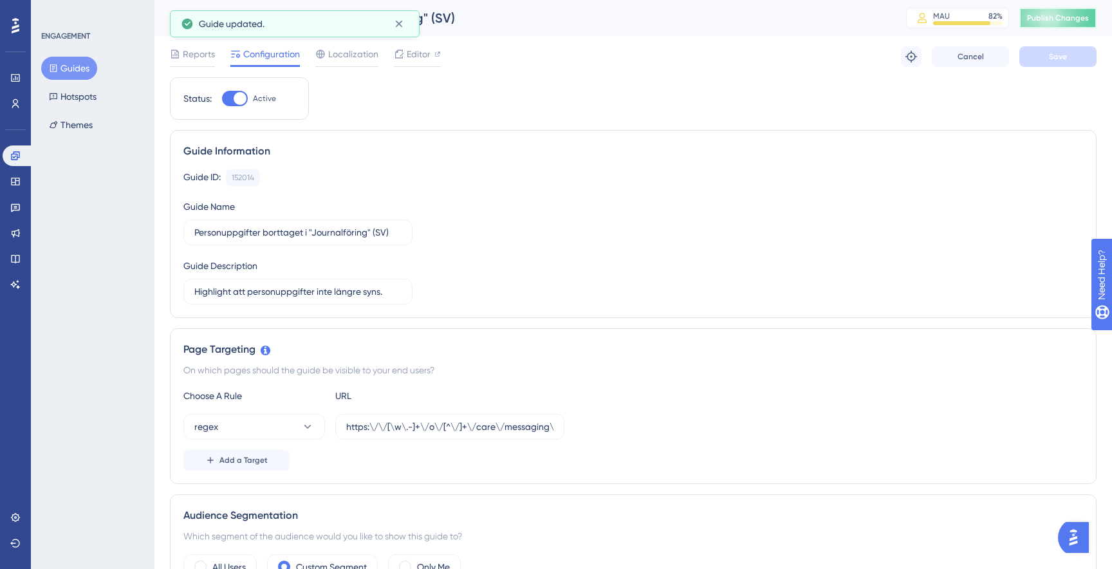
click at [1053, 26] on button "Publish Changes" at bounding box center [1057, 18] width 77 height 21
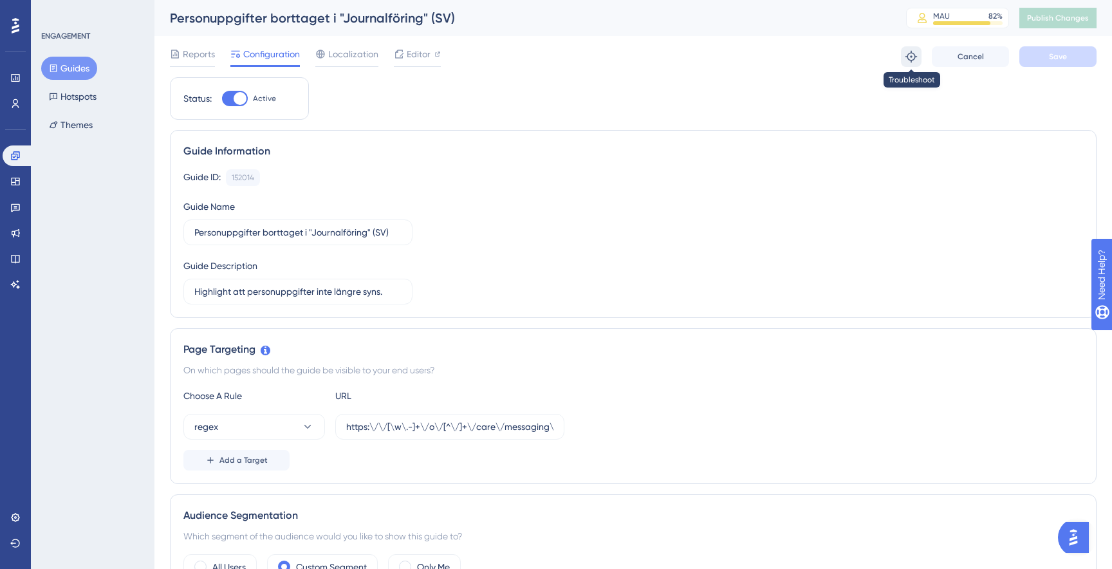
click at [908, 61] on icon at bounding box center [911, 56] width 13 height 13
